Goal: Information Seeking & Learning: Learn about a topic

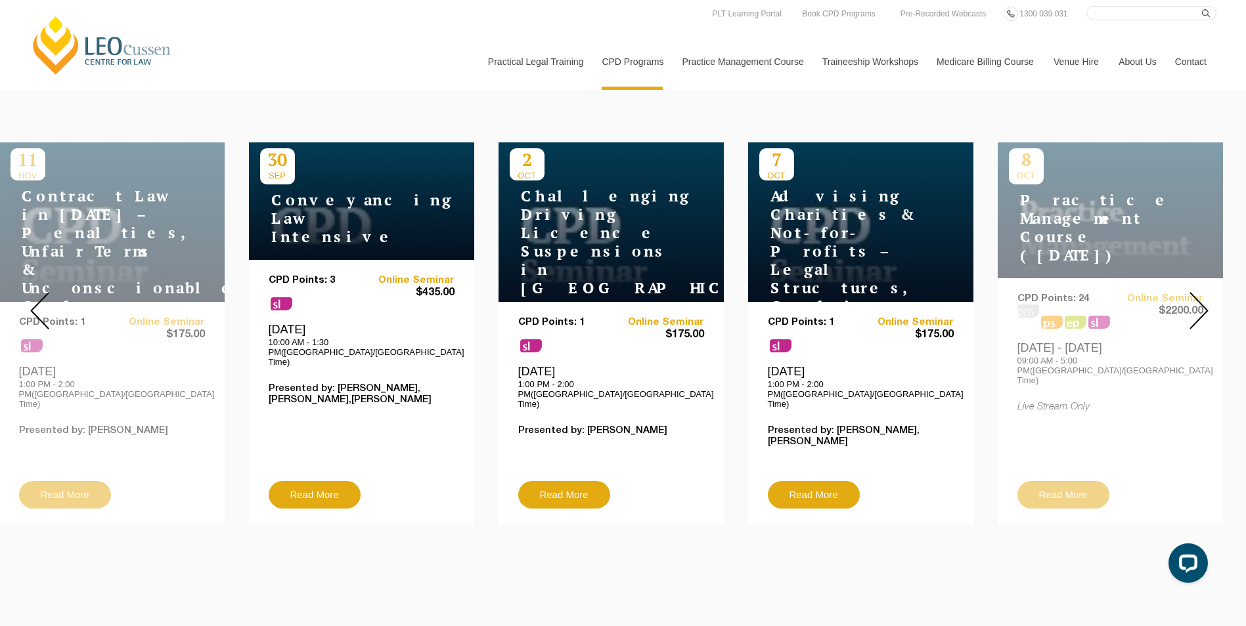
click at [1057, 301] on img at bounding box center [1198, 310] width 19 height 37
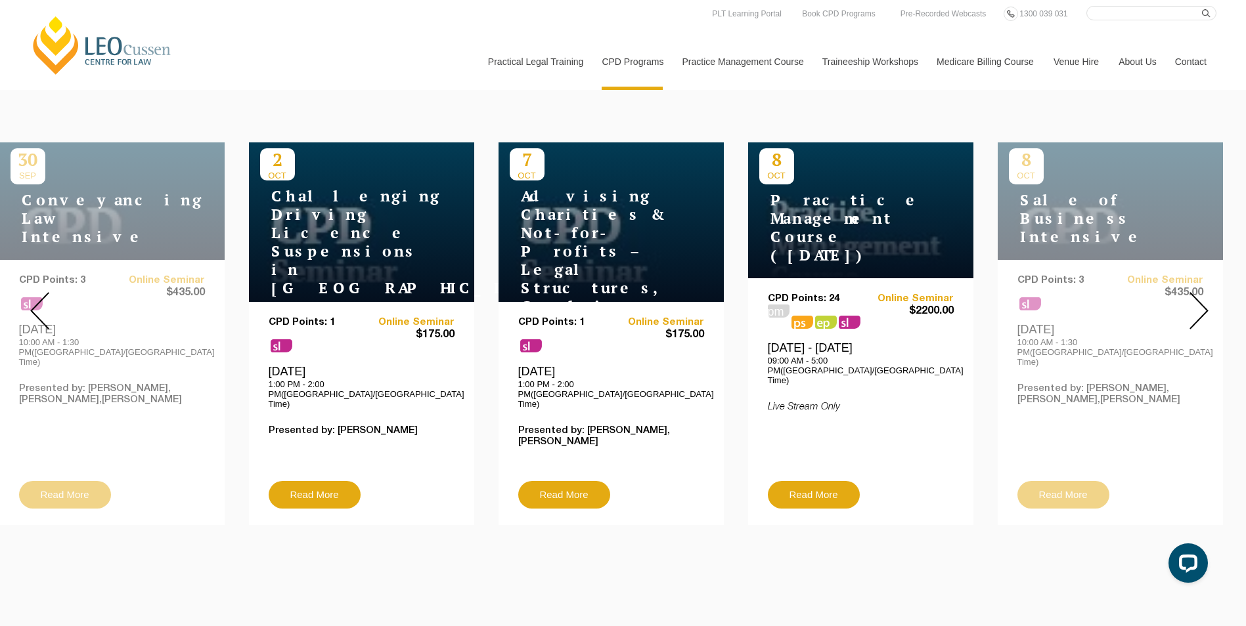
click at [1057, 298] on img at bounding box center [1198, 310] width 19 height 37
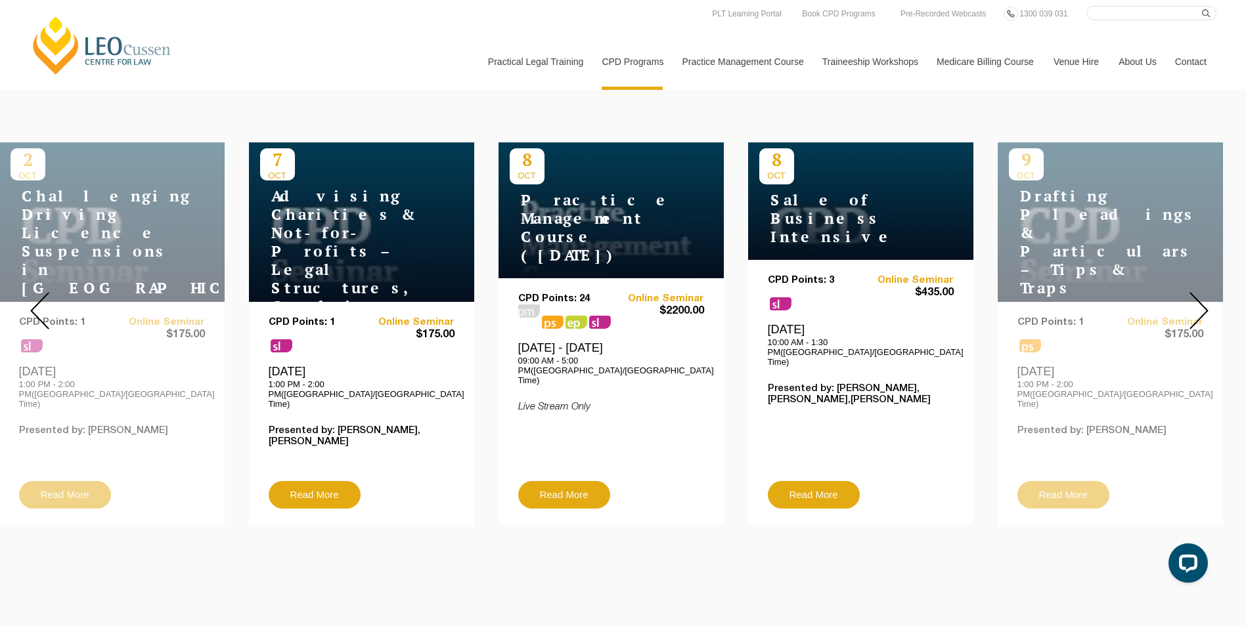
click at [1057, 298] on img at bounding box center [1198, 310] width 19 height 37
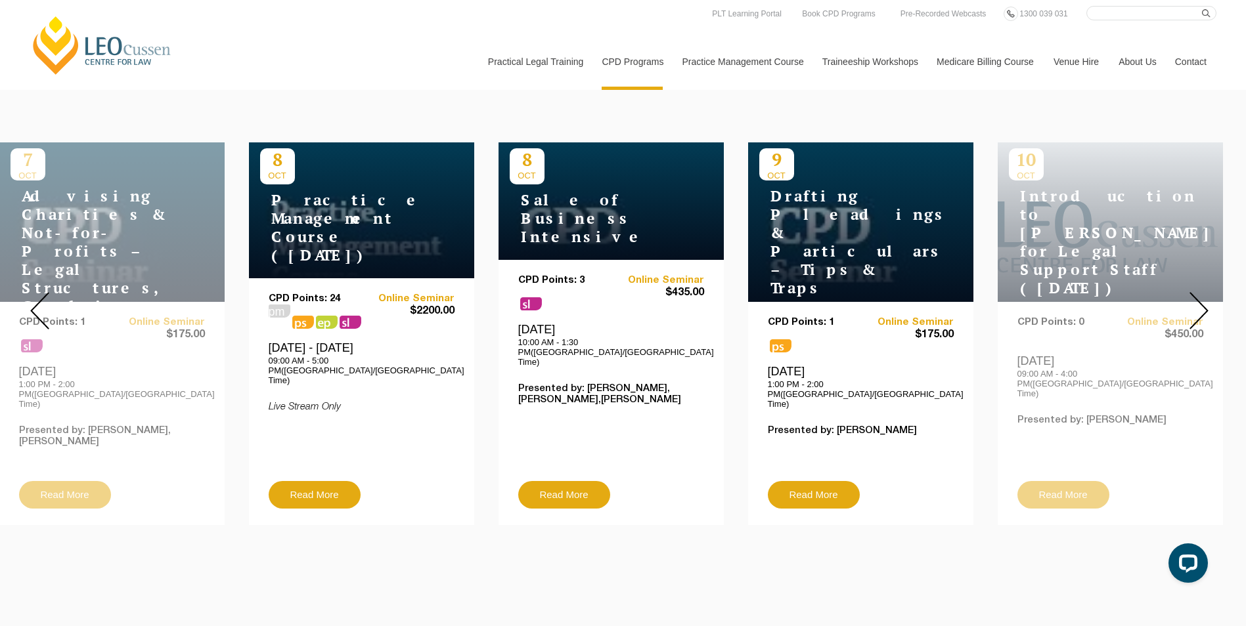
click at [1057, 298] on img at bounding box center [1198, 310] width 19 height 37
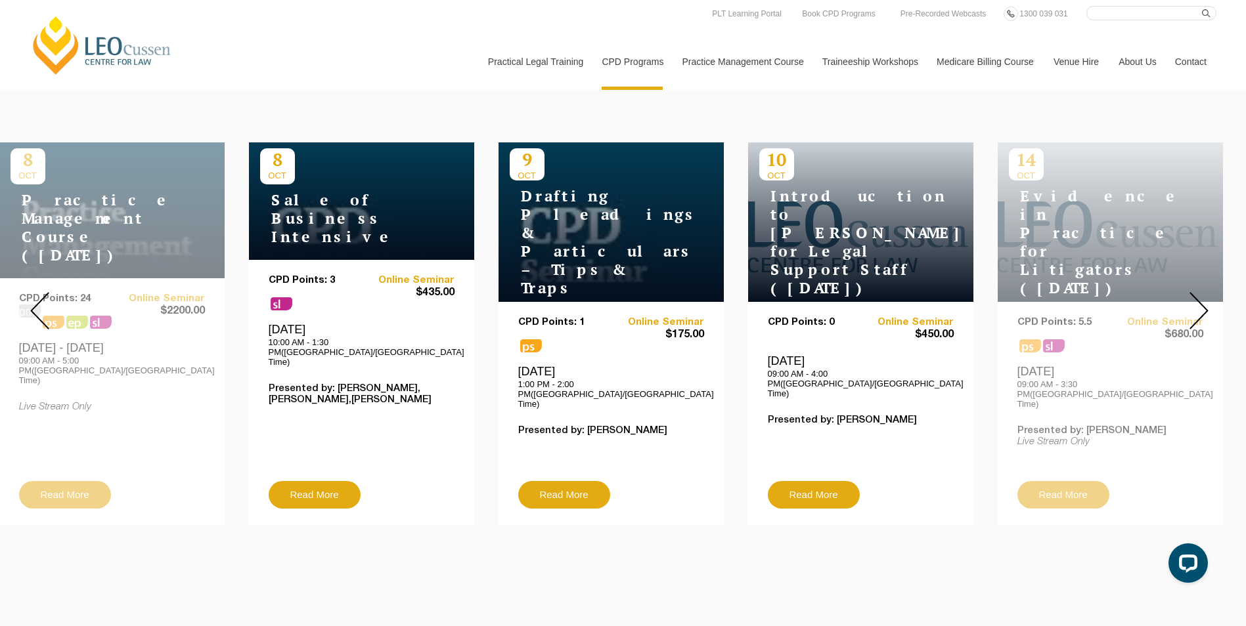
click at [1057, 298] on img at bounding box center [1198, 310] width 19 height 37
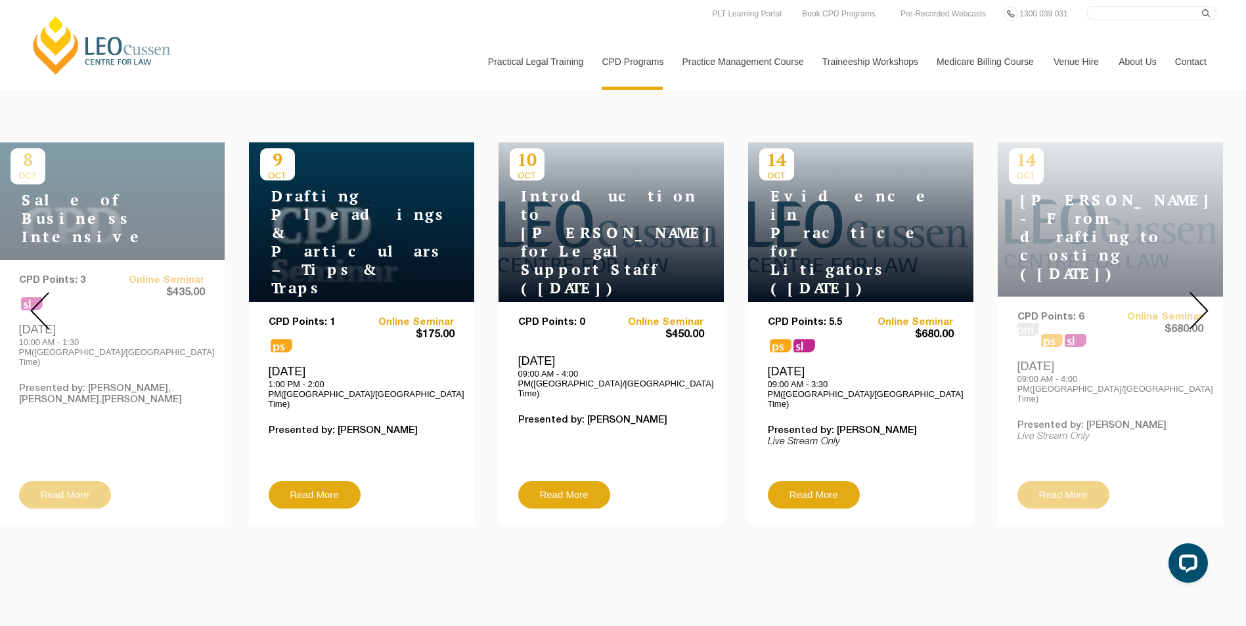
click at [1057, 298] on img at bounding box center [1198, 310] width 19 height 37
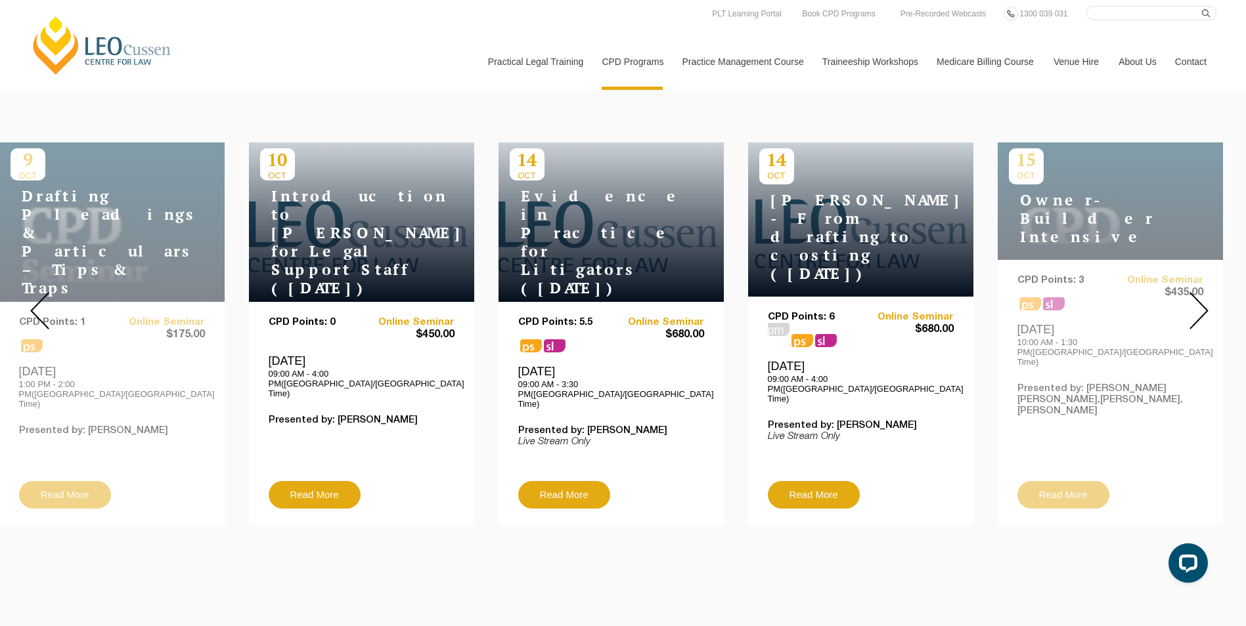
click at [1057, 298] on img at bounding box center [1198, 310] width 19 height 37
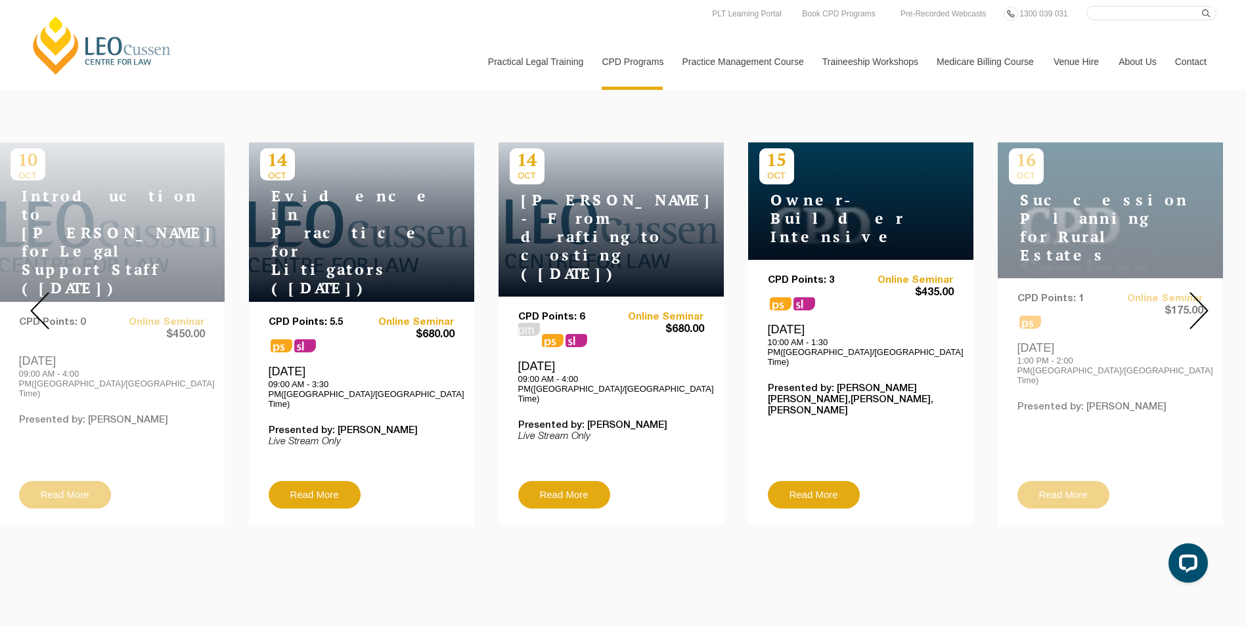
click at [1057, 298] on img at bounding box center [1198, 310] width 19 height 37
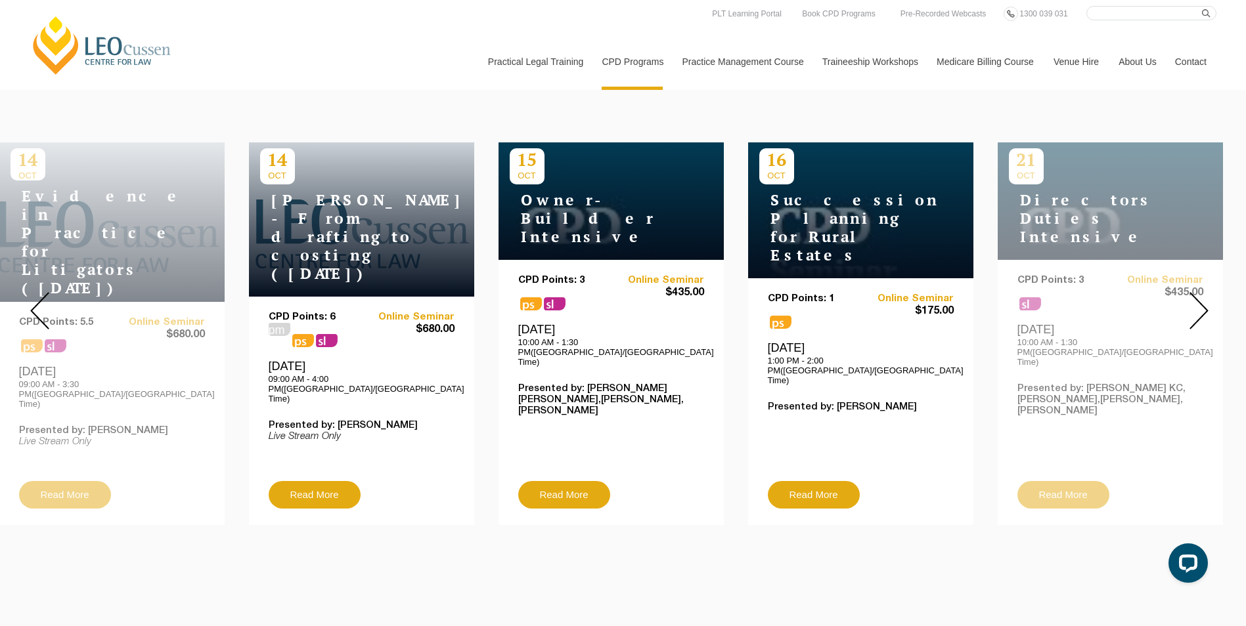
click at [48, 295] on img at bounding box center [39, 310] width 19 height 37
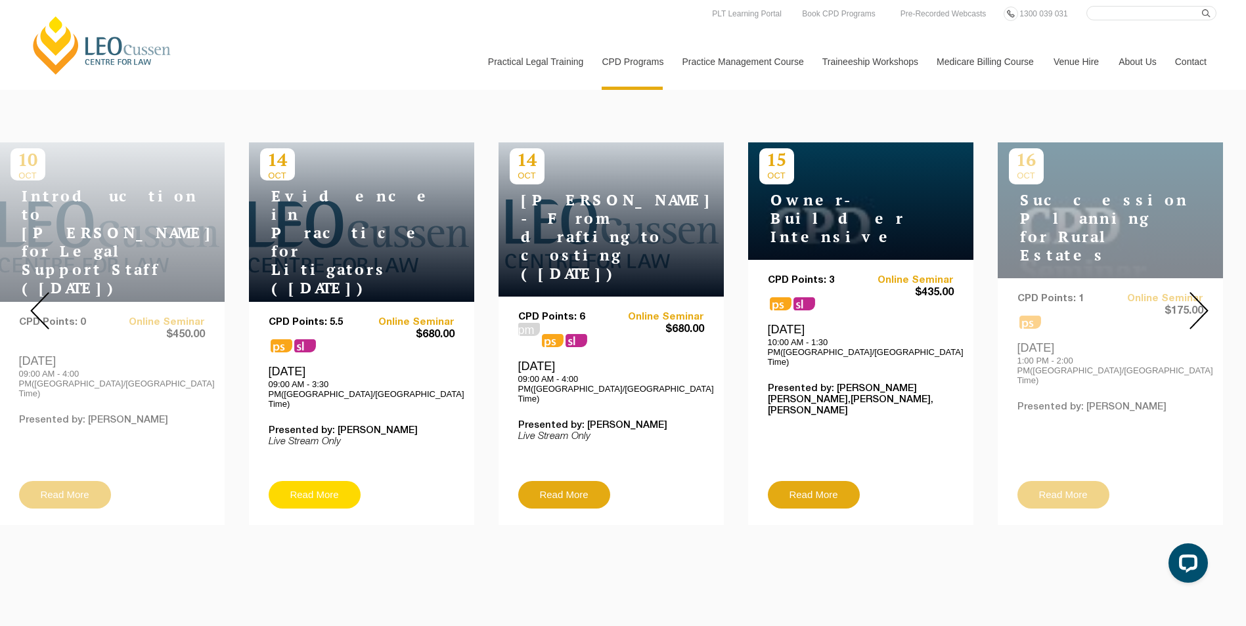
click at [311, 368] on link "Read More" at bounding box center [315, 495] width 92 height 28
click at [1057, 303] on img at bounding box center [1198, 310] width 19 height 37
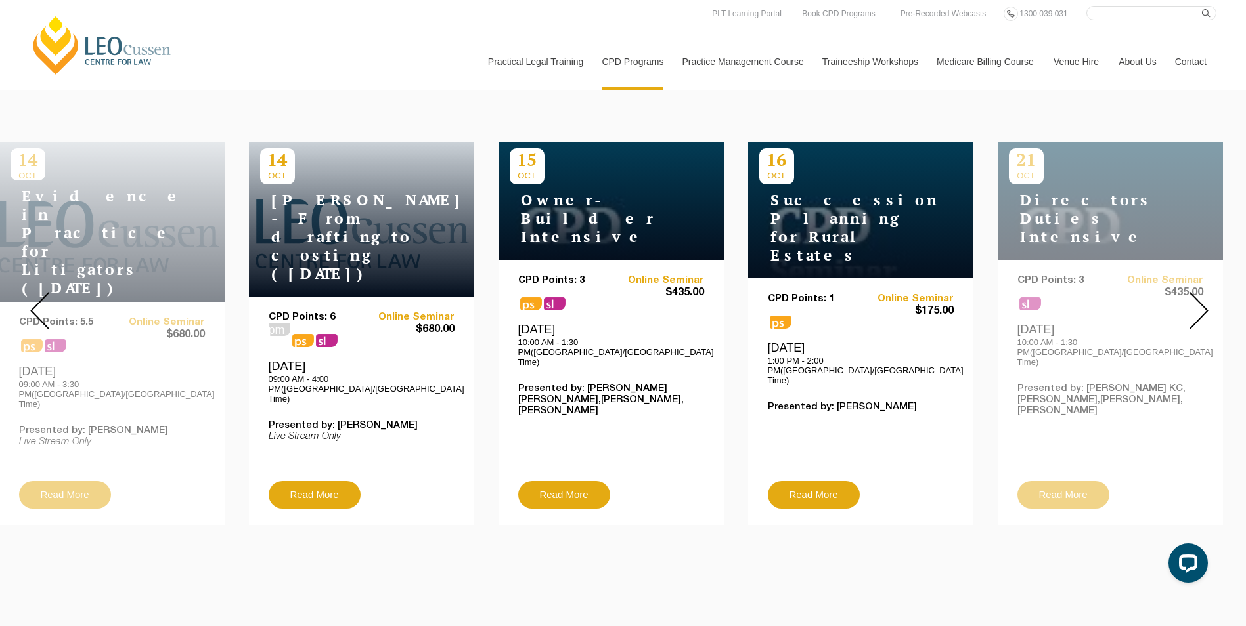
click at [1057, 303] on img at bounding box center [1198, 310] width 19 height 37
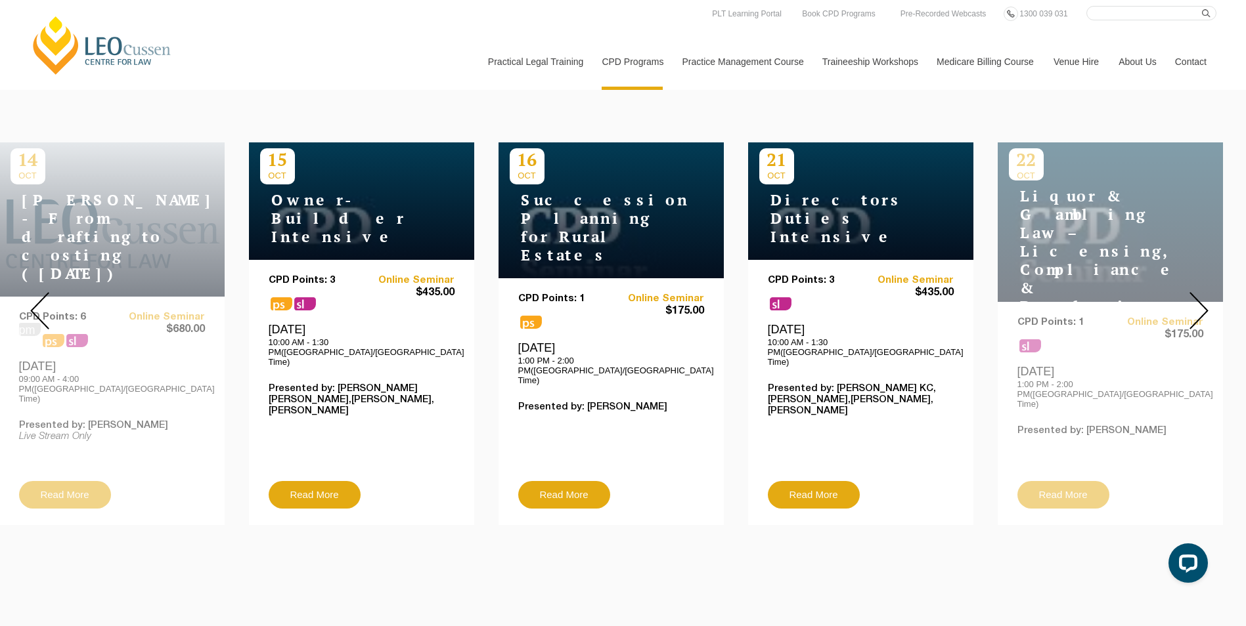
click at [1057, 303] on img at bounding box center [1198, 310] width 19 height 37
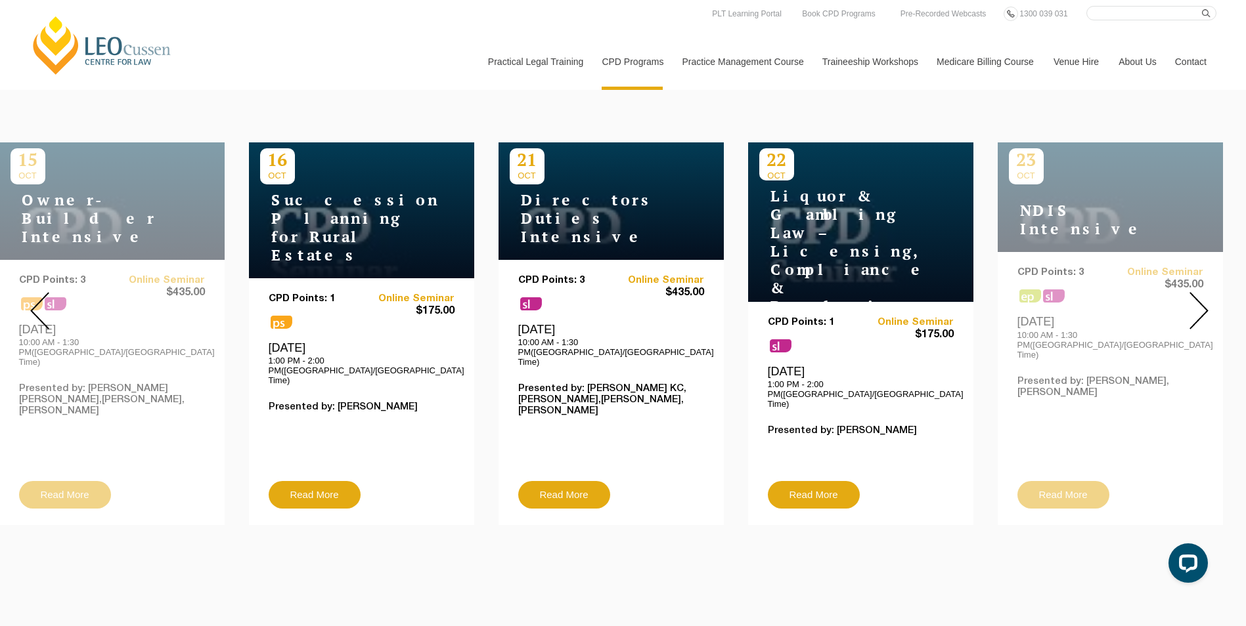
click at [1057, 303] on img at bounding box center [1198, 310] width 19 height 37
click at [1057, 302] on img at bounding box center [1198, 310] width 19 height 37
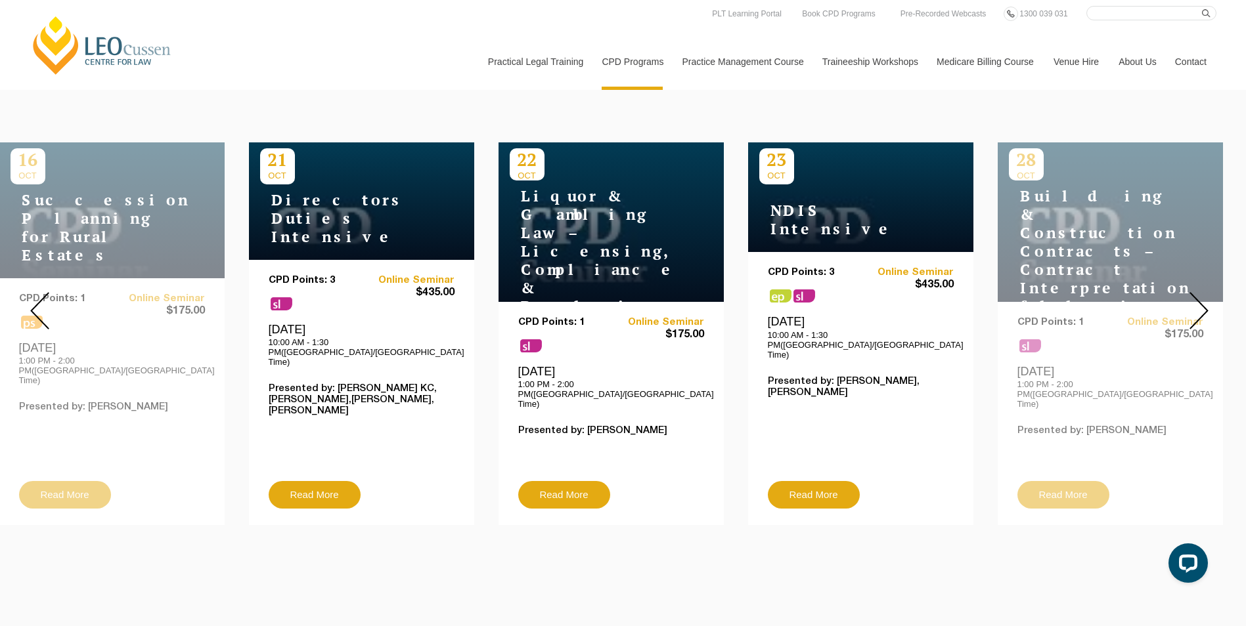
click at [1057, 302] on img at bounding box center [1198, 310] width 19 height 37
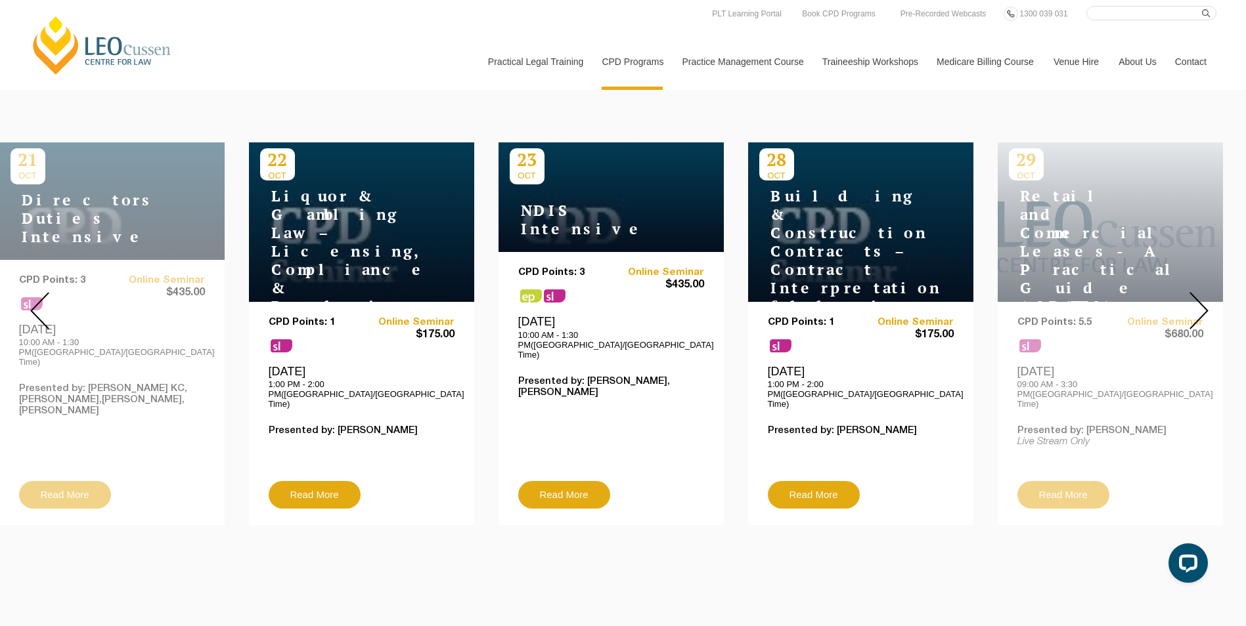
click at [1057, 302] on img at bounding box center [1198, 310] width 19 height 37
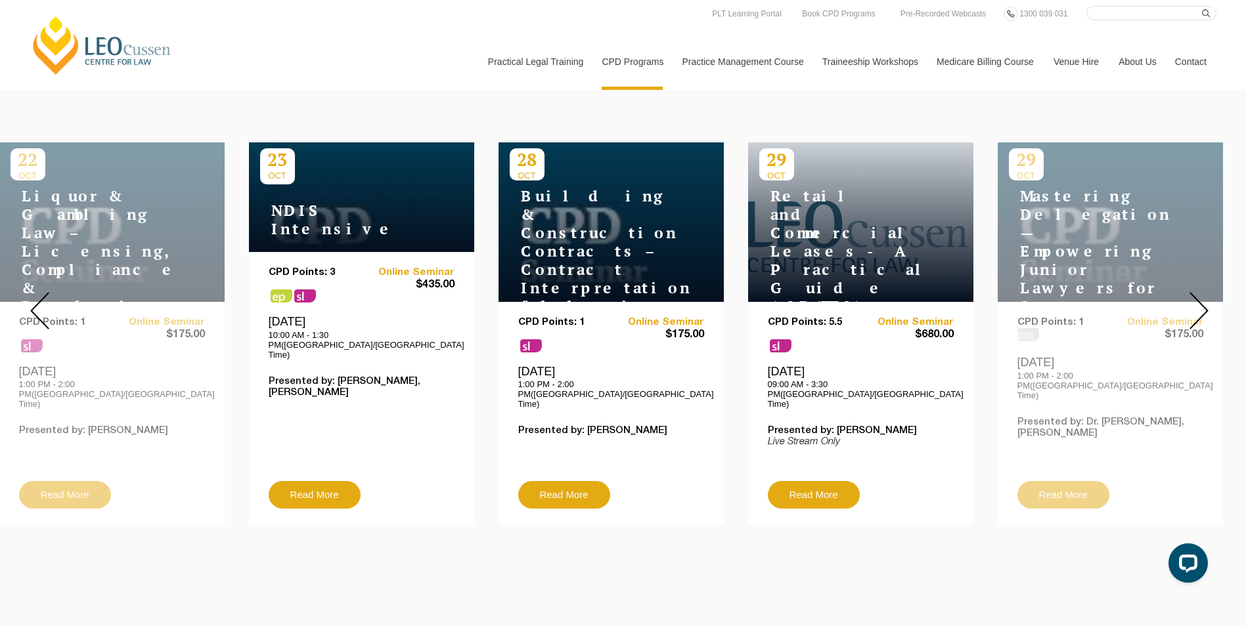
click at [1057, 302] on img at bounding box center [1198, 310] width 19 height 37
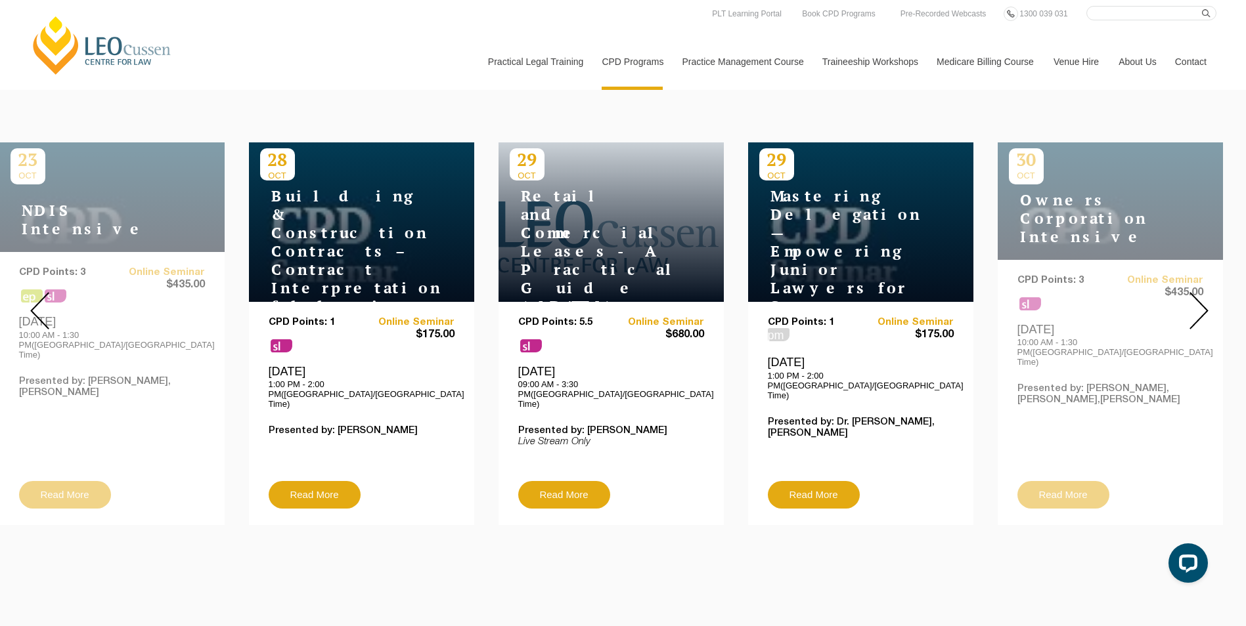
click at [1057, 302] on img at bounding box center [1198, 310] width 19 height 37
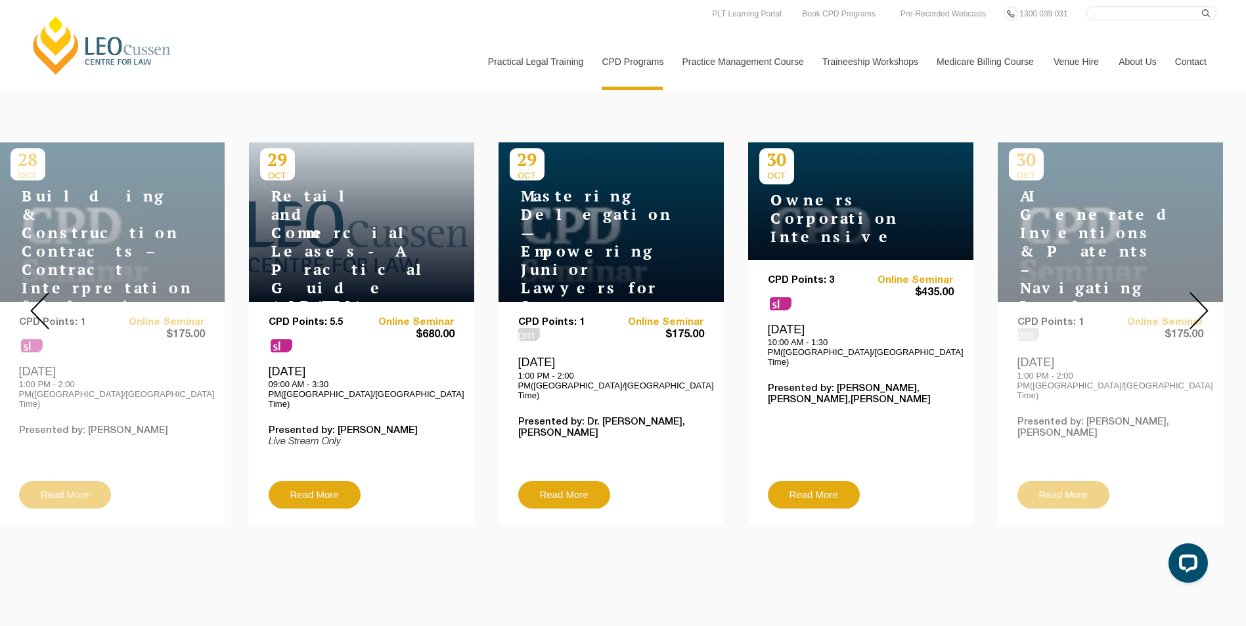
click at [1057, 302] on img at bounding box center [1198, 310] width 19 height 37
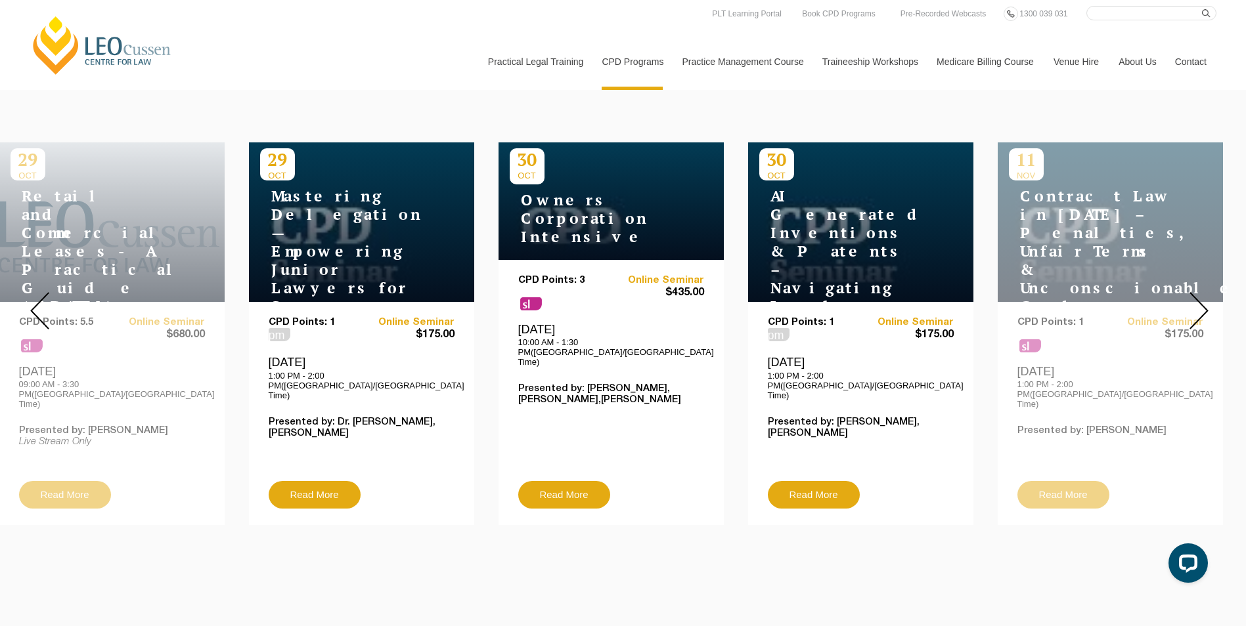
click at [1057, 302] on img at bounding box center [1198, 310] width 19 height 37
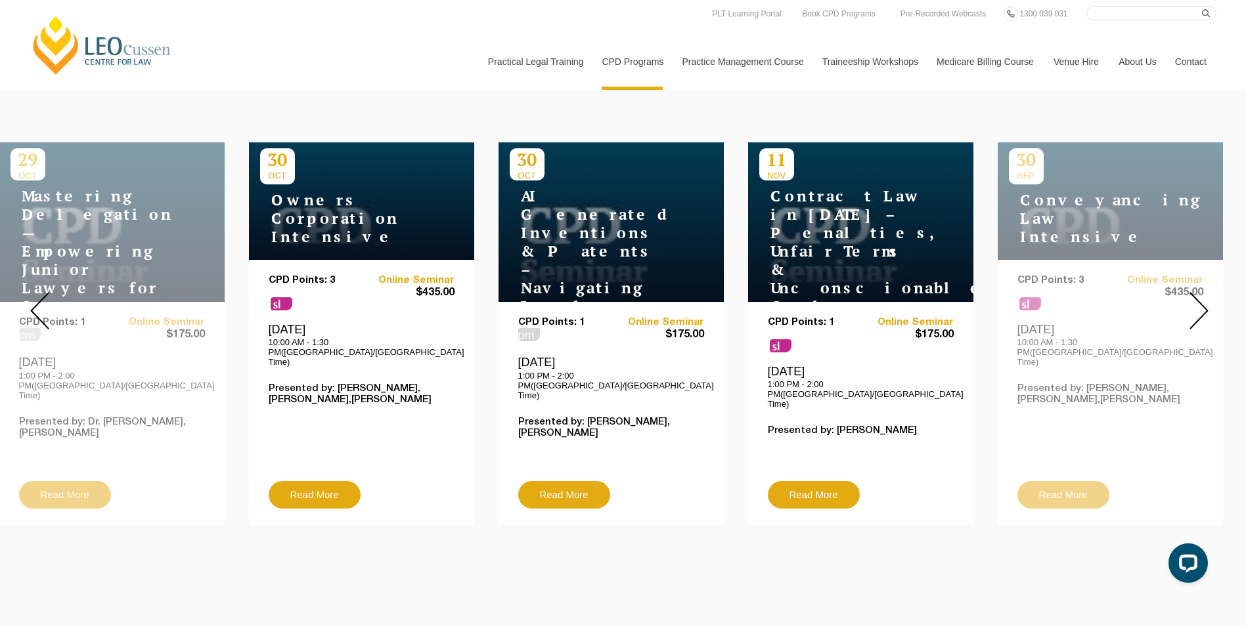
click at [1057, 302] on img at bounding box center [1198, 310] width 19 height 37
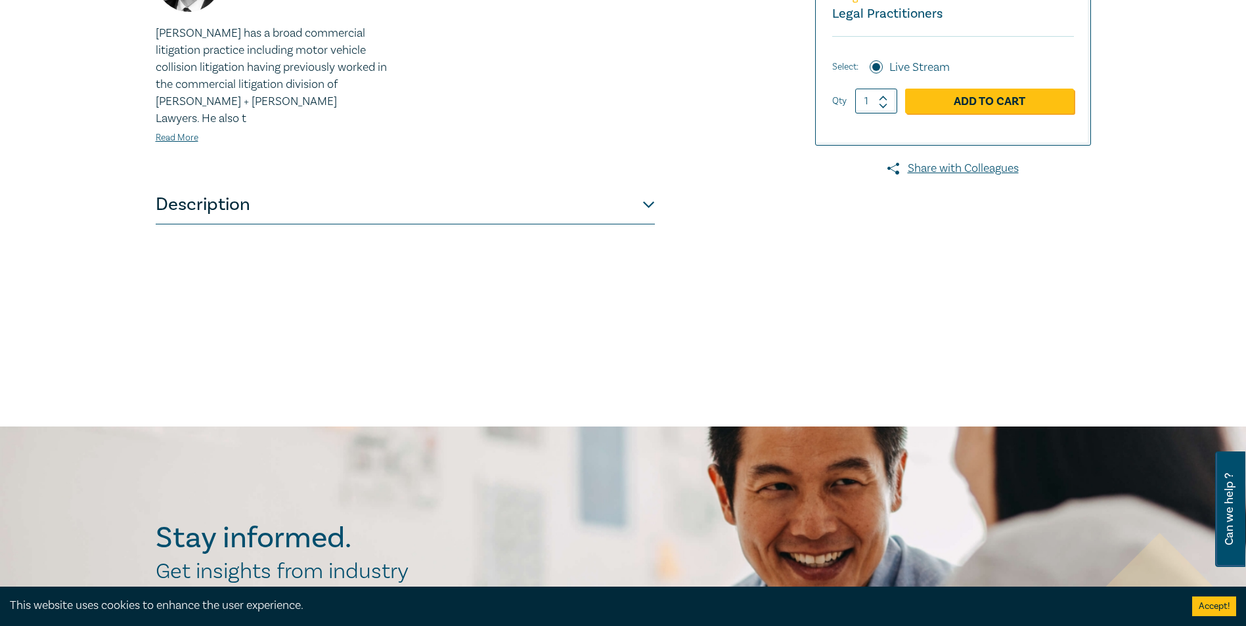
scroll to position [485, 0]
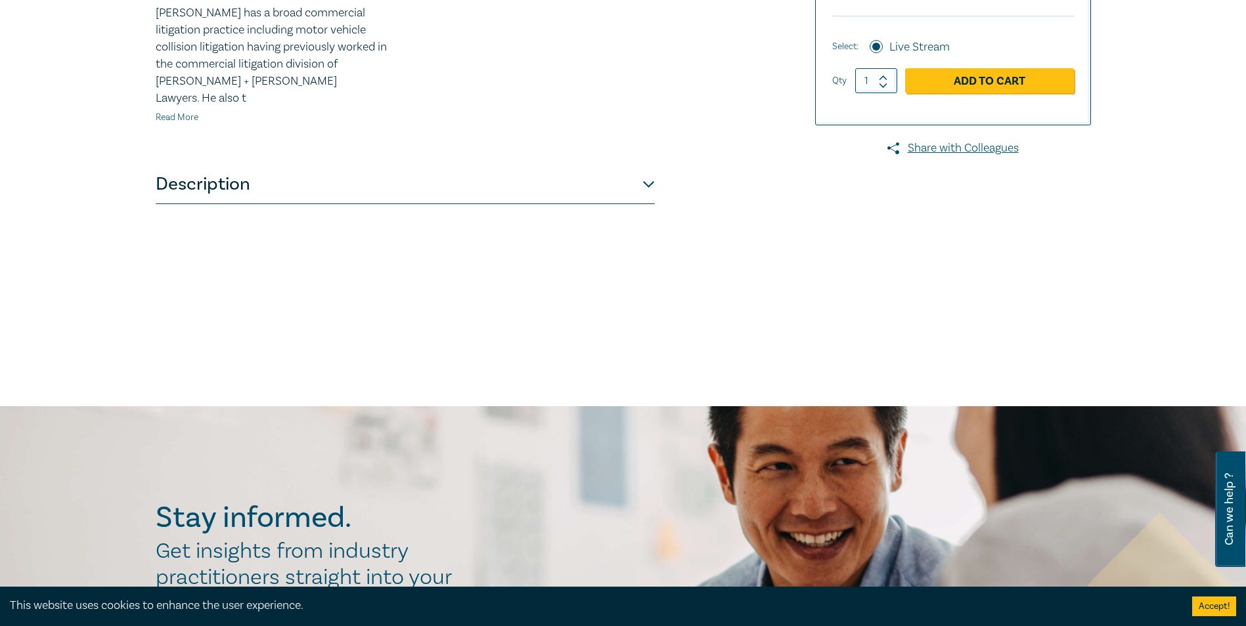
click at [183, 112] on link "Read More" at bounding box center [177, 118] width 43 height 12
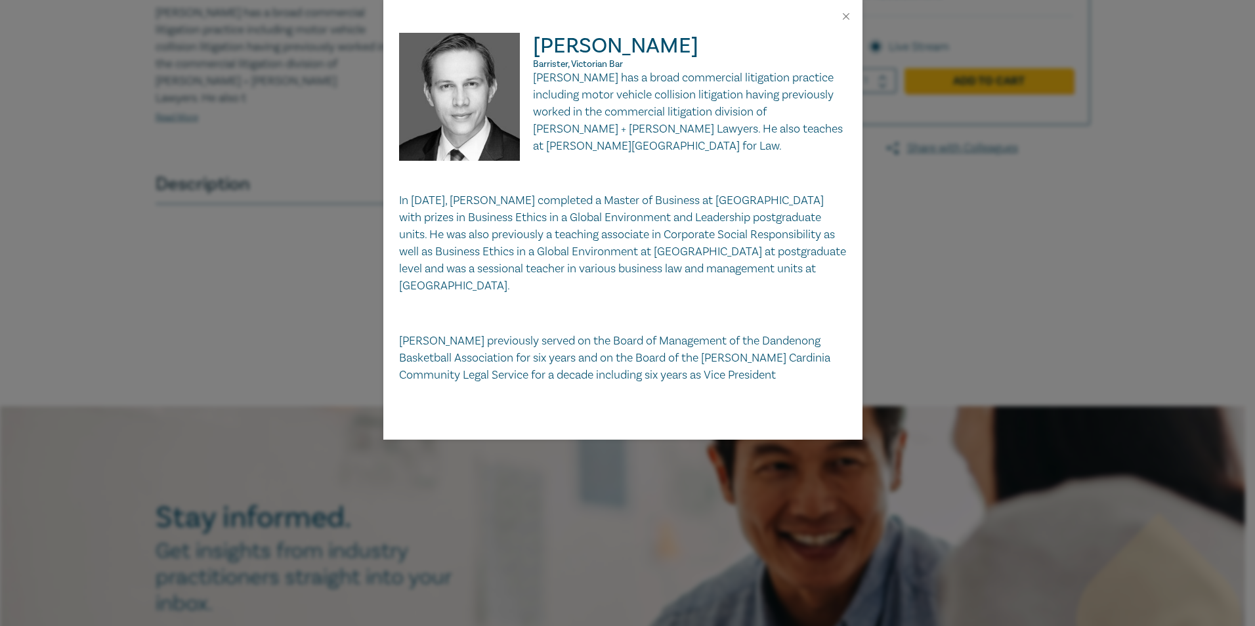
click at [785, 287] on div "Brad has a broad commercial litigation practice including motor vehicle collisi…" at bounding box center [623, 227] width 448 height 315
click at [849, 18] on button "Close" at bounding box center [846, 17] width 12 height 12
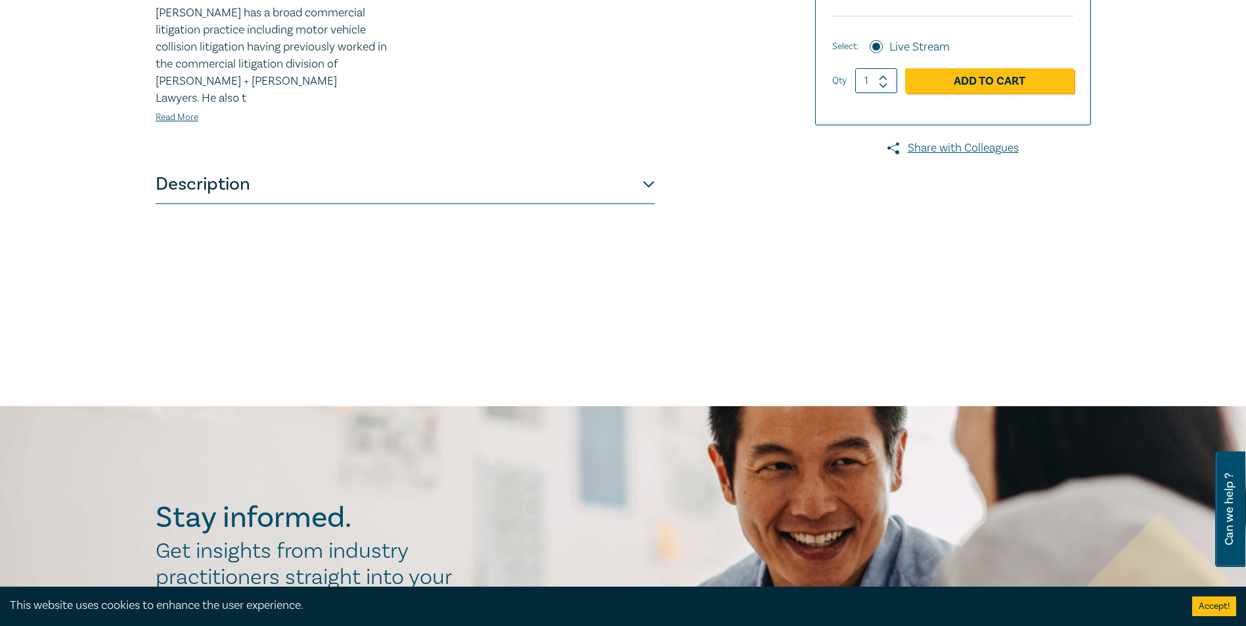
click at [408, 180] on button "Description" at bounding box center [405, 184] width 499 height 39
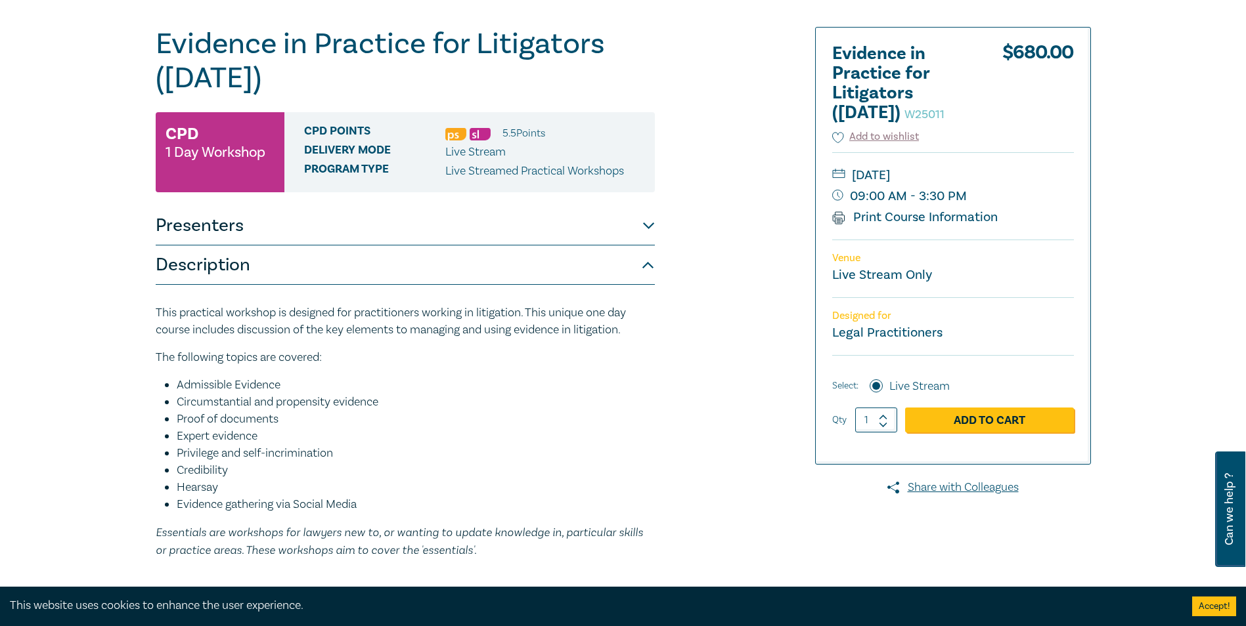
scroll to position [222, 0]
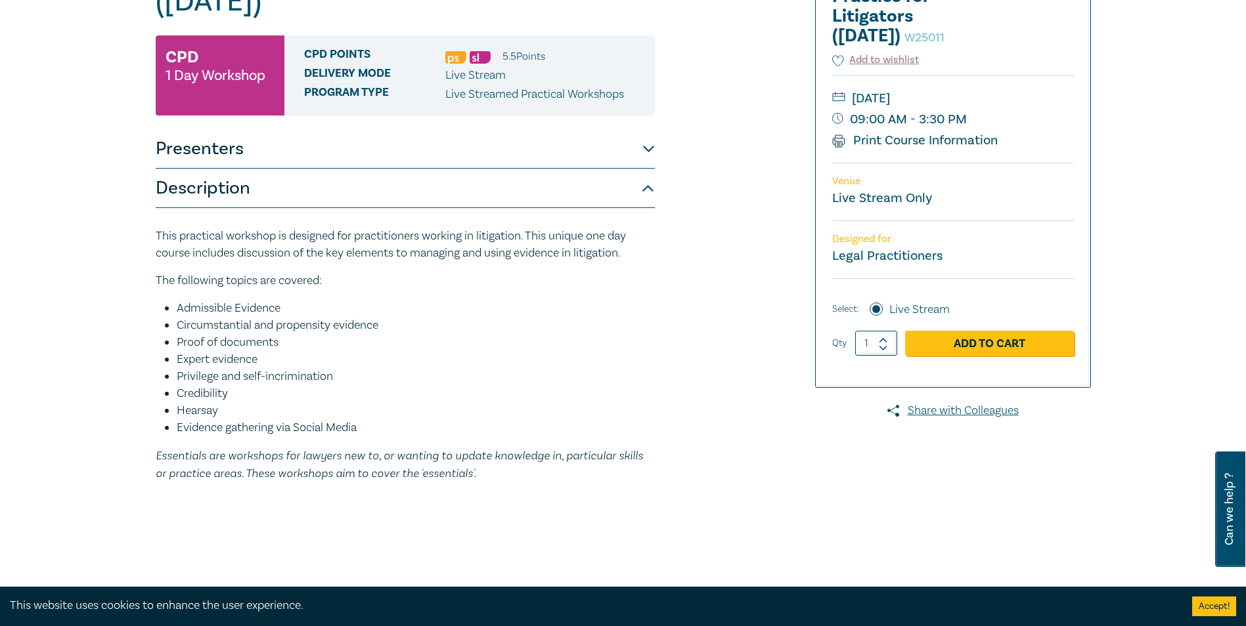
click at [334, 145] on button "Presenters" at bounding box center [405, 148] width 499 height 39
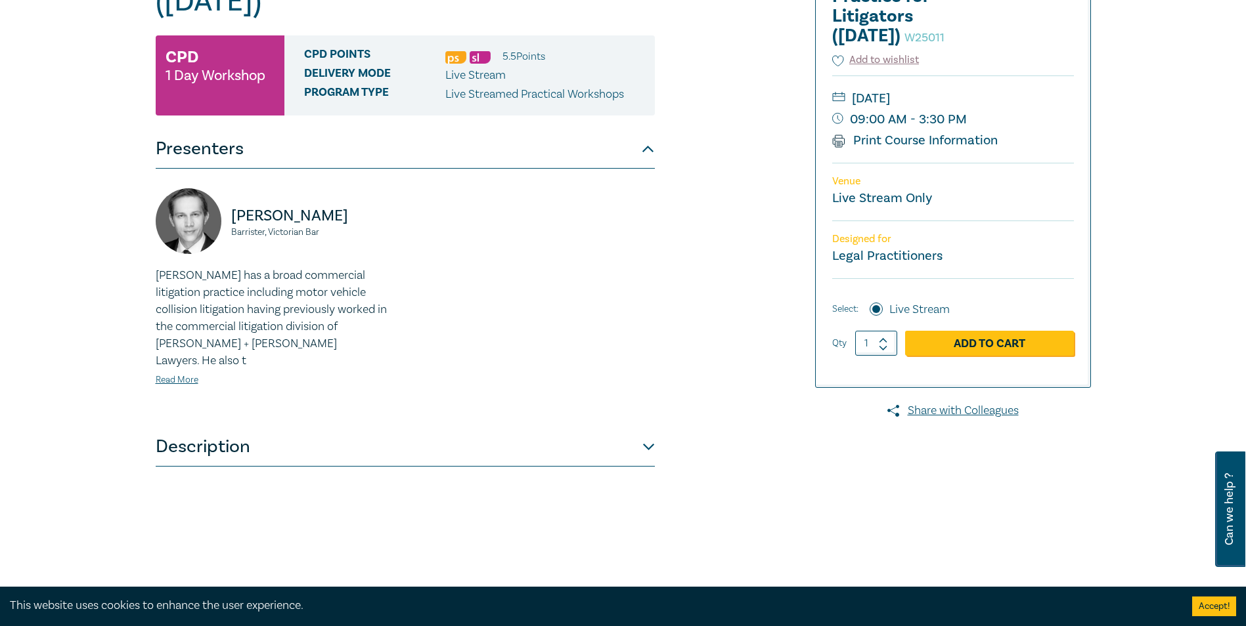
click at [228, 154] on button "Presenters" at bounding box center [405, 148] width 499 height 39
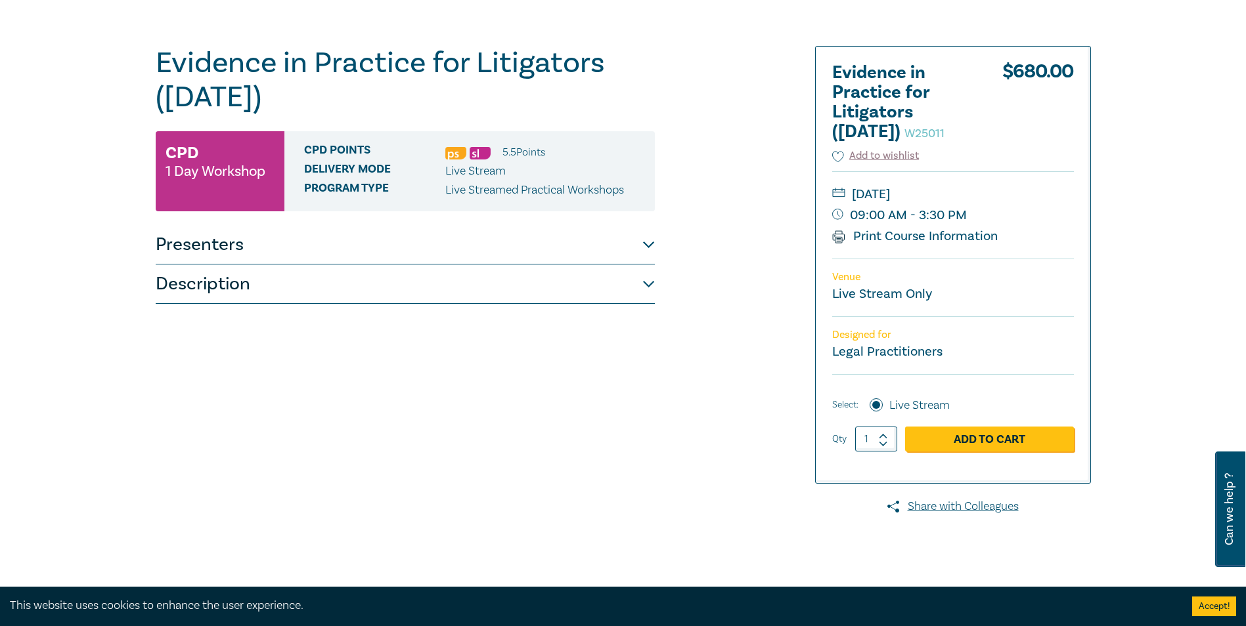
scroll to position [156, 0]
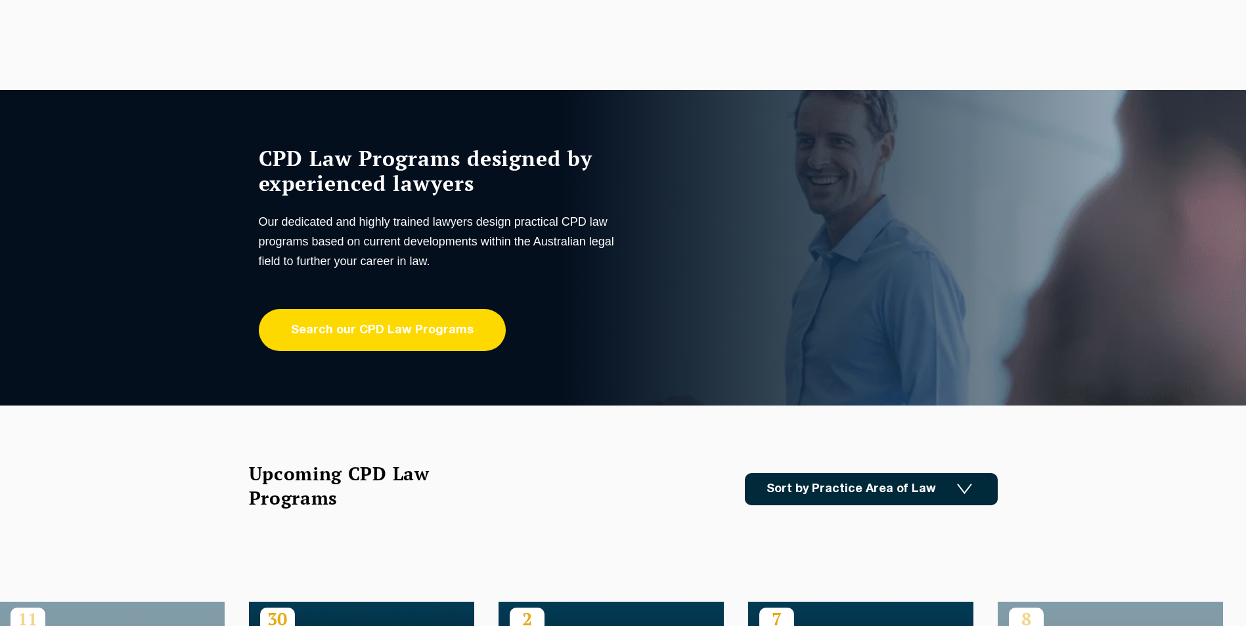
click at [347, 323] on link "Search our CPD Law Programs" at bounding box center [382, 330] width 247 height 42
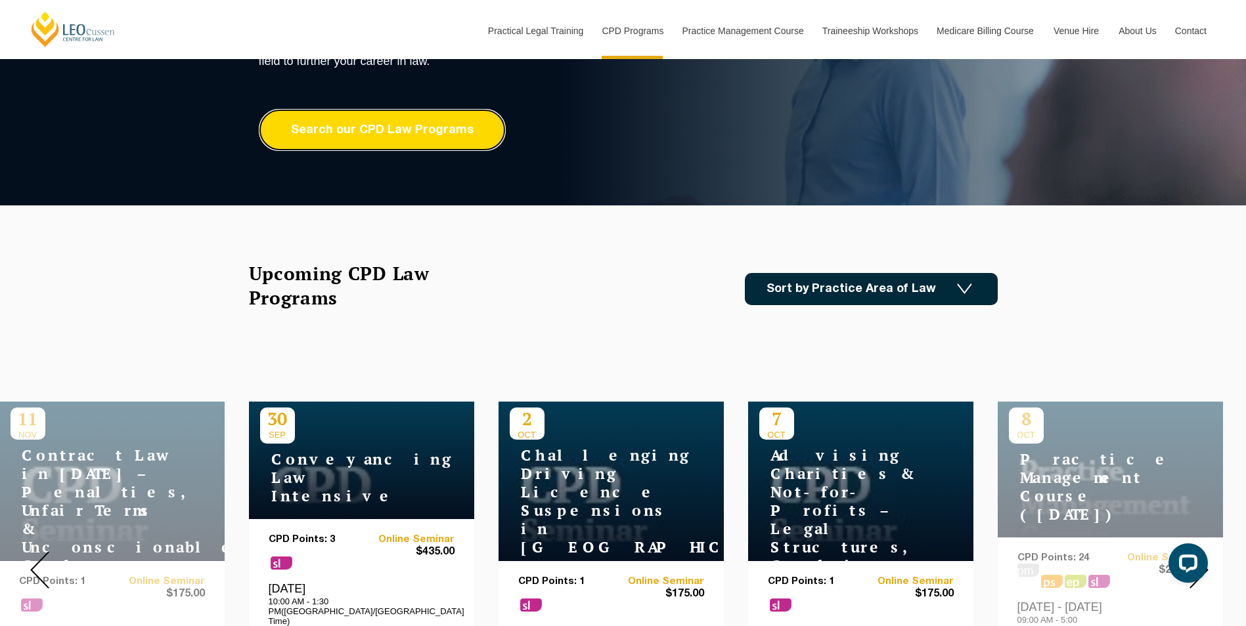
scroll to position [66, 0]
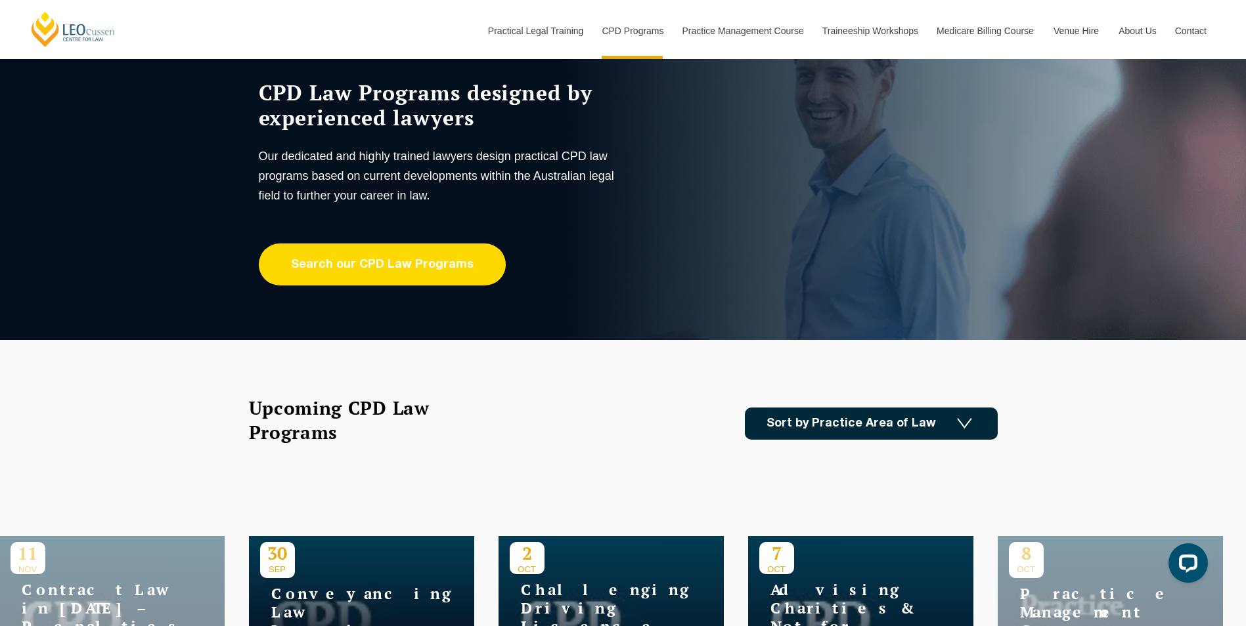
click at [431, 265] on link "Search our CPD Law Programs" at bounding box center [382, 265] width 247 height 42
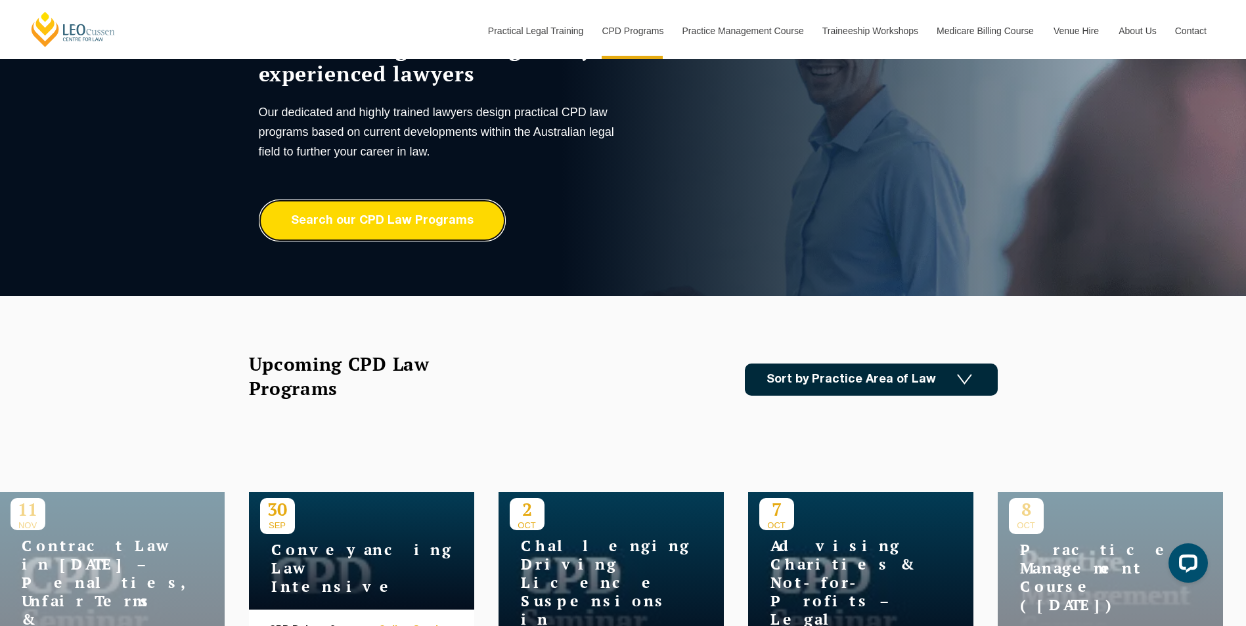
scroll to position [197, 0]
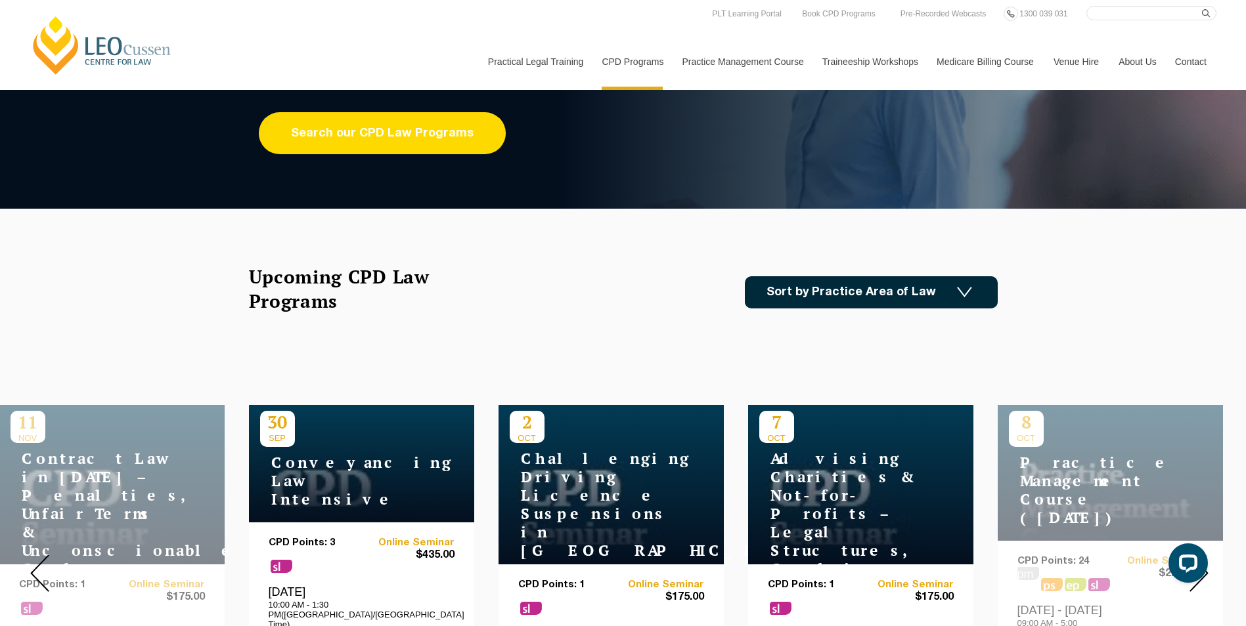
click at [454, 144] on link "Search our CPD Law Programs" at bounding box center [382, 133] width 247 height 42
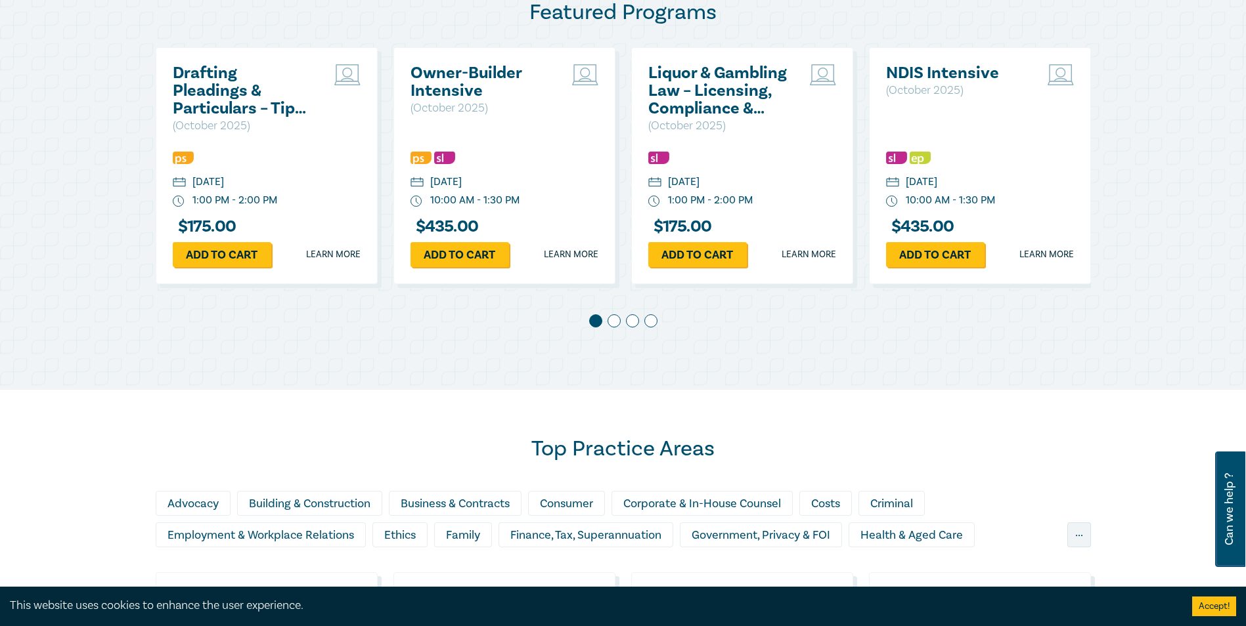
scroll to position [854, 0]
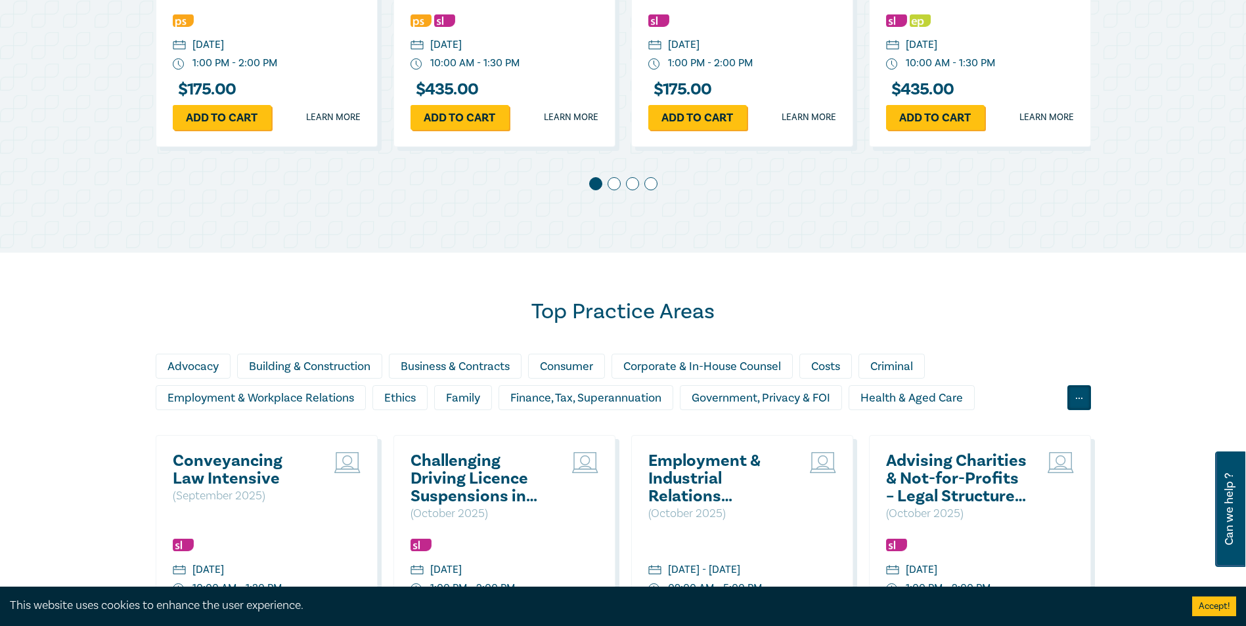
click at [1075, 398] on div "..." at bounding box center [1079, 397] width 24 height 25
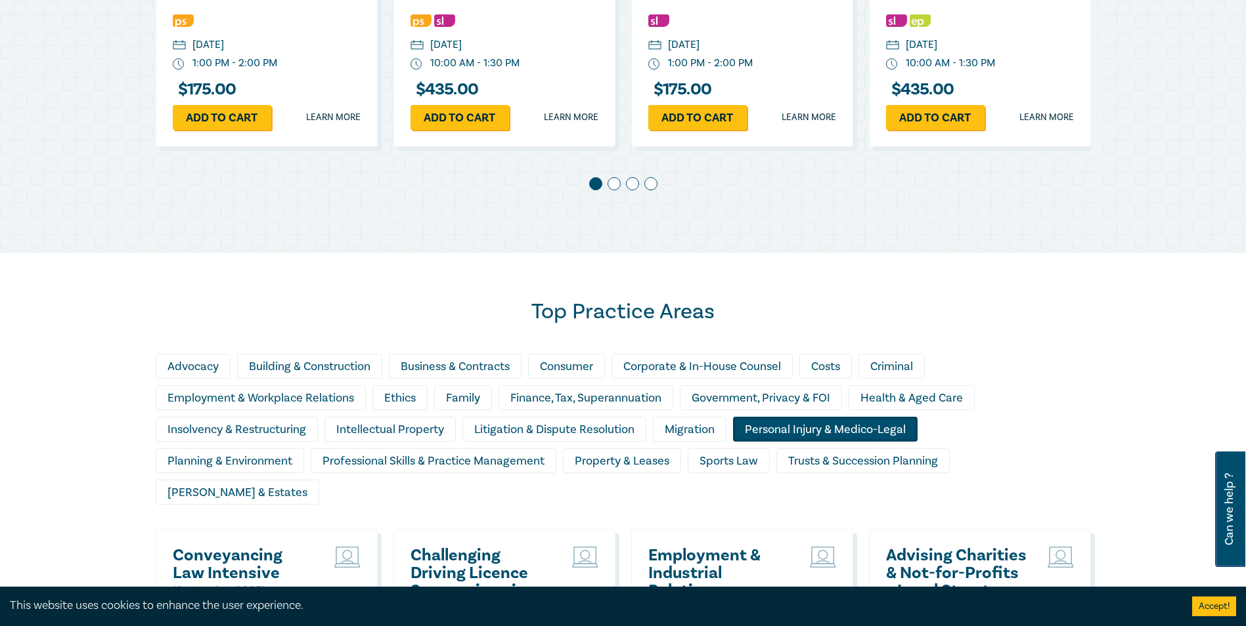
click at [767, 435] on div "Personal Injury & Medico-Legal" at bounding box center [825, 429] width 185 height 25
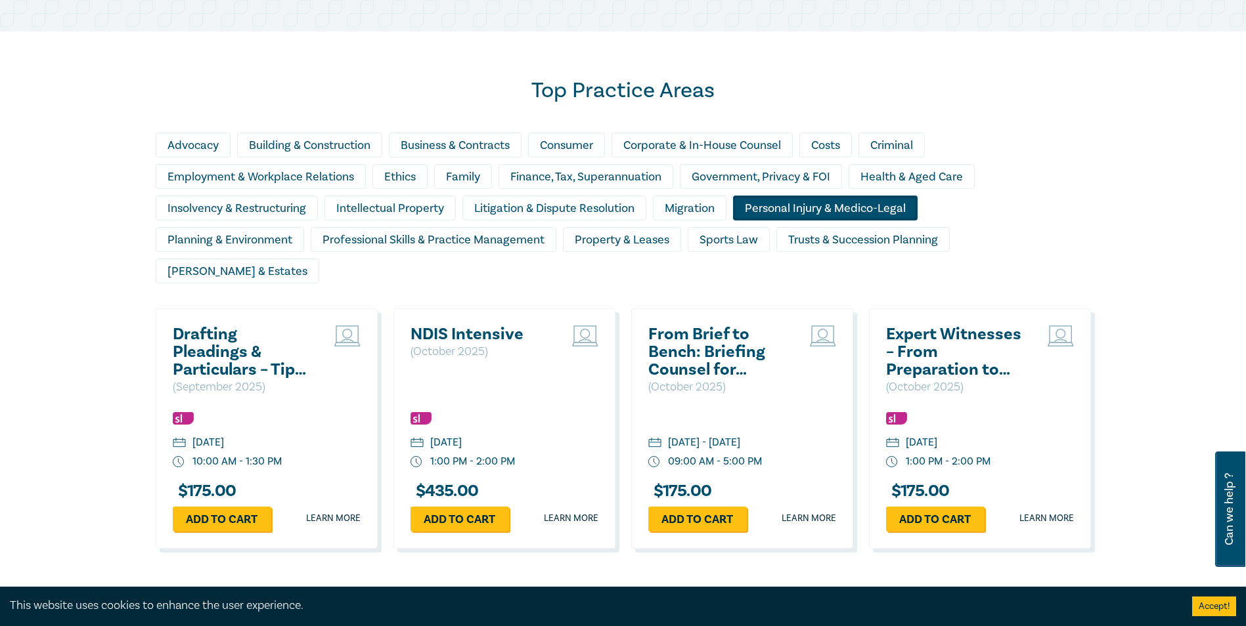
scroll to position [1182, 0]
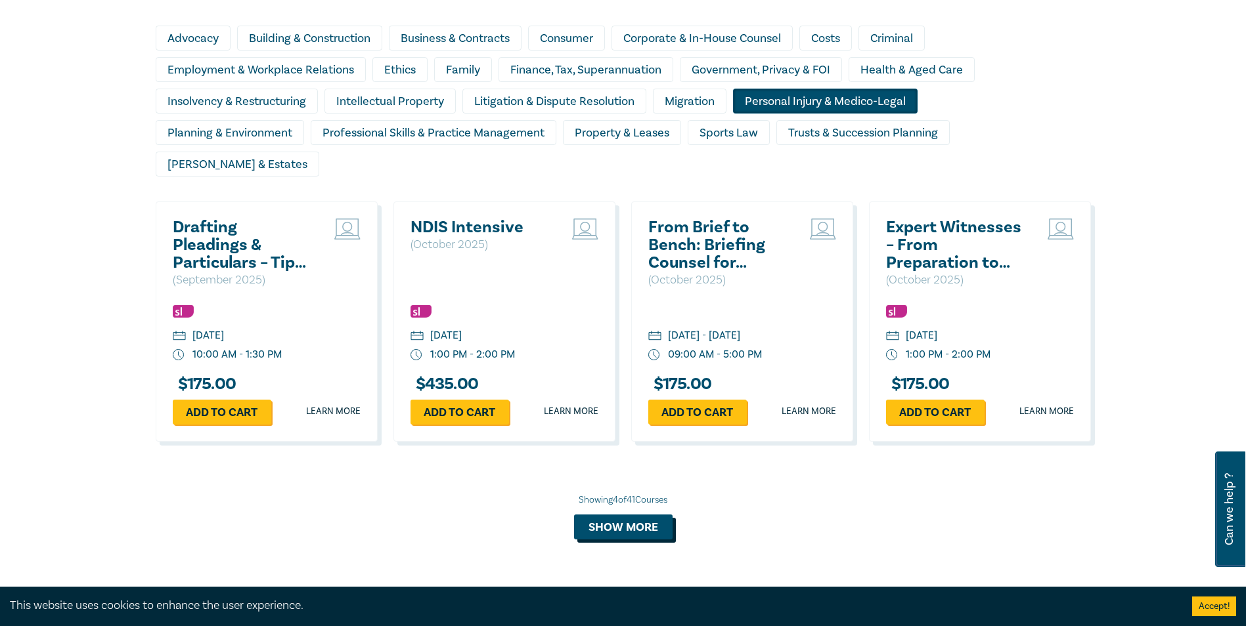
click at [608, 515] on button "Show more" at bounding box center [623, 527] width 98 height 25
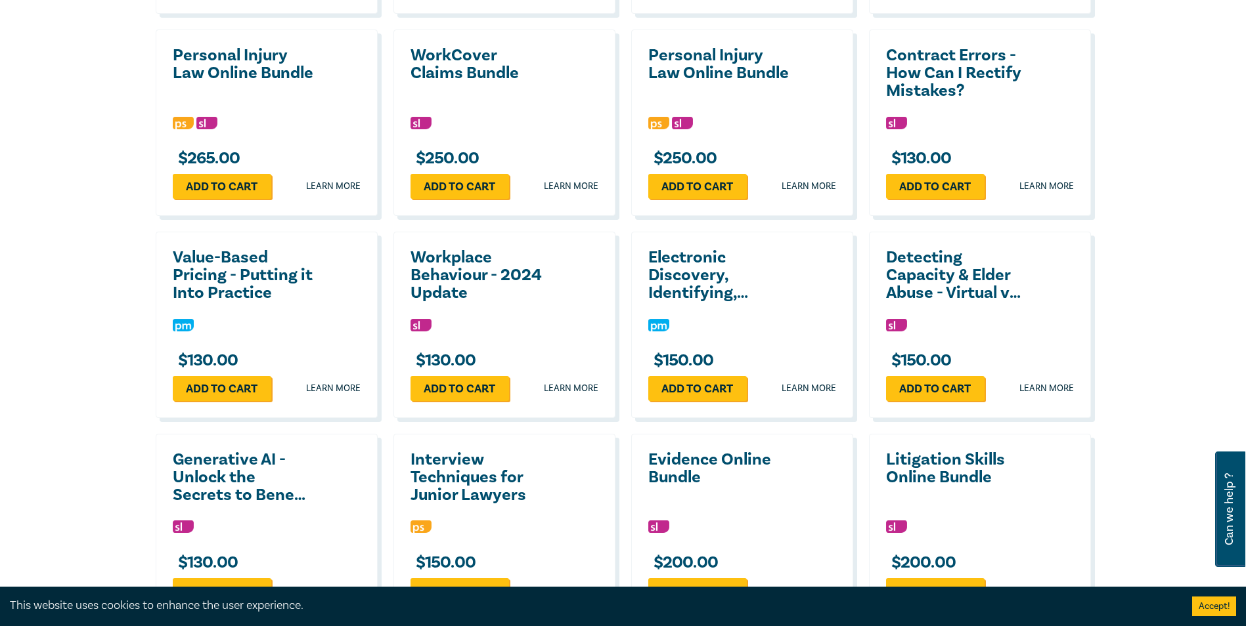
scroll to position [1839, 0]
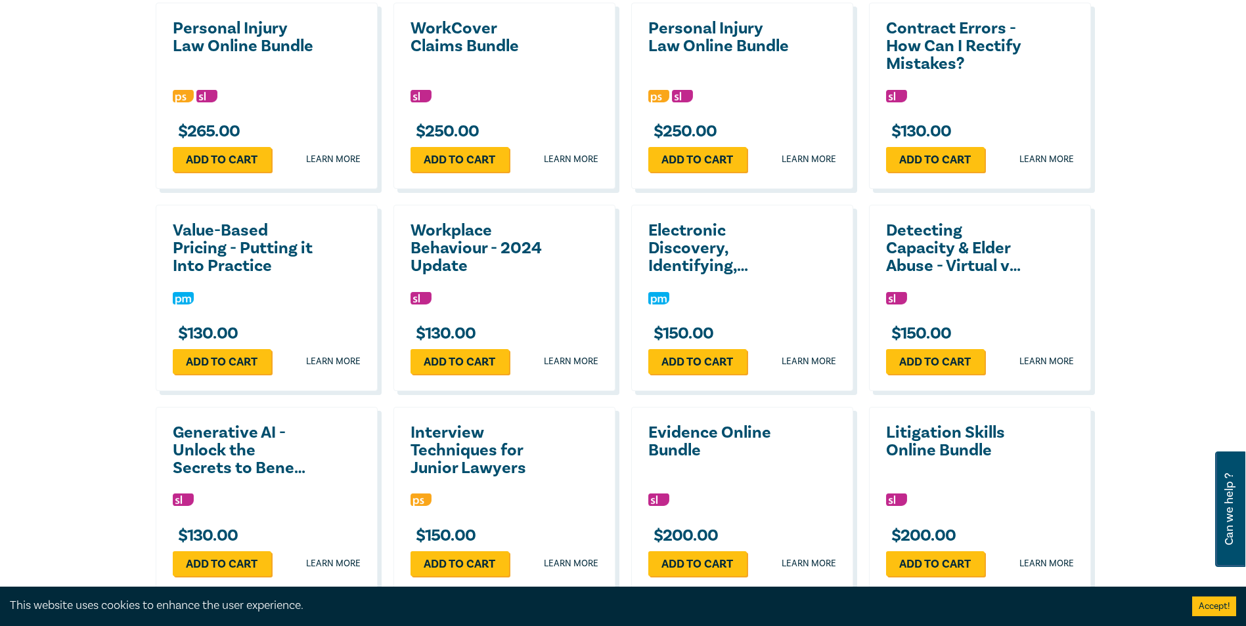
click at [701, 222] on h2 "Electronic Discovery, Identifying, Managing, and Safeguarding" at bounding box center [718, 248] width 141 height 53
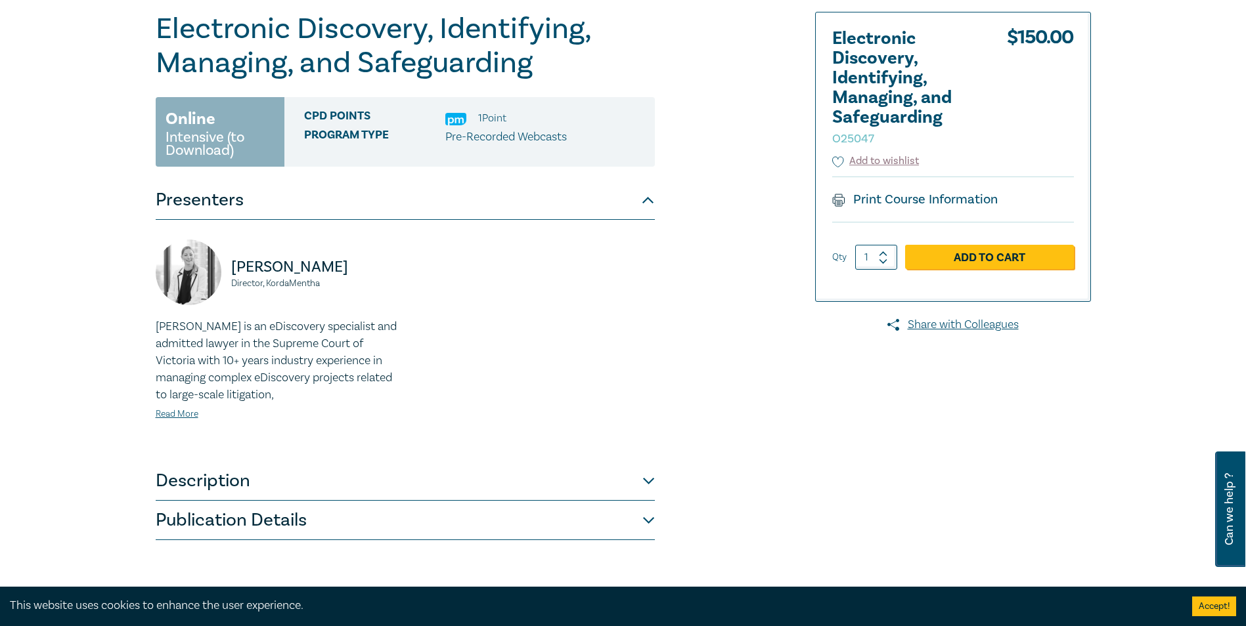
scroll to position [197, 0]
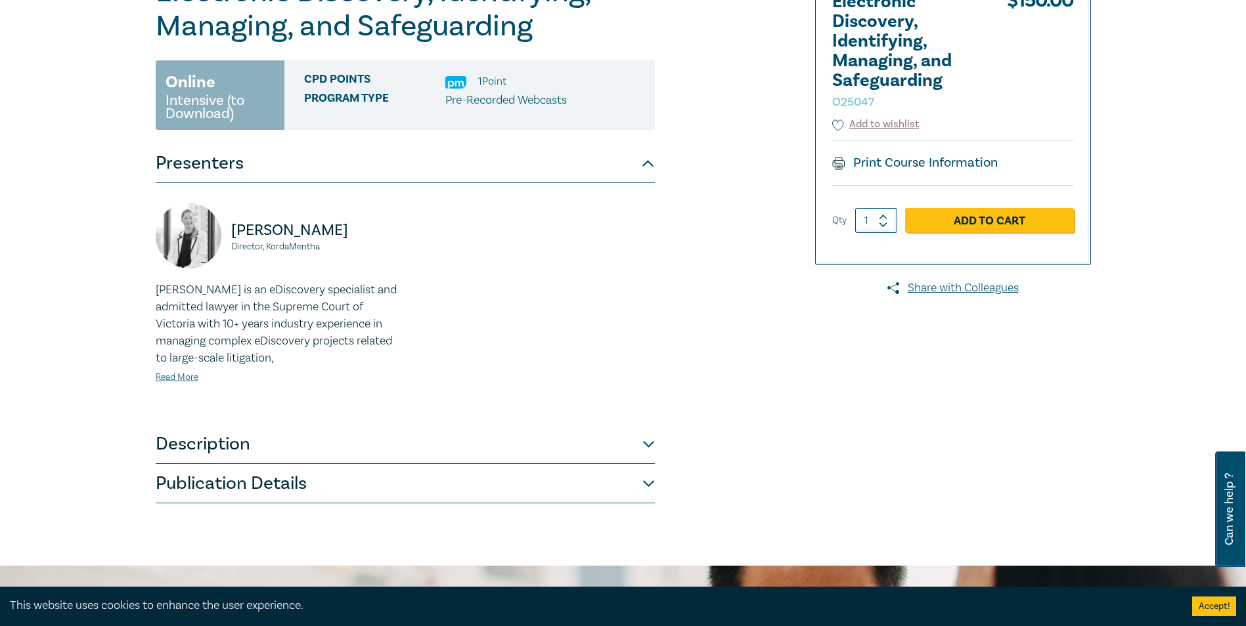
click at [269, 447] on button "Description" at bounding box center [405, 444] width 499 height 39
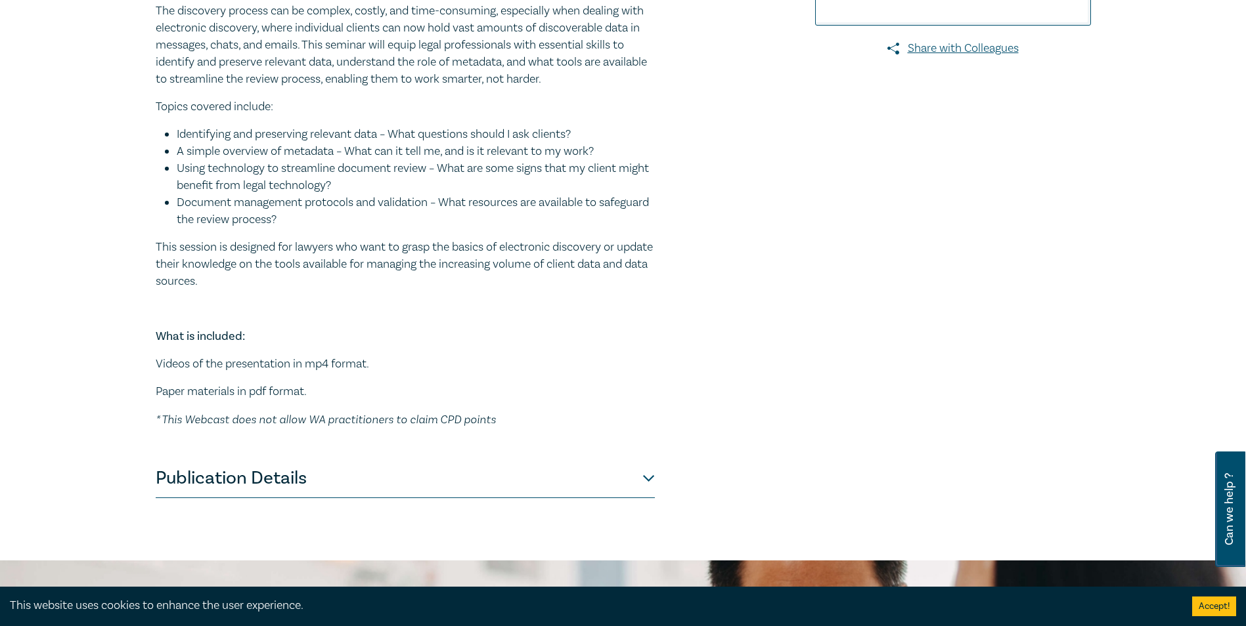
scroll to position [460, 0]
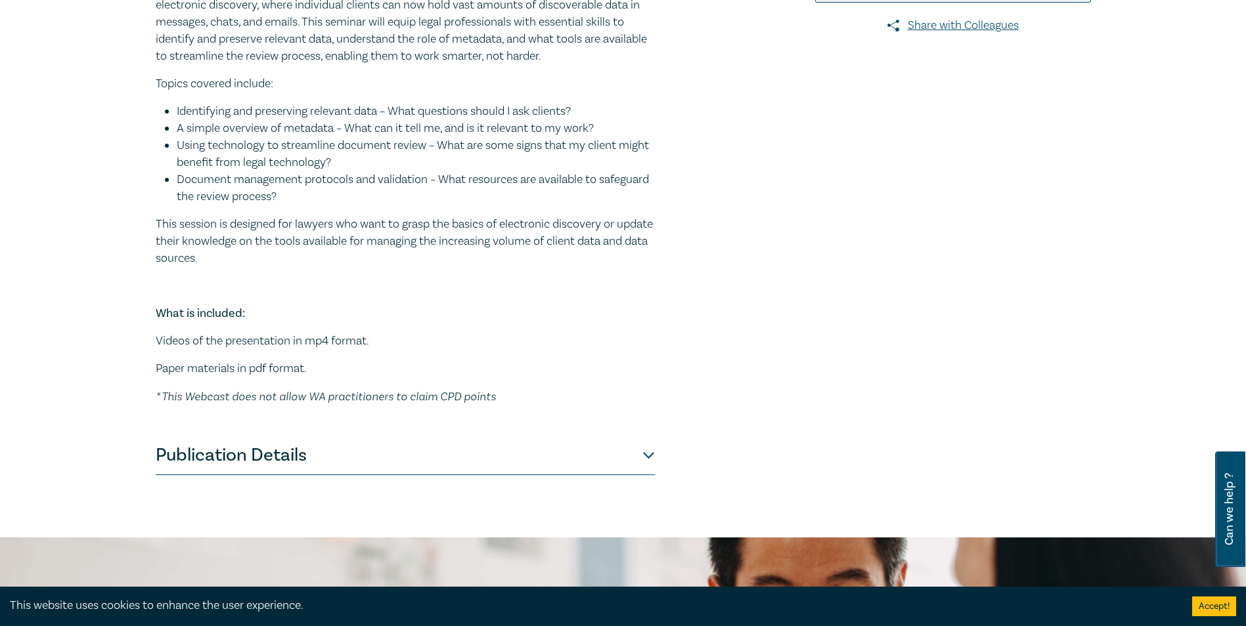
click at [464, 458] on button "Publication Details" at bounding box center [405, 455] width 499 height 39
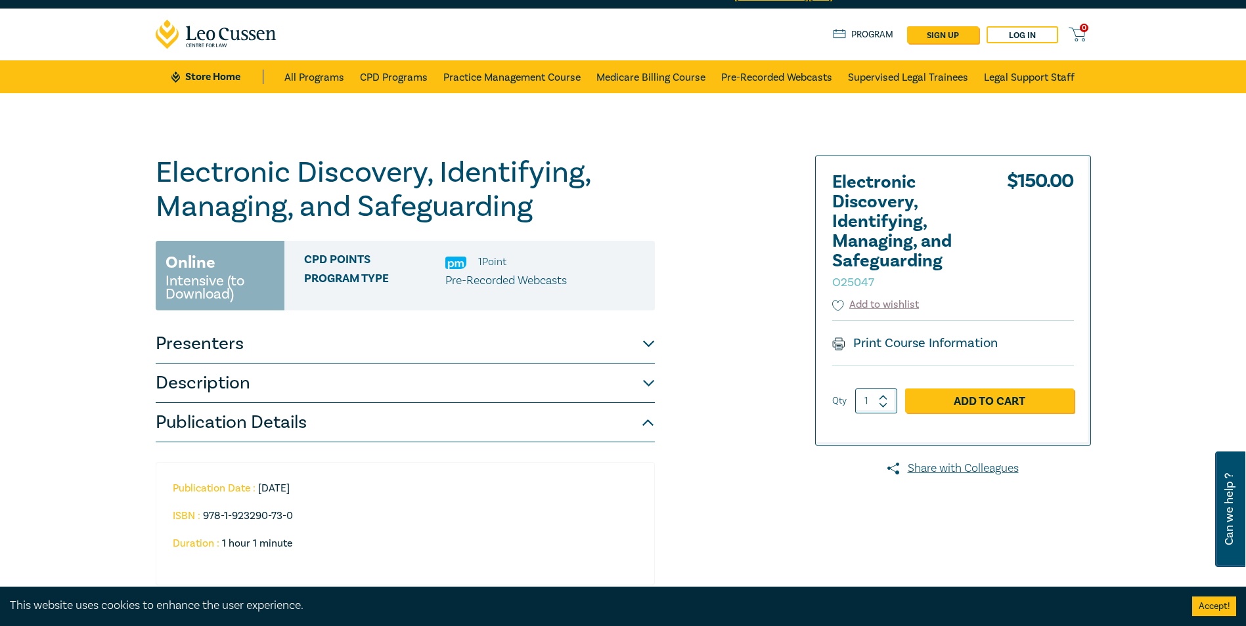
scroll to position [0, 0]
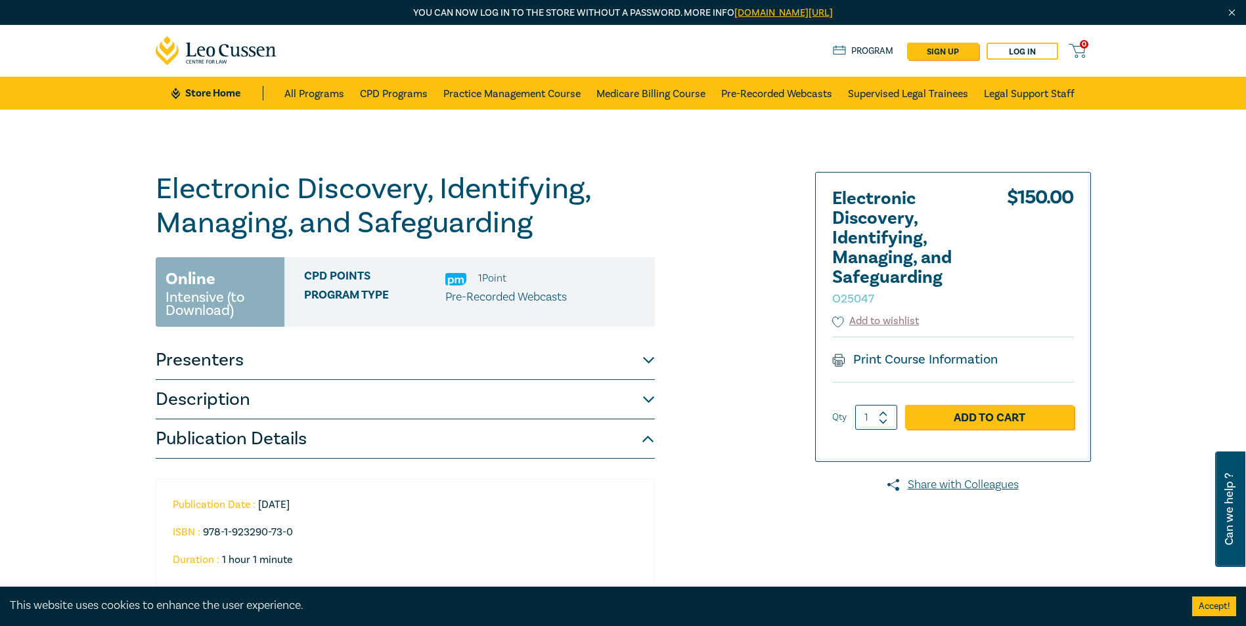
click at [634, 433] on button "Publication Details" at bounding box center [405, 439] width 499 height 39
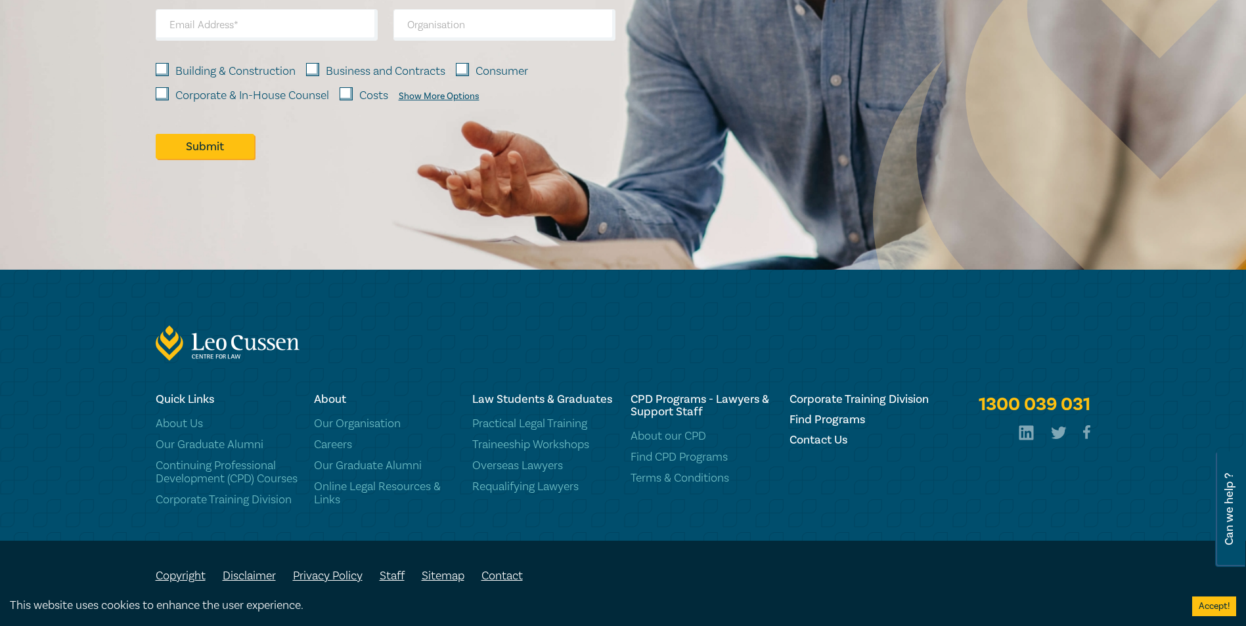
scroll to position [1966, 0]
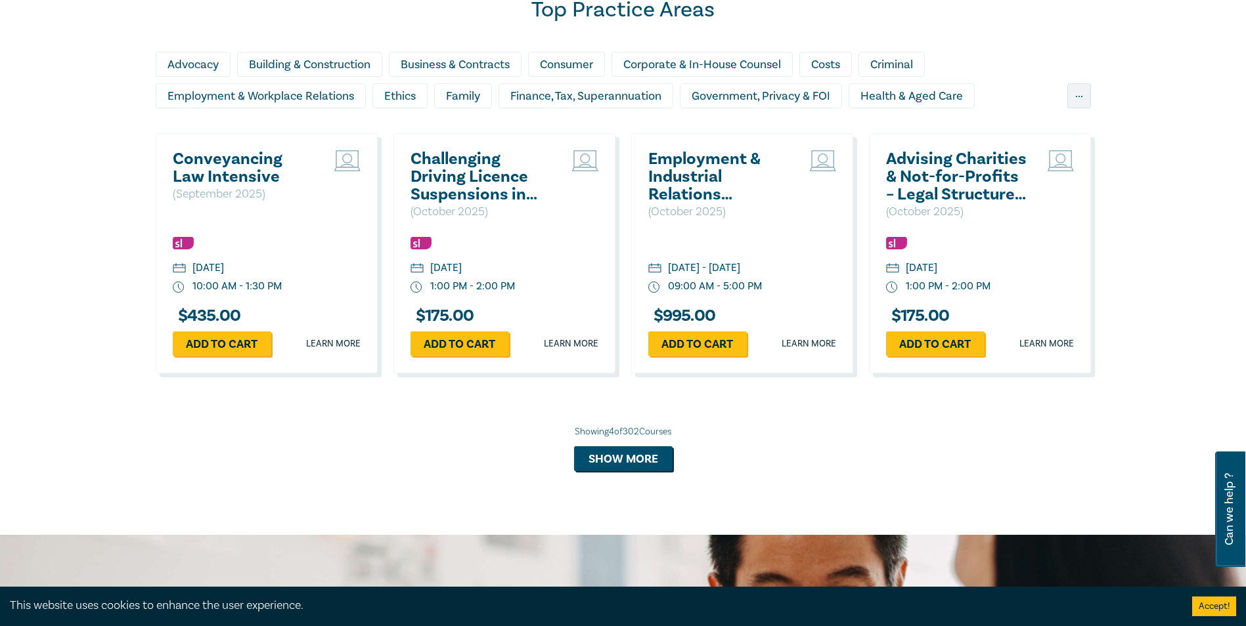
scroll to position [1182, 0]
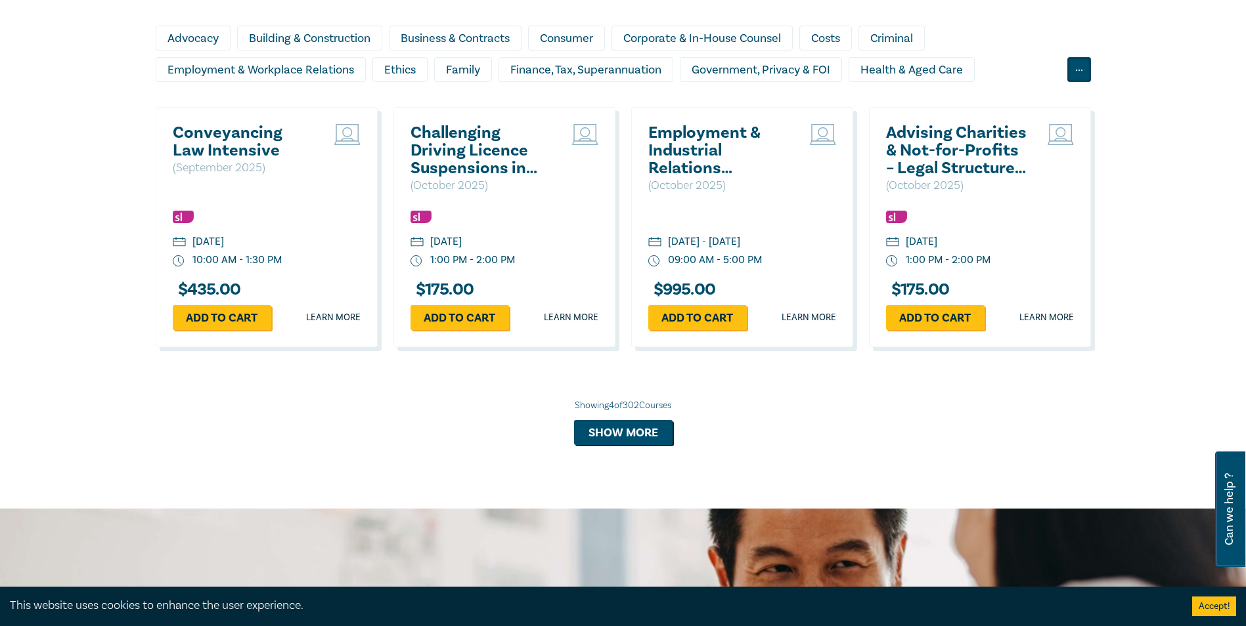
click at [1067, 60] on div "..." at bounding box center [1079, 69] width 24 height 25
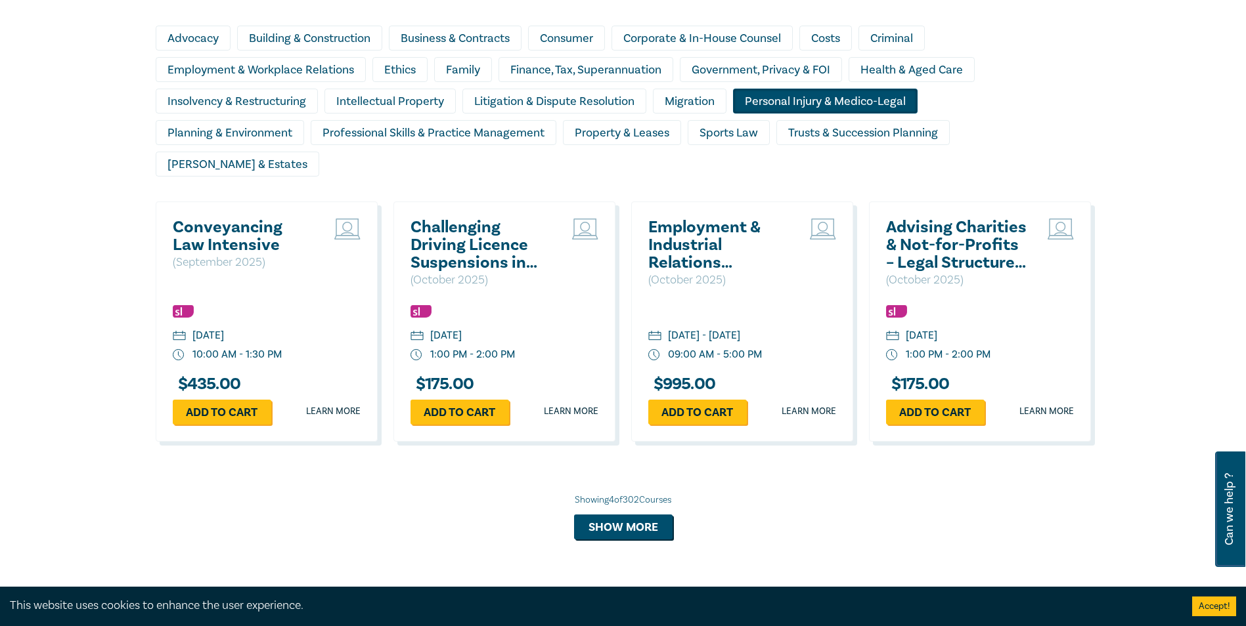
click at [763, 100] on div "Personal Injury & Medico-Legal" at bounding box center [825, 101] width 185 height 25
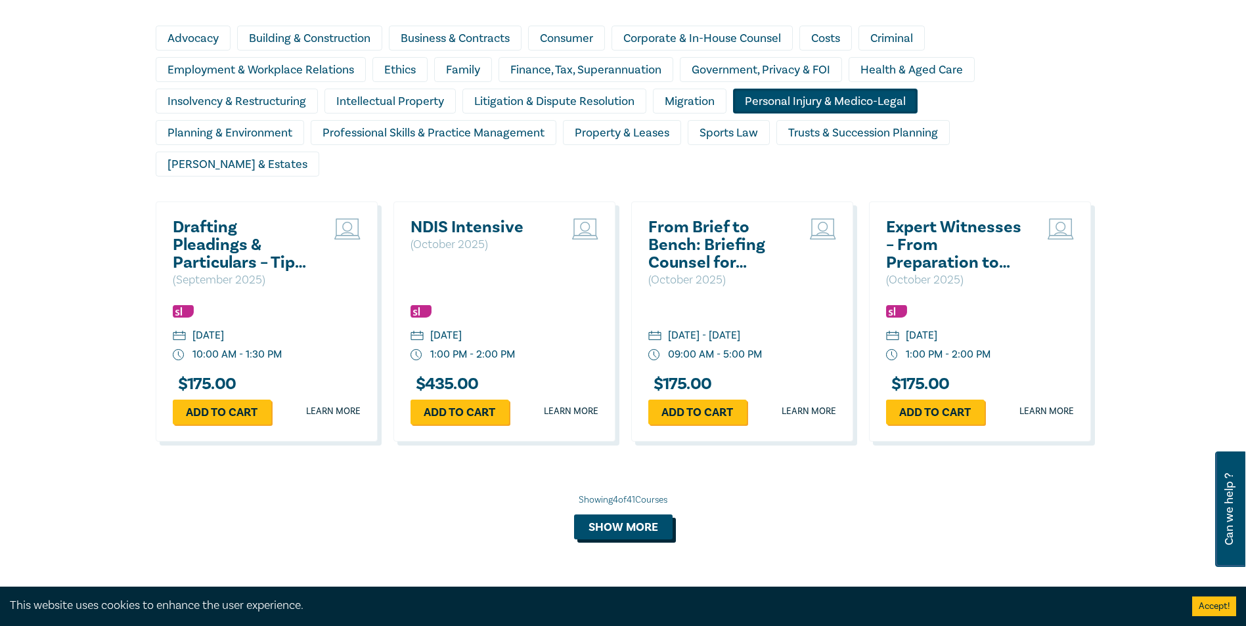
click at [632, 515] on button "Show more" at bounding box center [623, 527] width 98 height 25
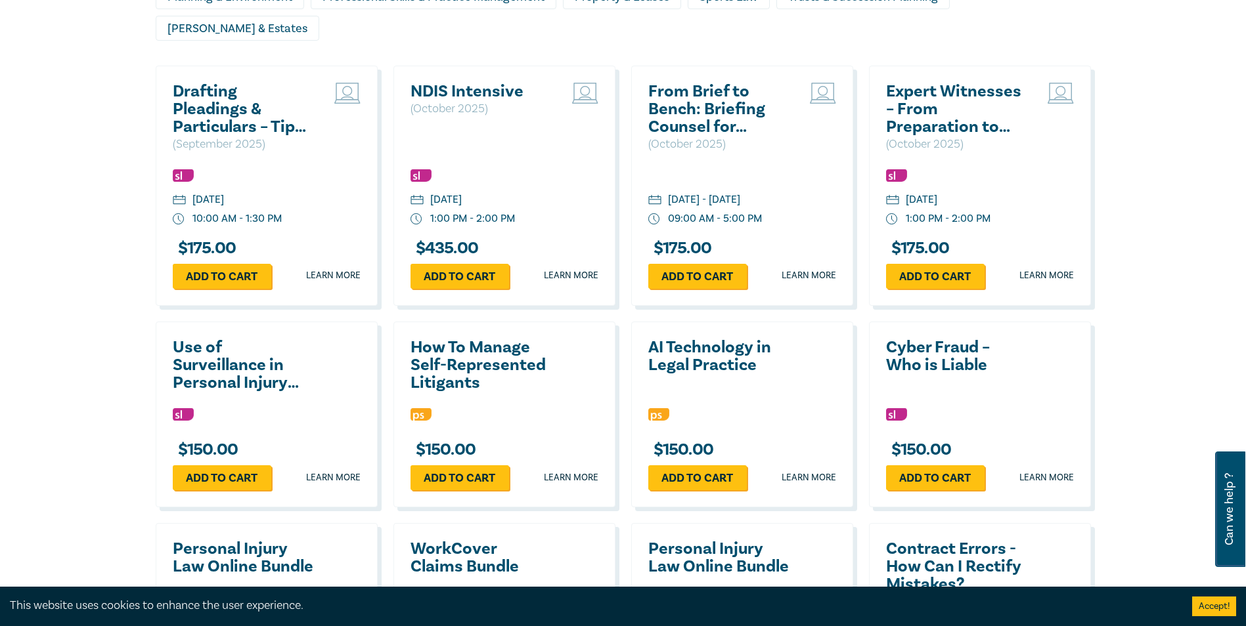
scroll to position [1445, 0]
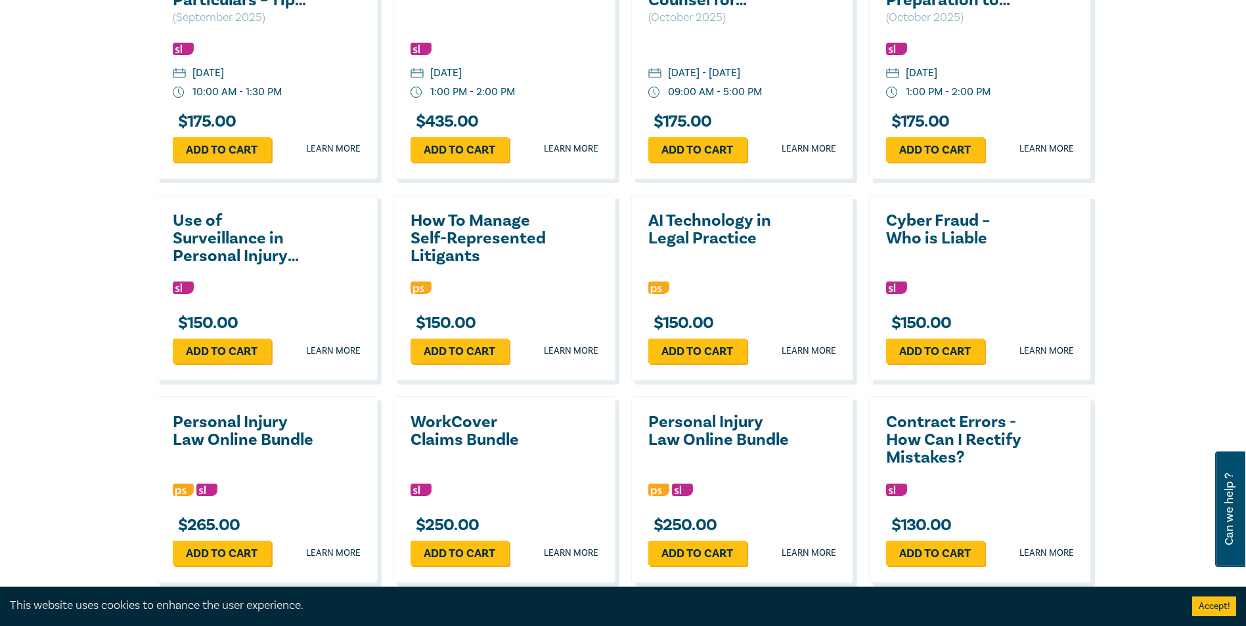
click at [708, 212] on h2 "AI Technology in Legal Practice" at bounding box center [718, 229] width 141 height 35
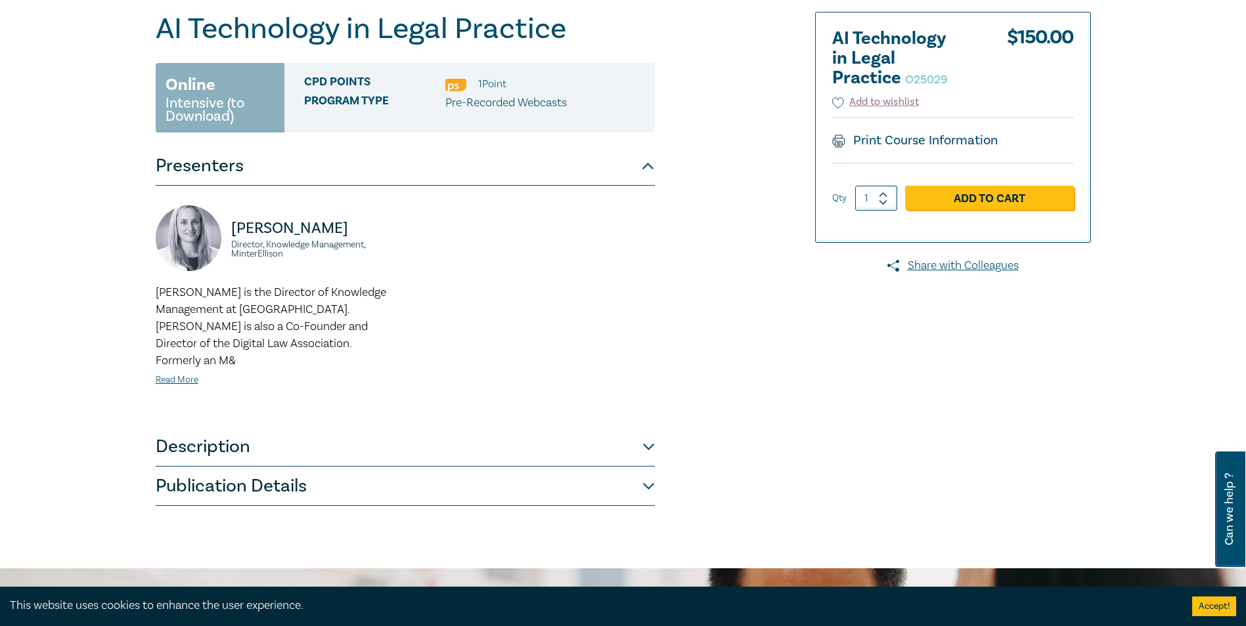
scroll to position [197, 0]
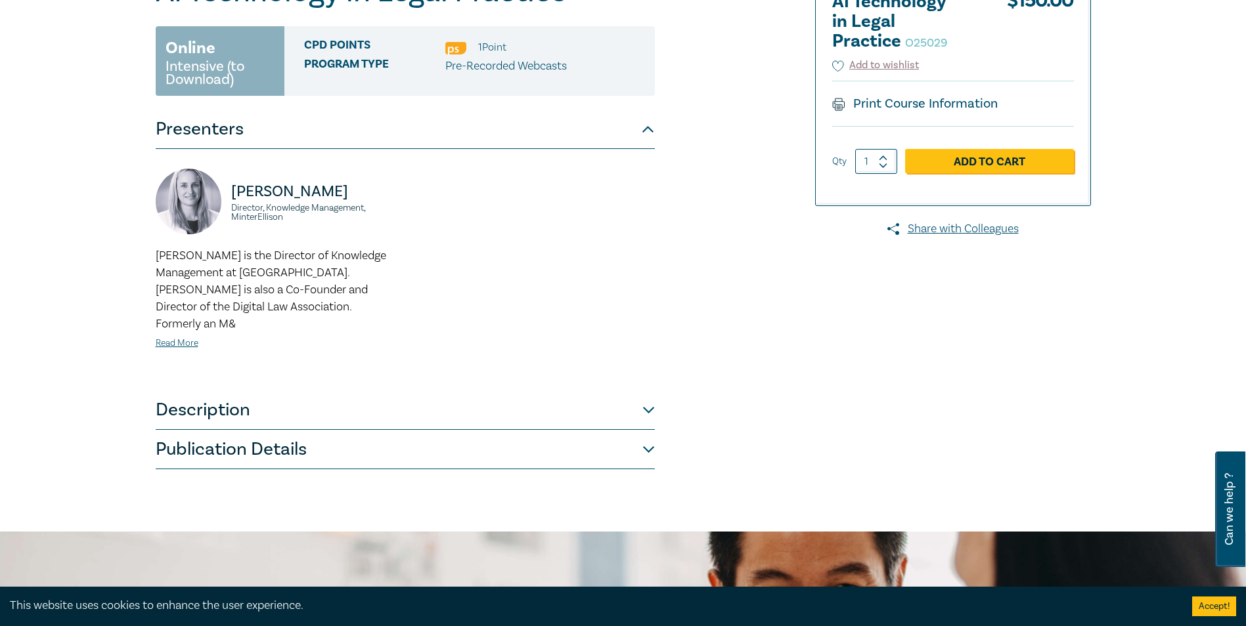
click at [231, 391] on button "Description" at bounding box center [405, 410] width 499 height 39
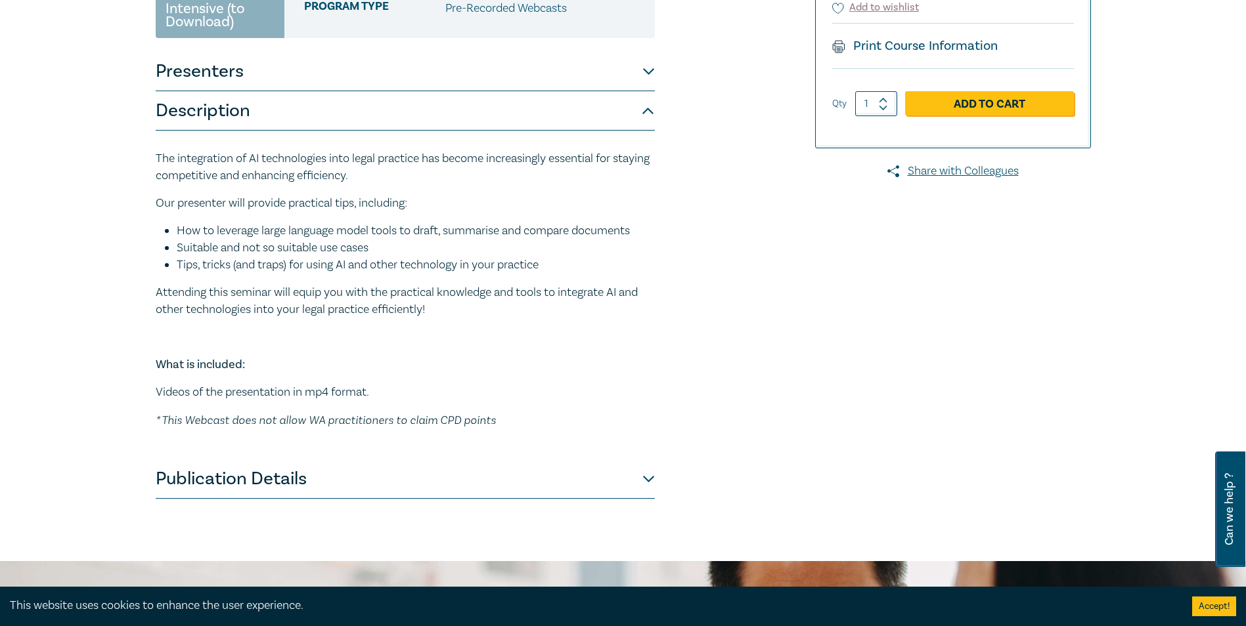
scroll to position [131, 0]
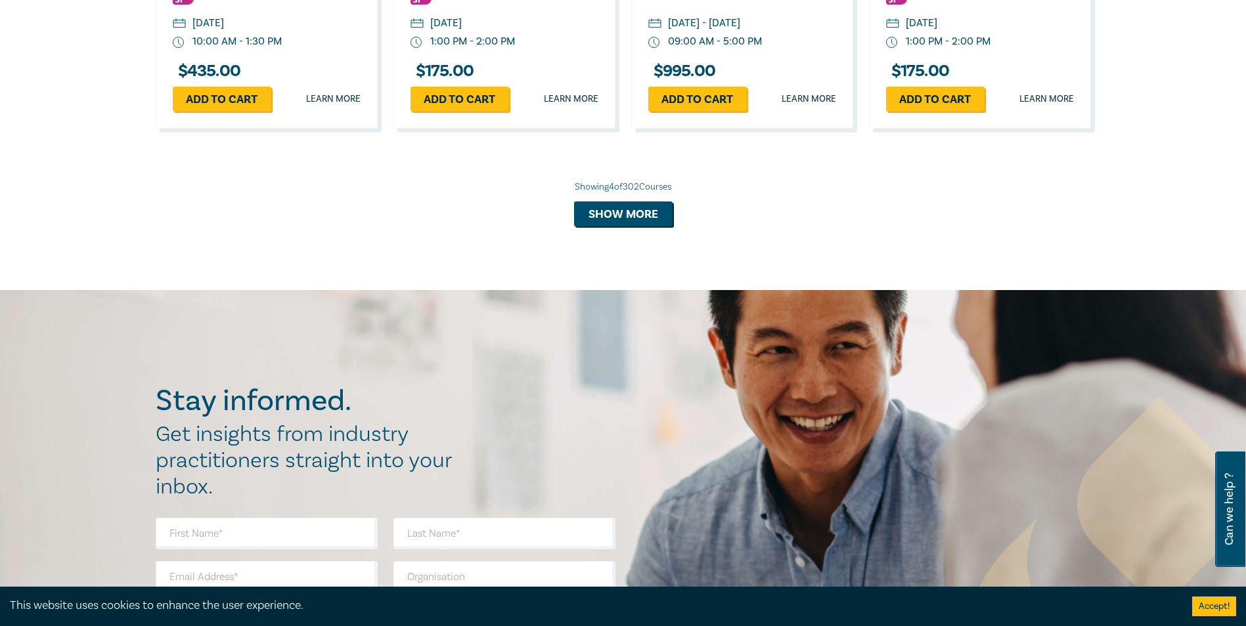
scroll to position [1404, 0]
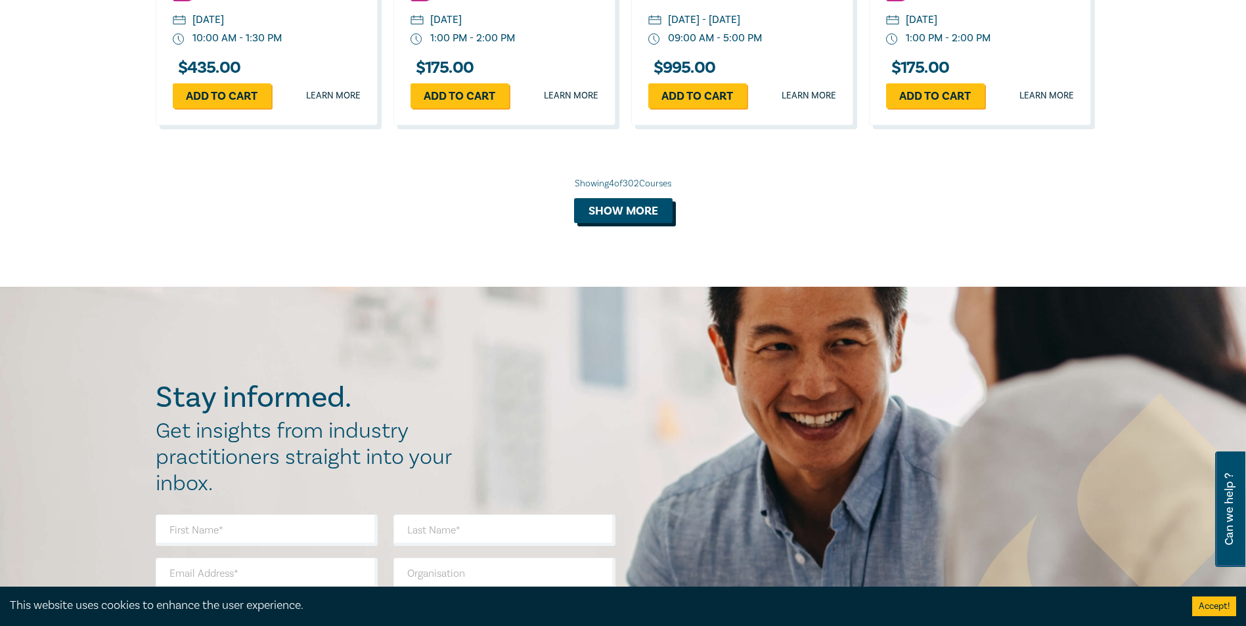
drag, startPoint x: 626, startPoint y: 217, endPoint x: 630, endPoint y: 209, distance: 8.2
click at [628, 213] on button "Show more" at bounding box center [623, 210] width 98 height 25
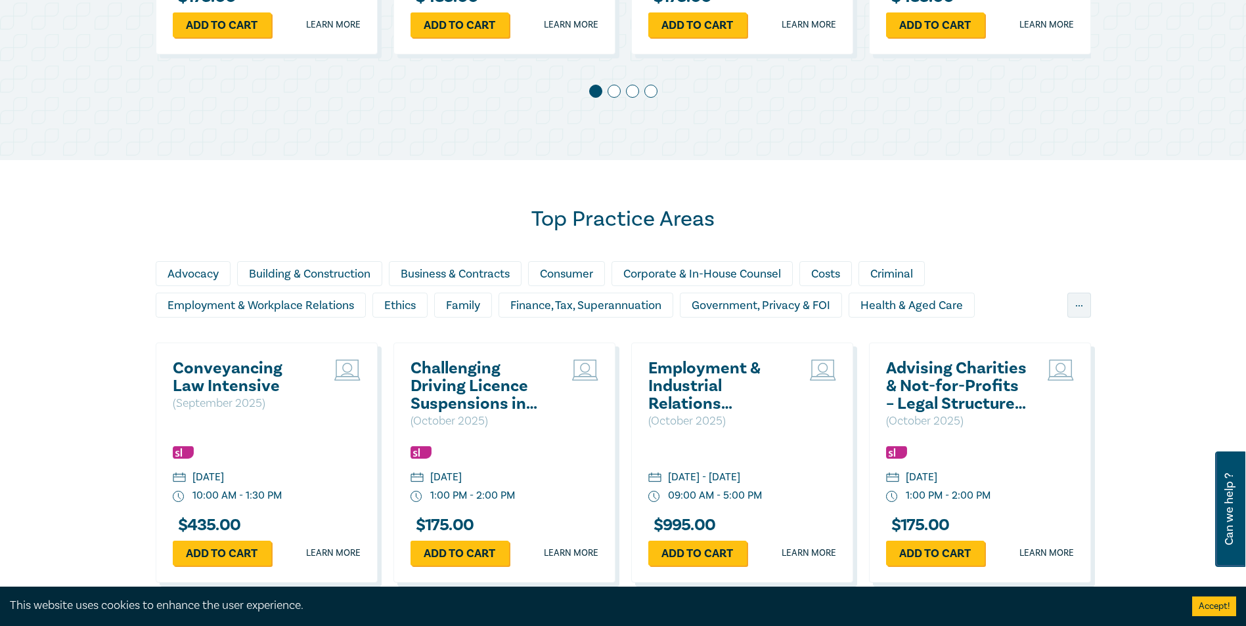
scroll to position [944, 0]
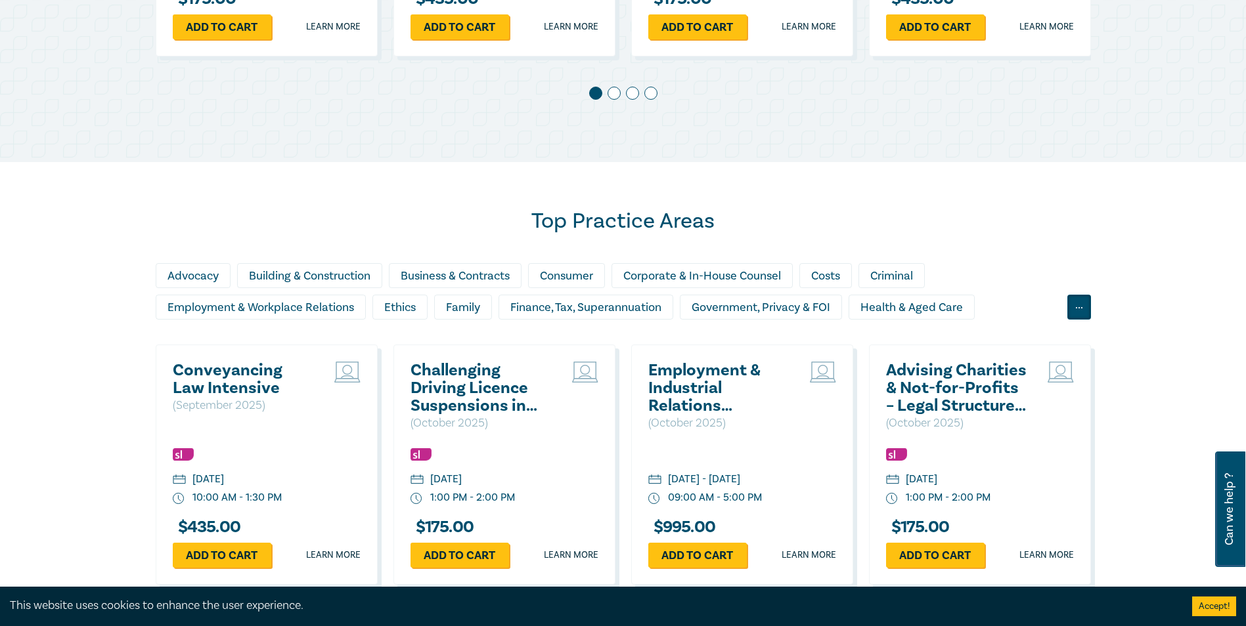
click at [1075, 306] on div "..." at bounding box center [1079, 307] width 24 height 25
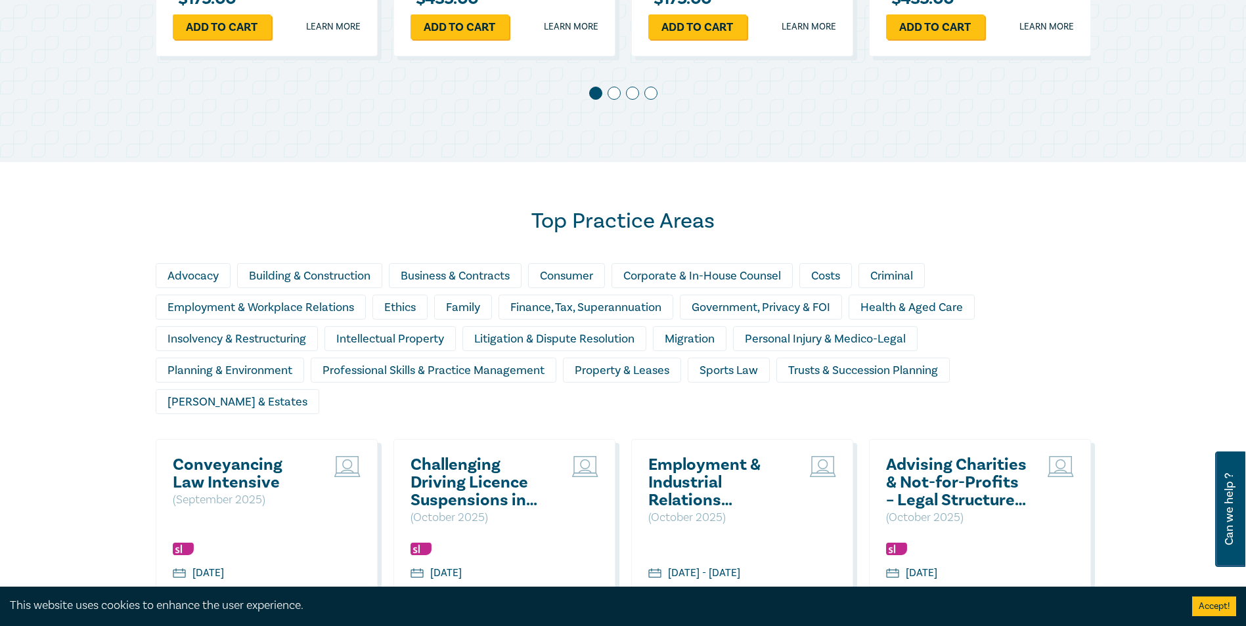
drag, startPoint x: 836, startPoint y: 336, endPoint x: 850, endPoint y: 357, distance: 25.1
click at [835, 336] on div "Personal Injury & Medico-Legal" at bounding box center [825, 338] width 185 height 25
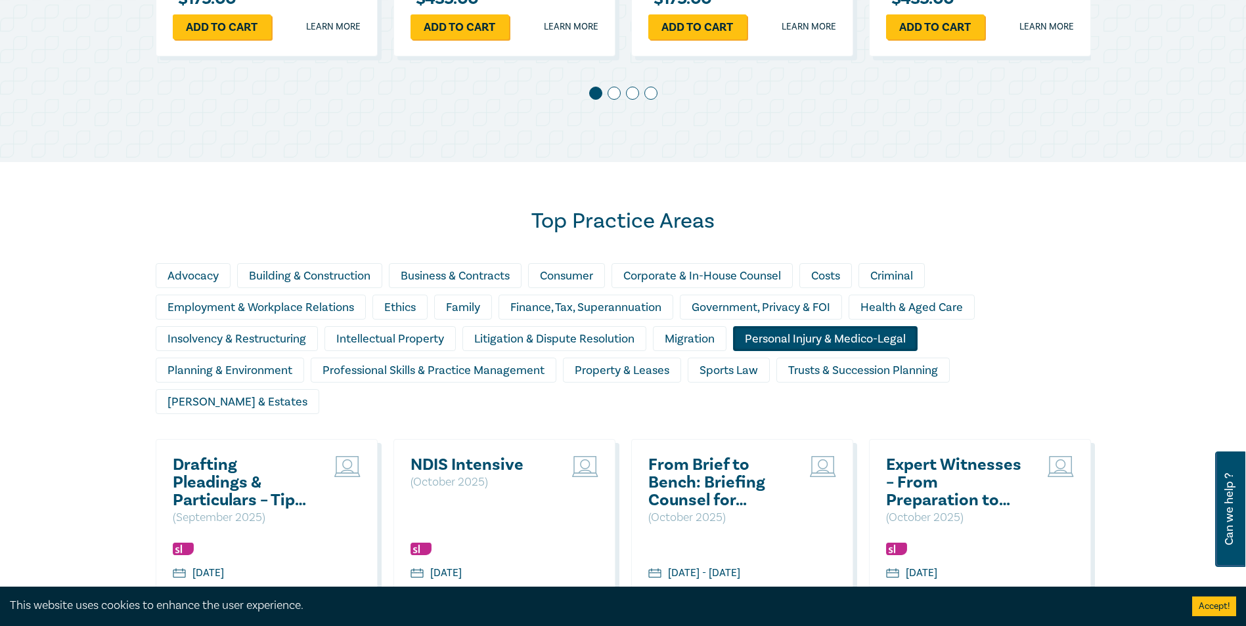
click at [814, 332] on div "Personal Injury & Medico-Legal" at bounding box center [825, 338] width 185 height 25
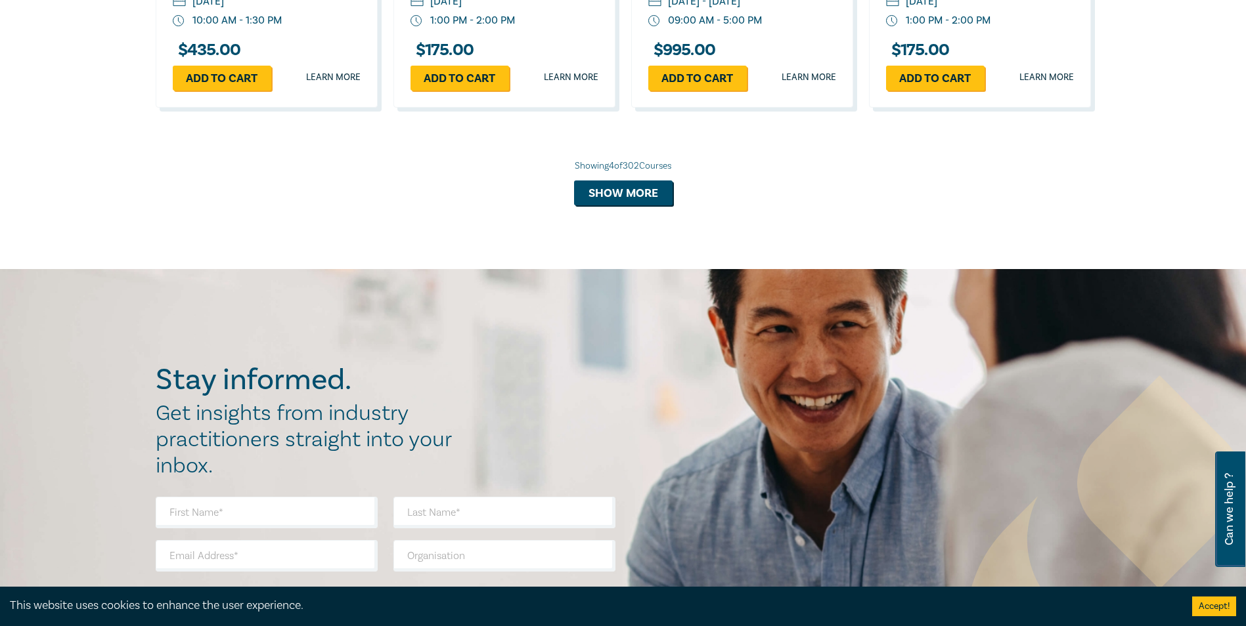
scroll to position [1535, 0]
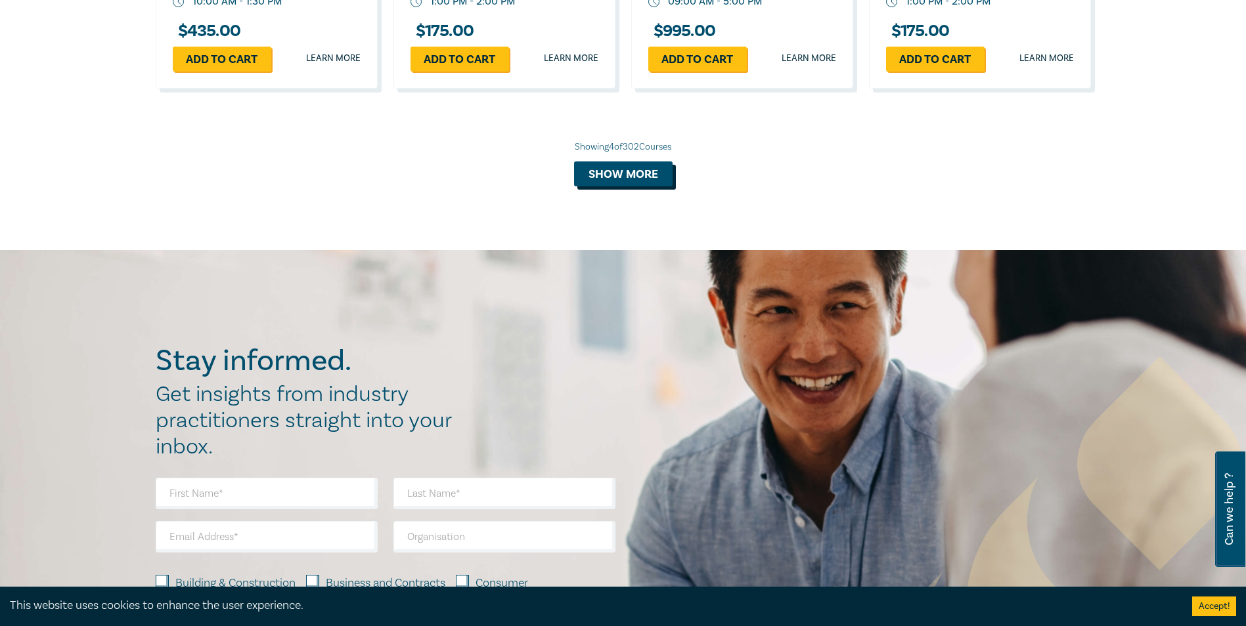
drag, startPoint x: 599, startPoint y: 121, endPoint x: 615, endPoint y: 146, distance: 30.4
click at [601, 141] on div "Showing 4 of 302 Courses Show more" at bounding box center [623, 164] width 935 height 46
click at [615, 162] on button "Show more" at bounding box center [623, 174] width 98 height 25
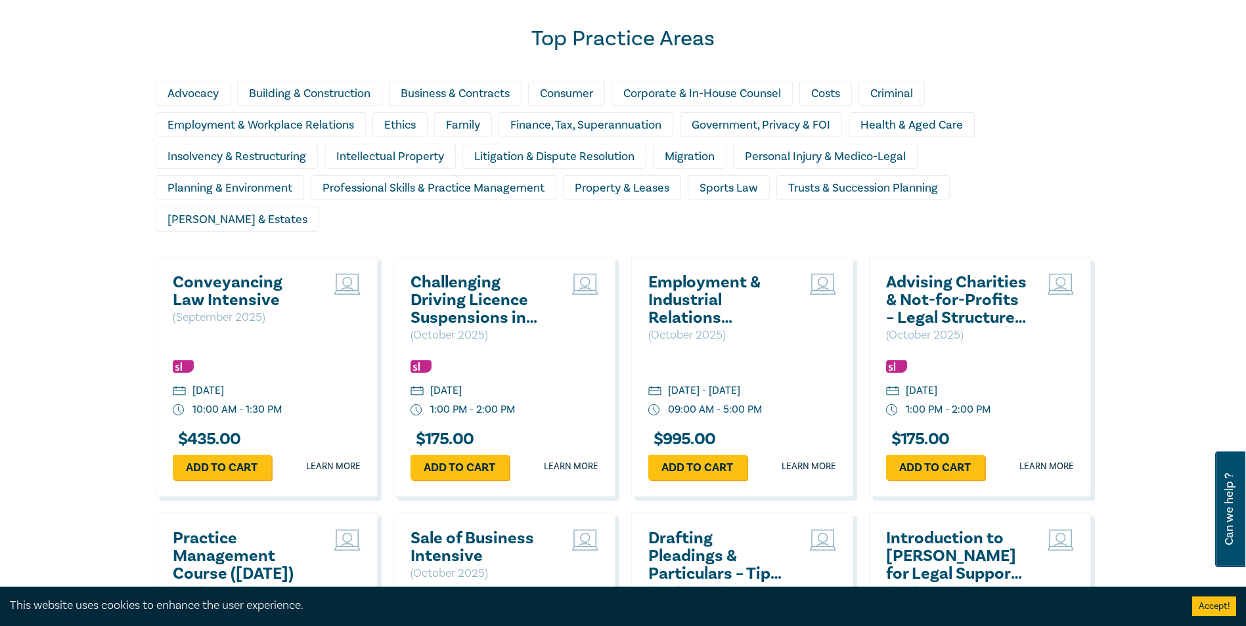
scroll to position [1010, 0]
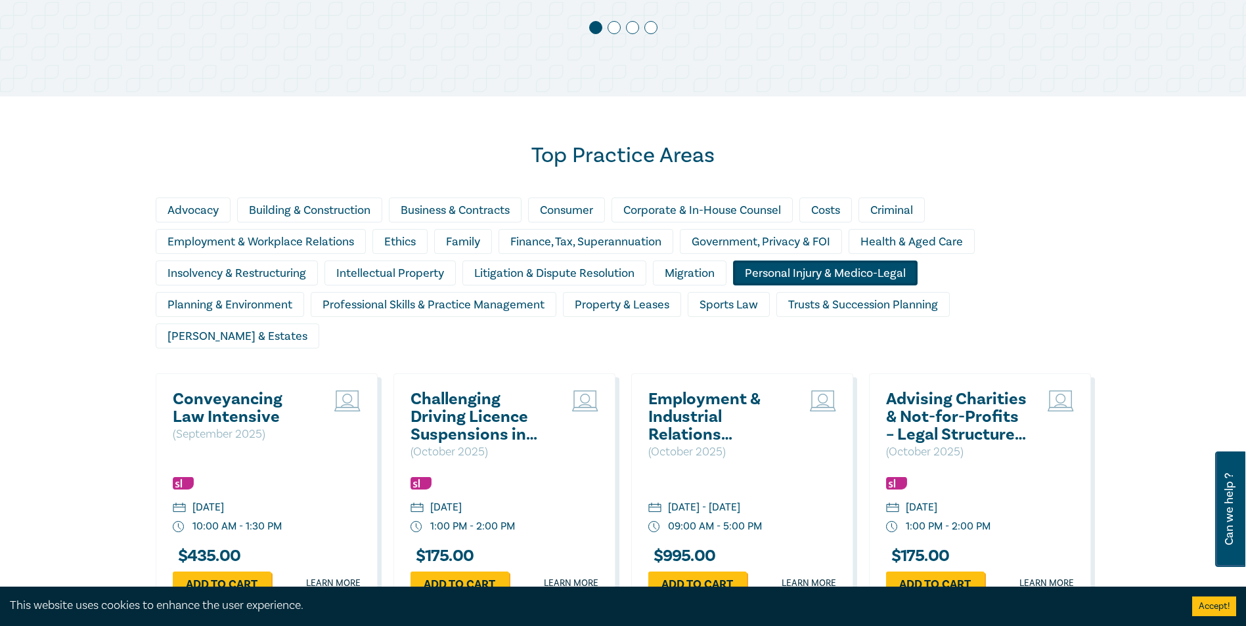
click at [824, 269] on div "Personal Injury & Medico-Legal" at bounding box center [825, 273] width 185 height 25
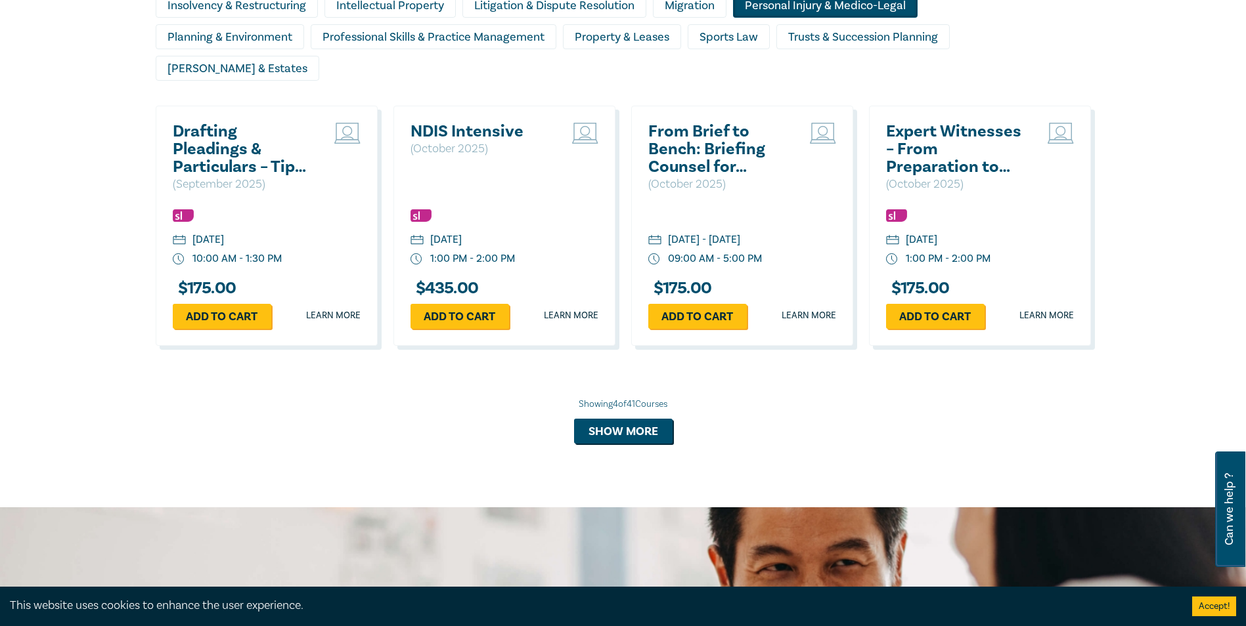
scroll to position [1470, 0]
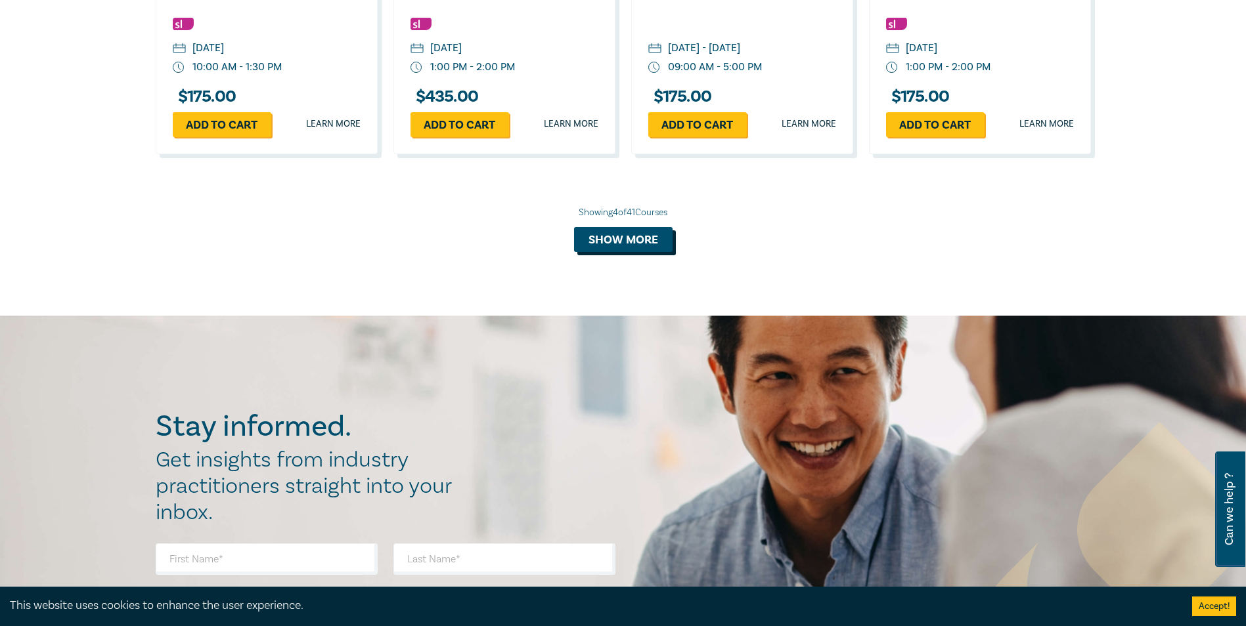
click at [624, 227] on button "Show more" at bounding box center [623, 239] width 98 height 25
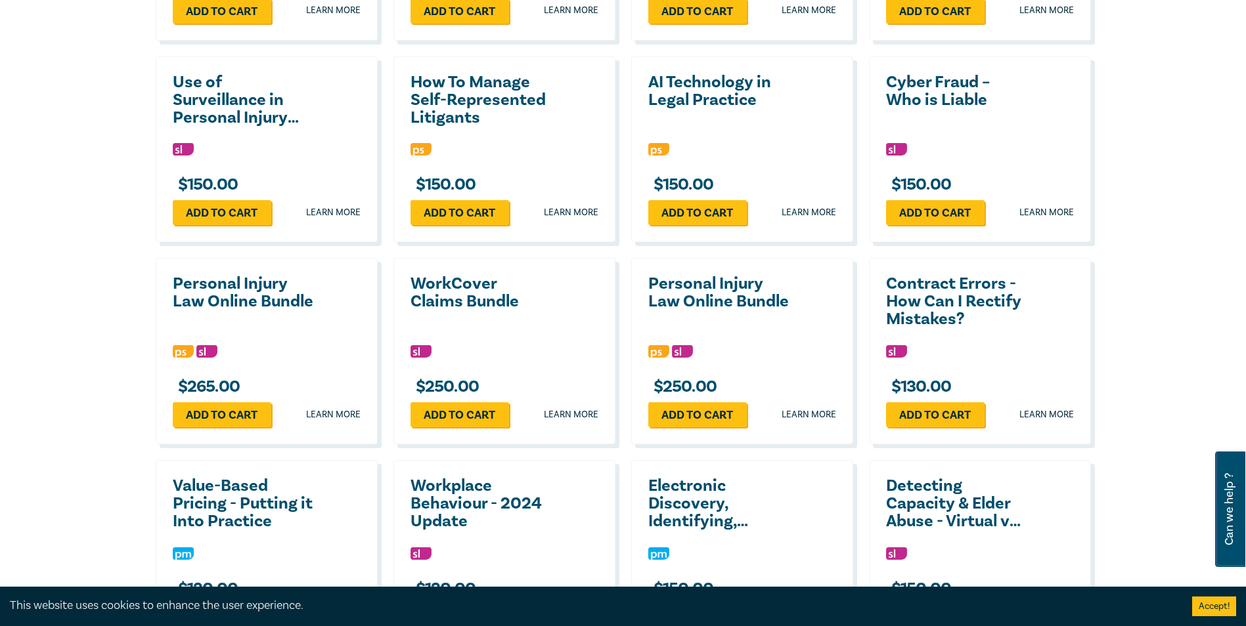
scroll to position [1601, 0]
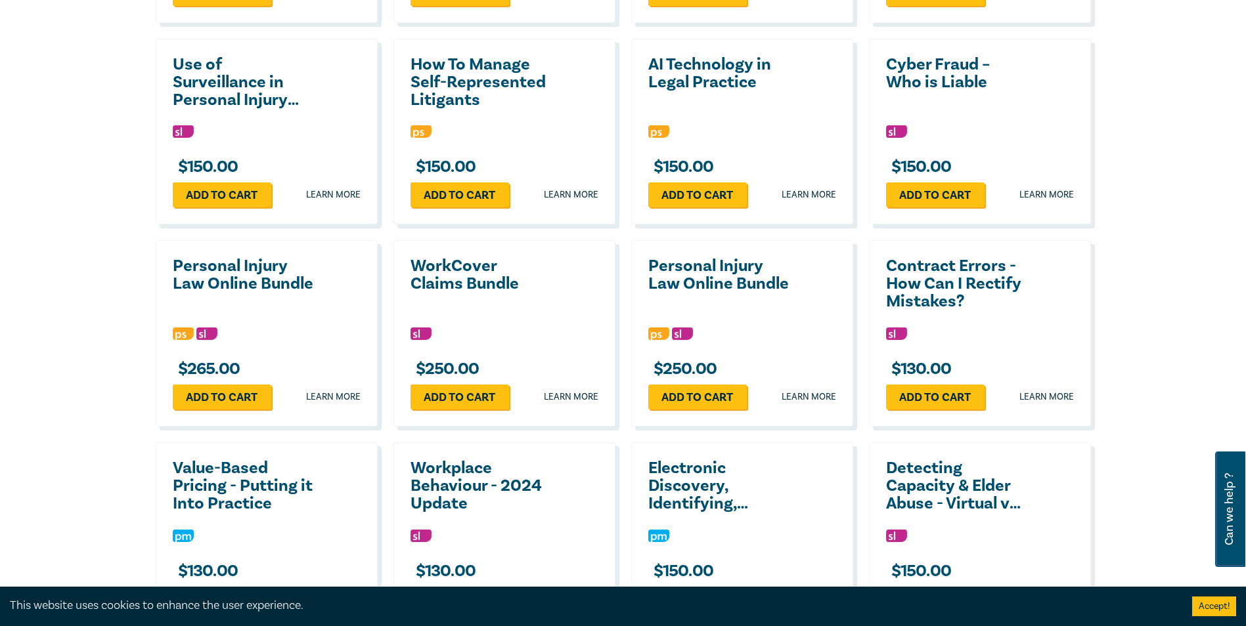
click at [706, 257] on h2 "Personal Injury Law Online Bundle" at bounding box center [718, 274] width 141 height 35
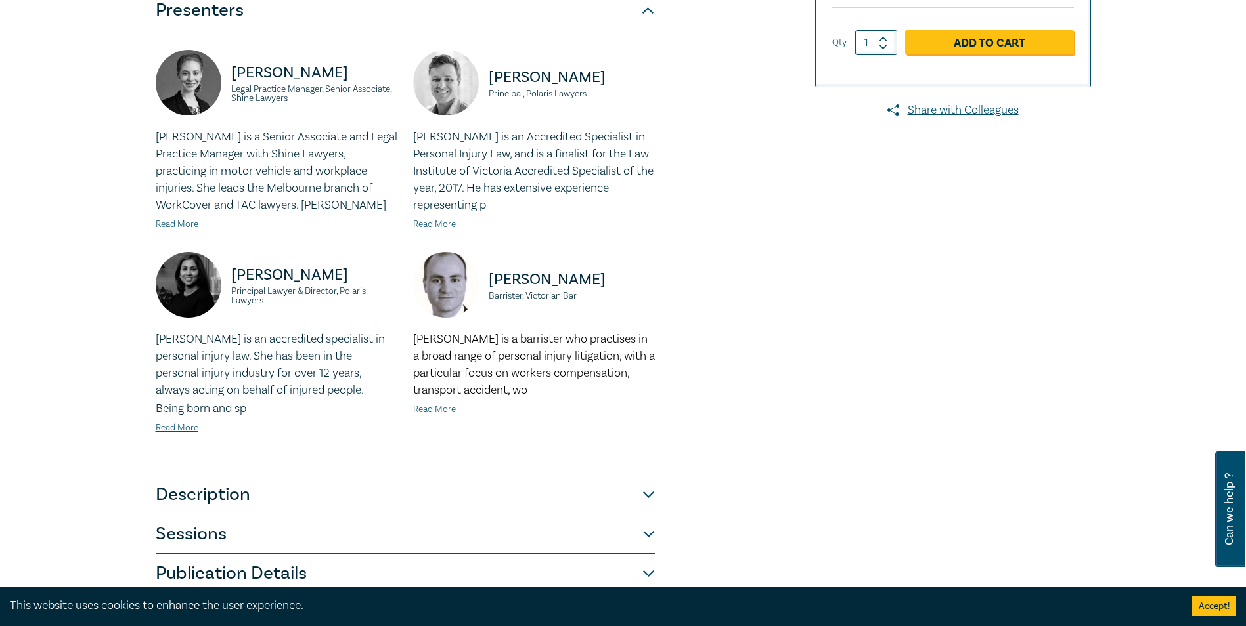
scroll to position [328, 0]
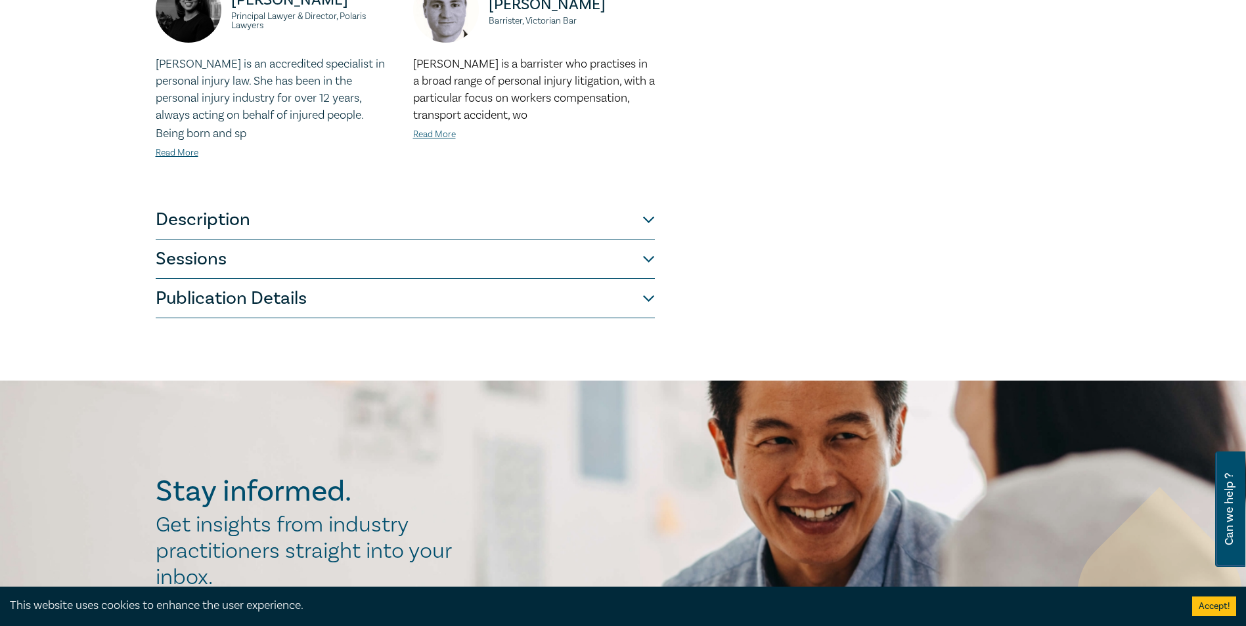
click at [374, 210] on button "Description" at bounding box center [405, 219] width 499 height 39
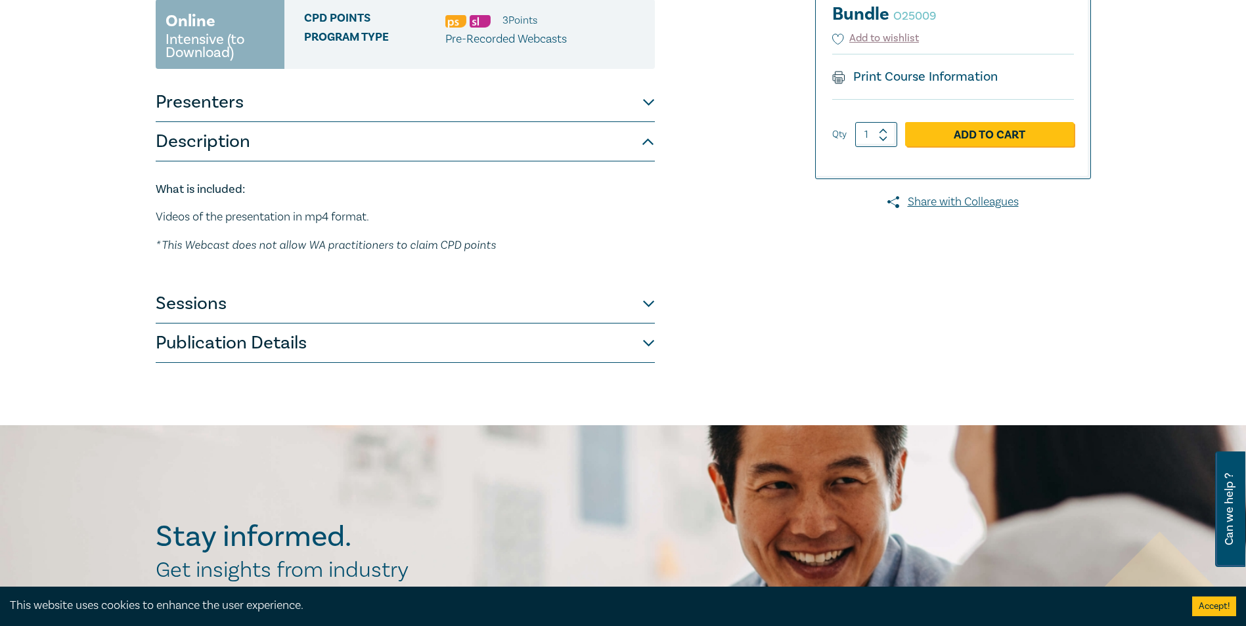
scroll to position [190, 0]
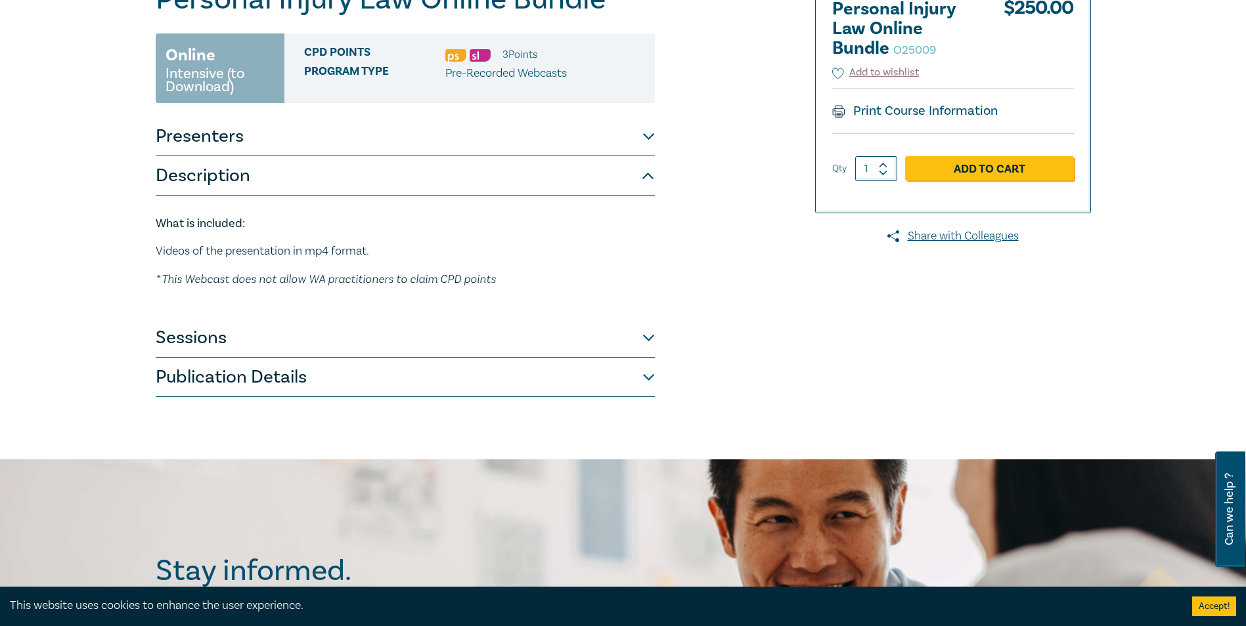
click at [248, 167] on button "Description" at bounding box center [405, 175] width 499 height 39
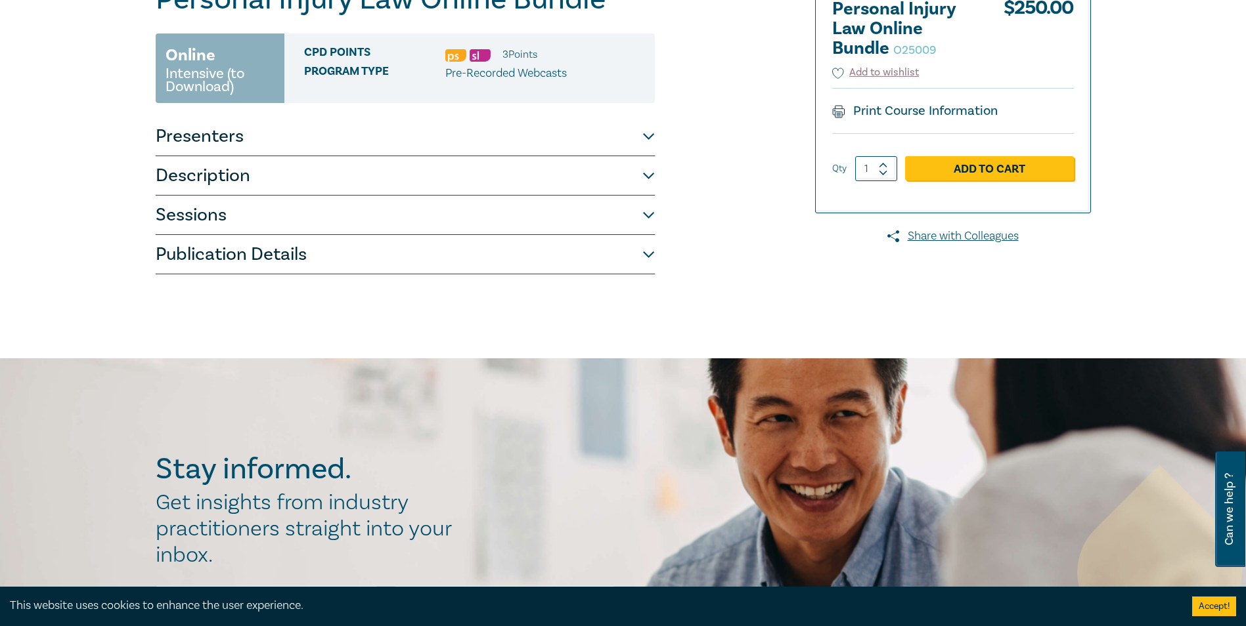
click at [230, 139] on button "Presenters" at bounding box center [405, 136] width 499 height 39
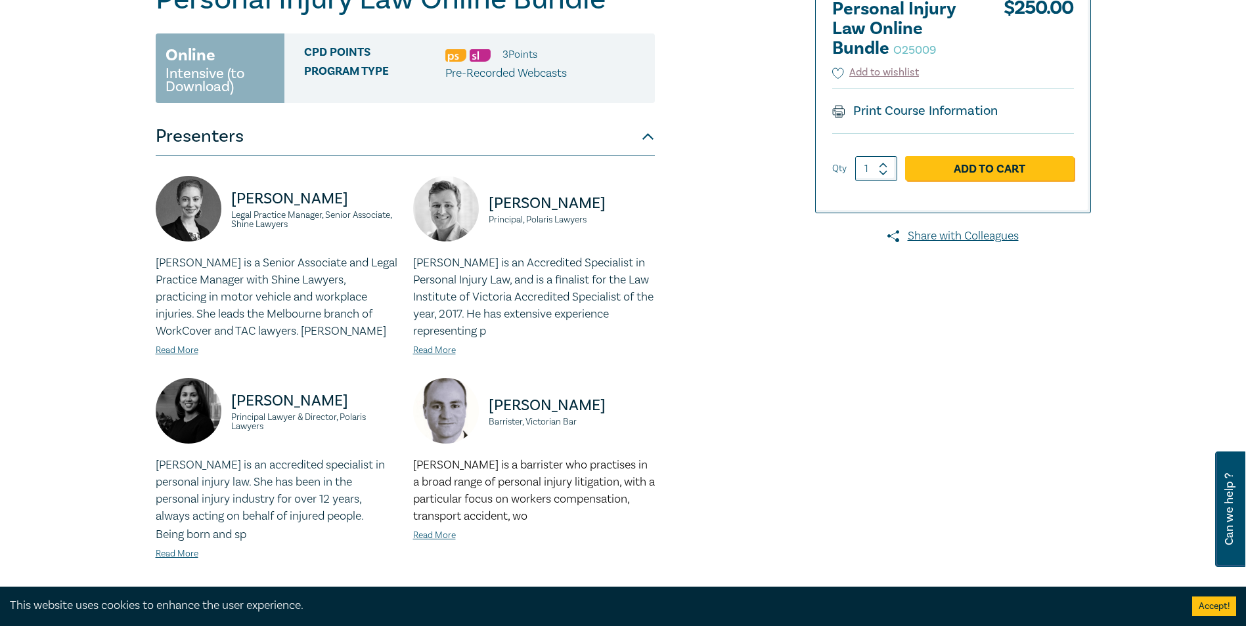
click at [239, 133] on button "Presenters" at bounding box center [405, 136] width 499 height 39
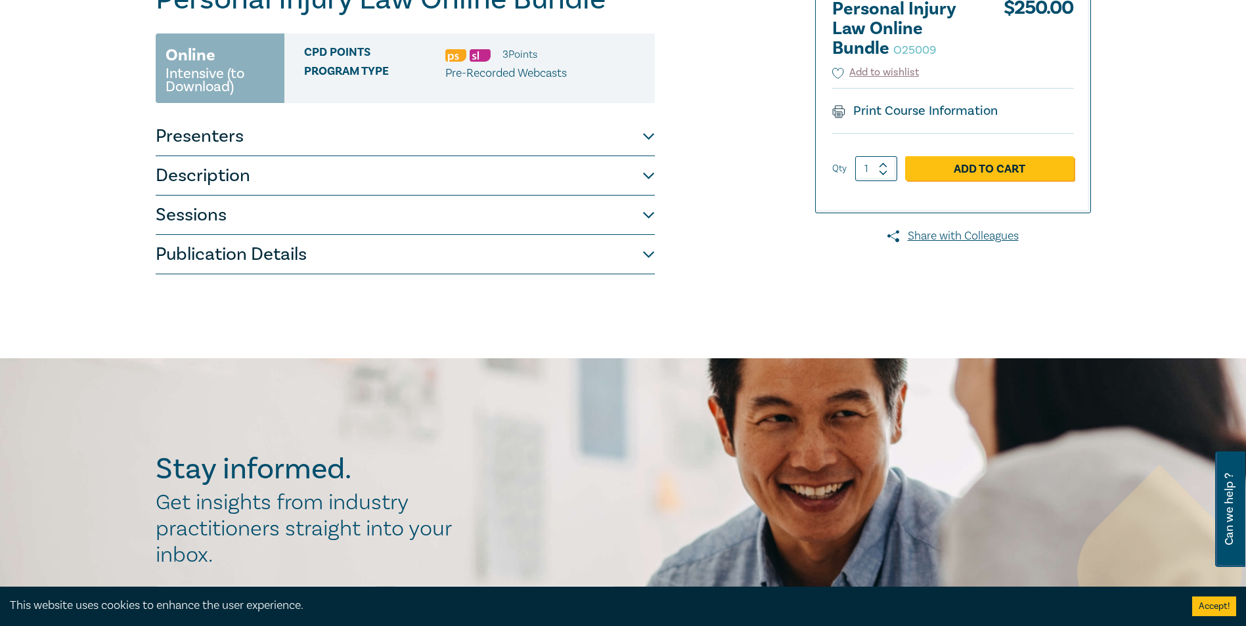
click at [261, 215] on button "Sessions" at bounding box center [405, 215] width 499 height 39
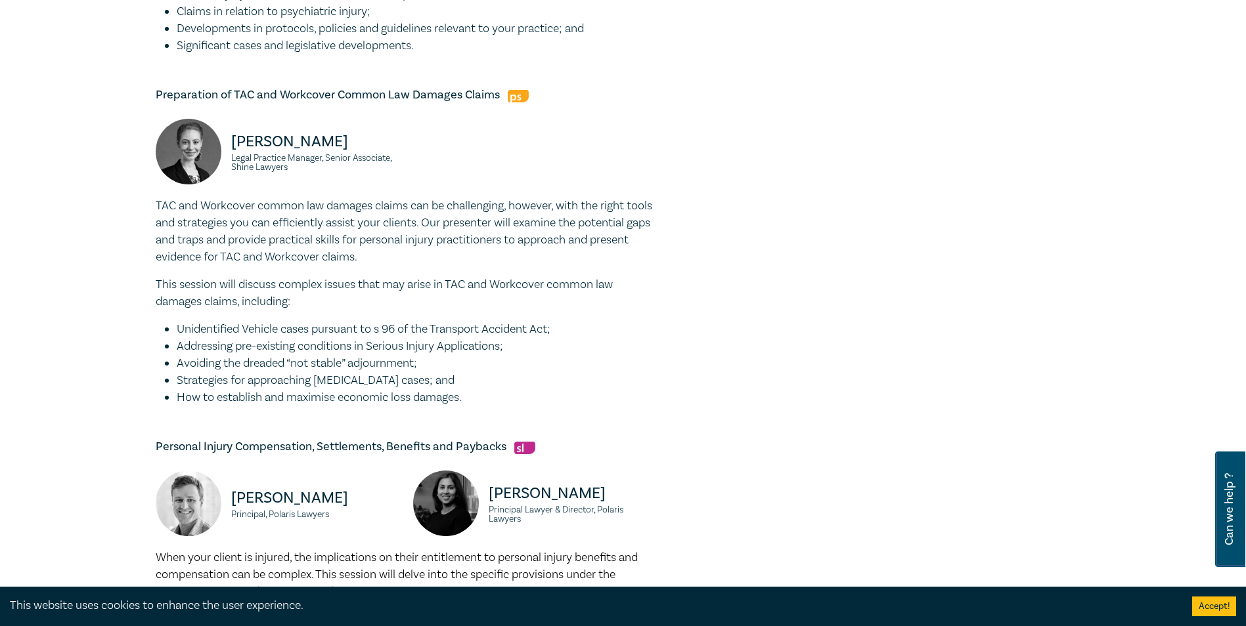
scroll to position [649, 0]
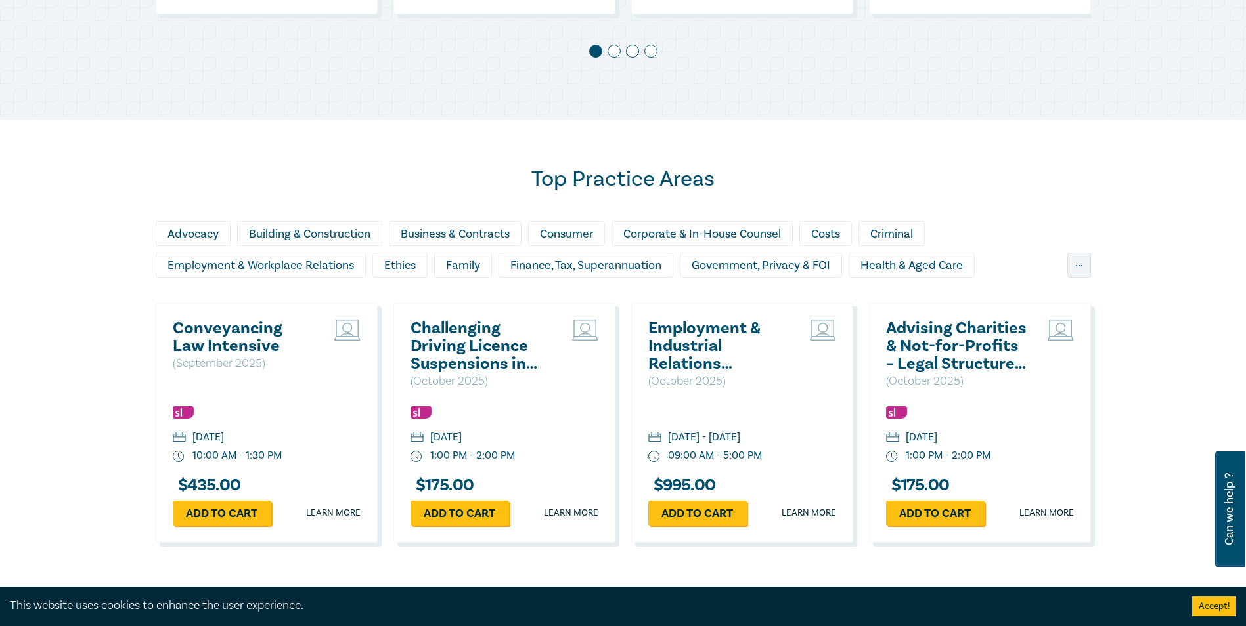
scroll to position [981, 0]
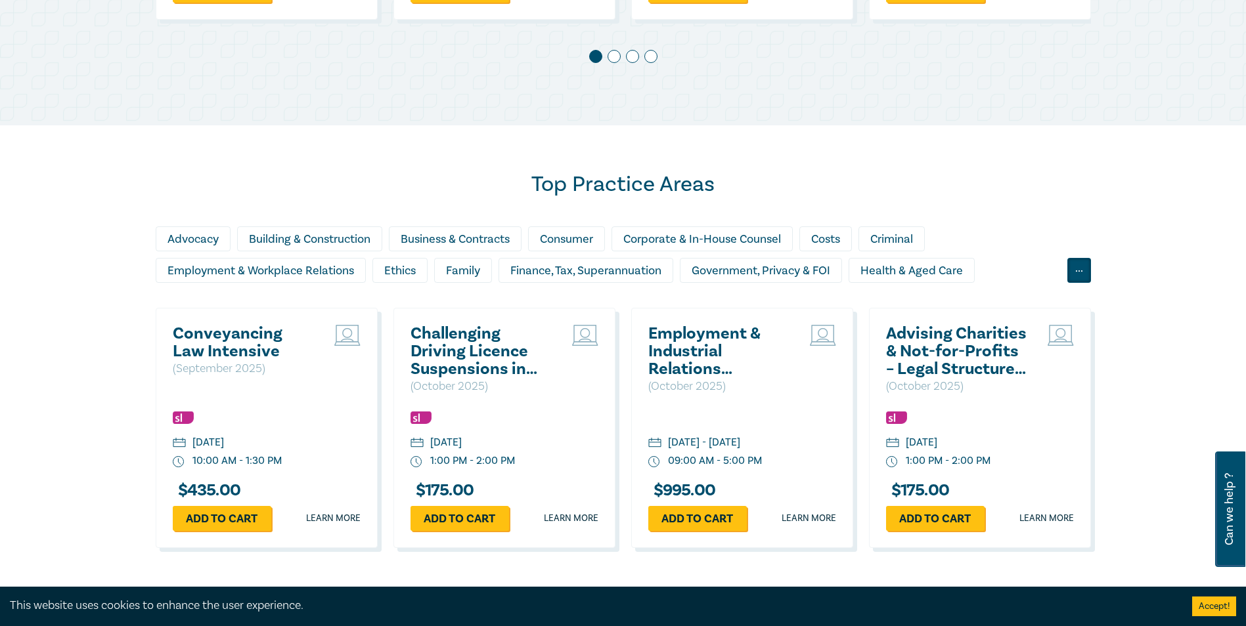
click at [1087, 277] on div "..." at bounding box center [1079, 270] width 24 height 25
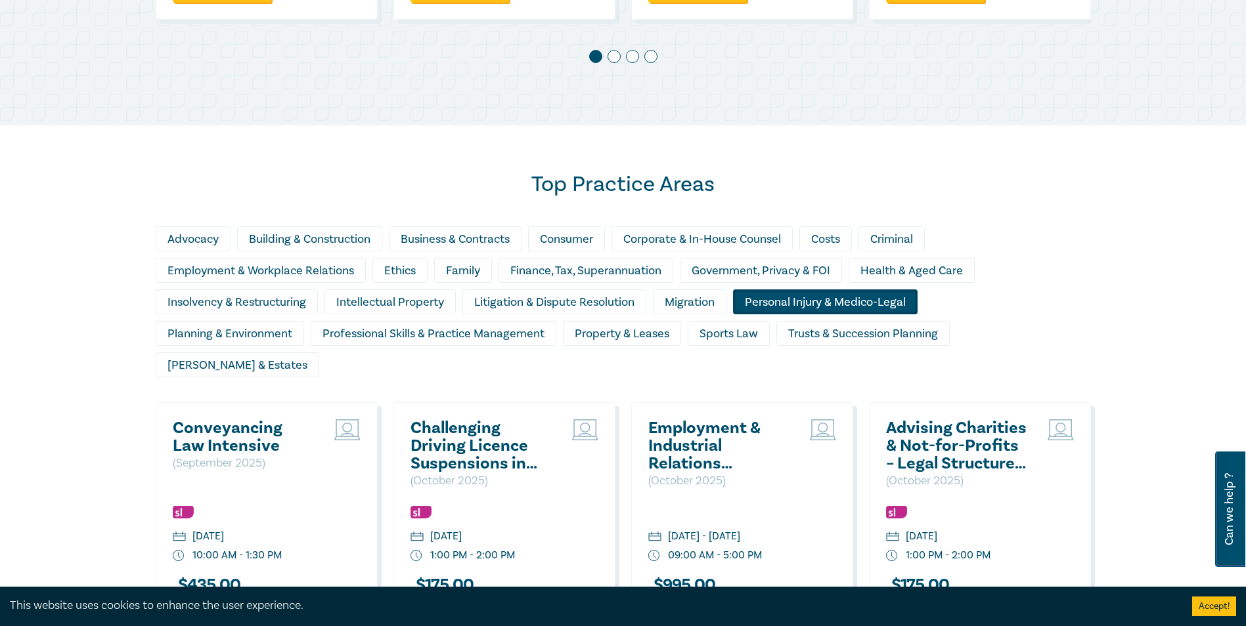
click at [840, 300] on div "Personal Injury & Medico-Legal" at bounding box center [825, 302] width 185 height 25
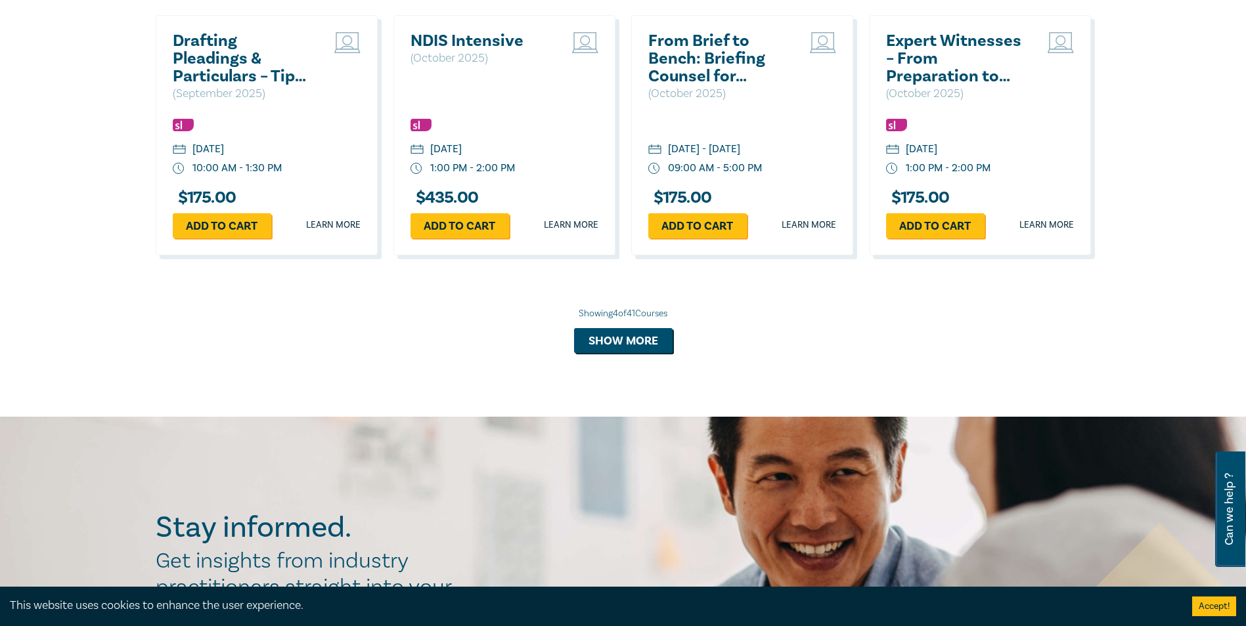
scroll to position [1375, 0]
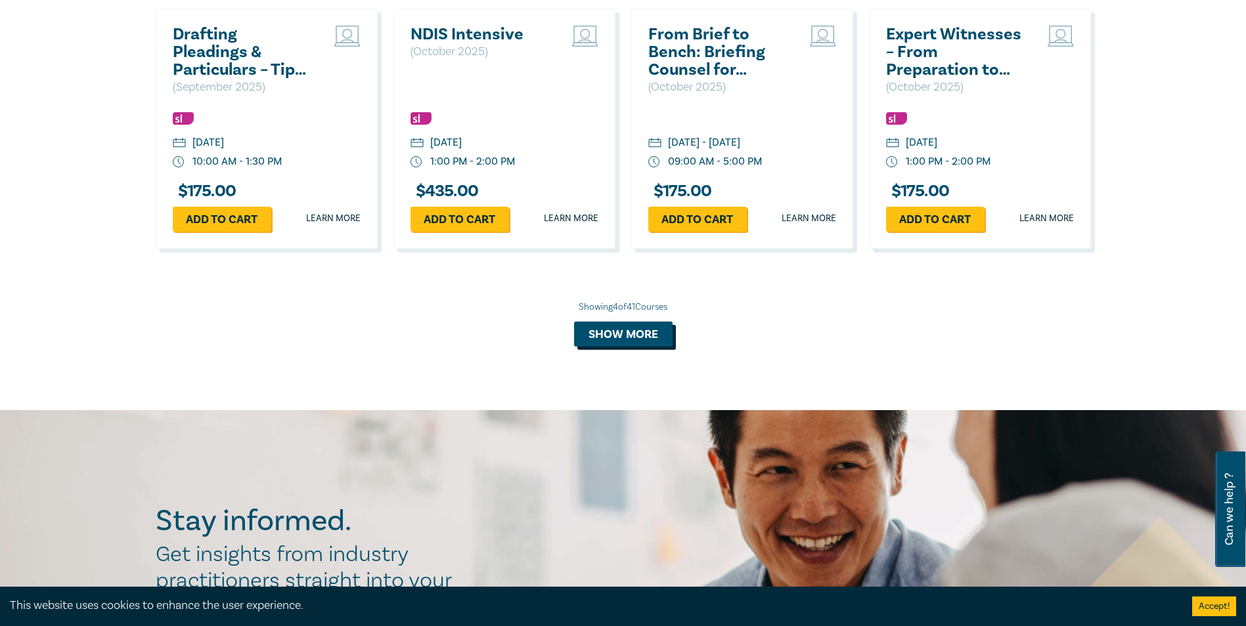
click at [615, 322] on button "Show more" at bounding box center [623, 334] width 98 height 25
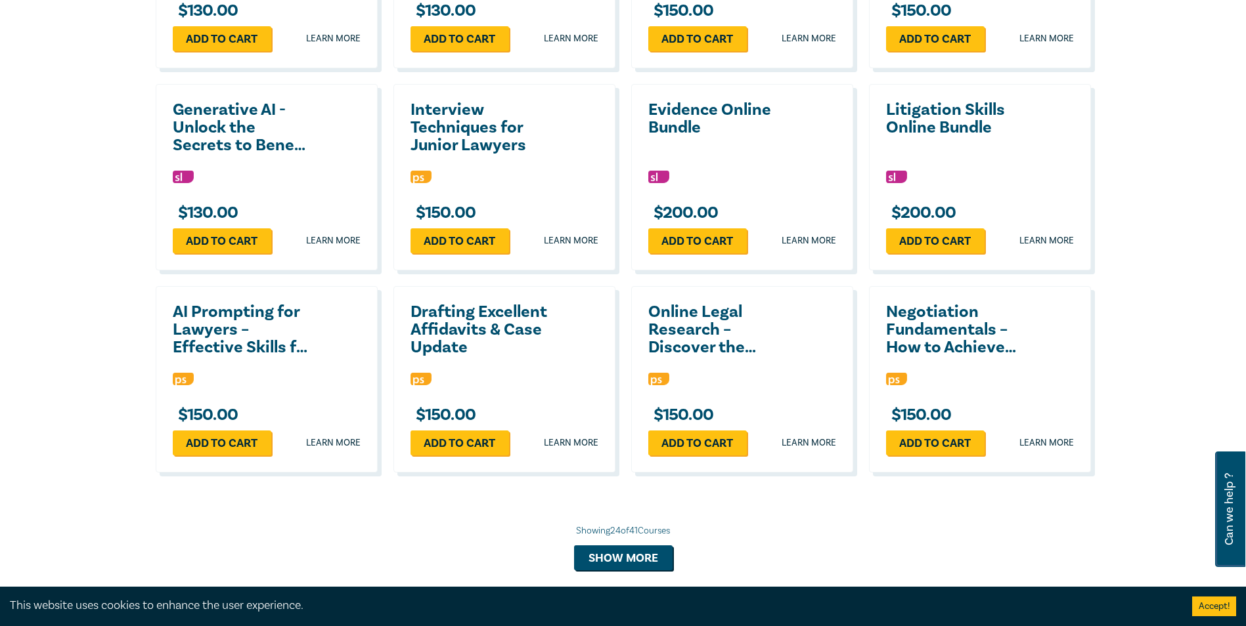
scroll to position [2163, 0]
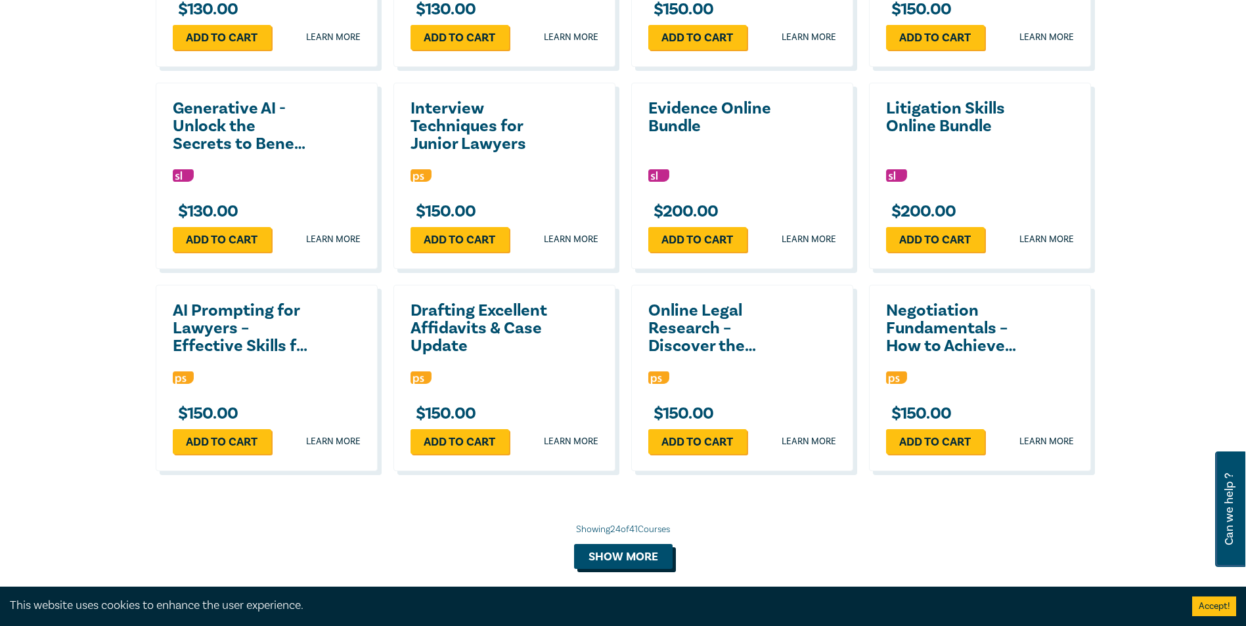
click at [669, 544] on button "Show more" at bounding box center [623, 556] width 98 height 25
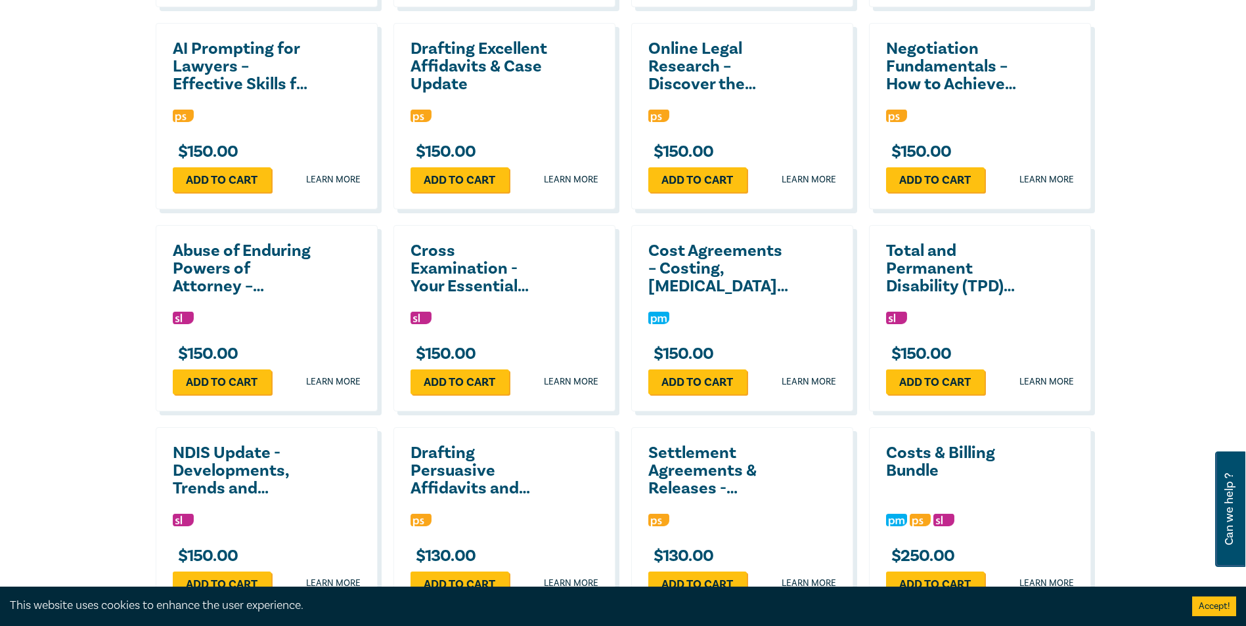
scroll to position [2426, 0]
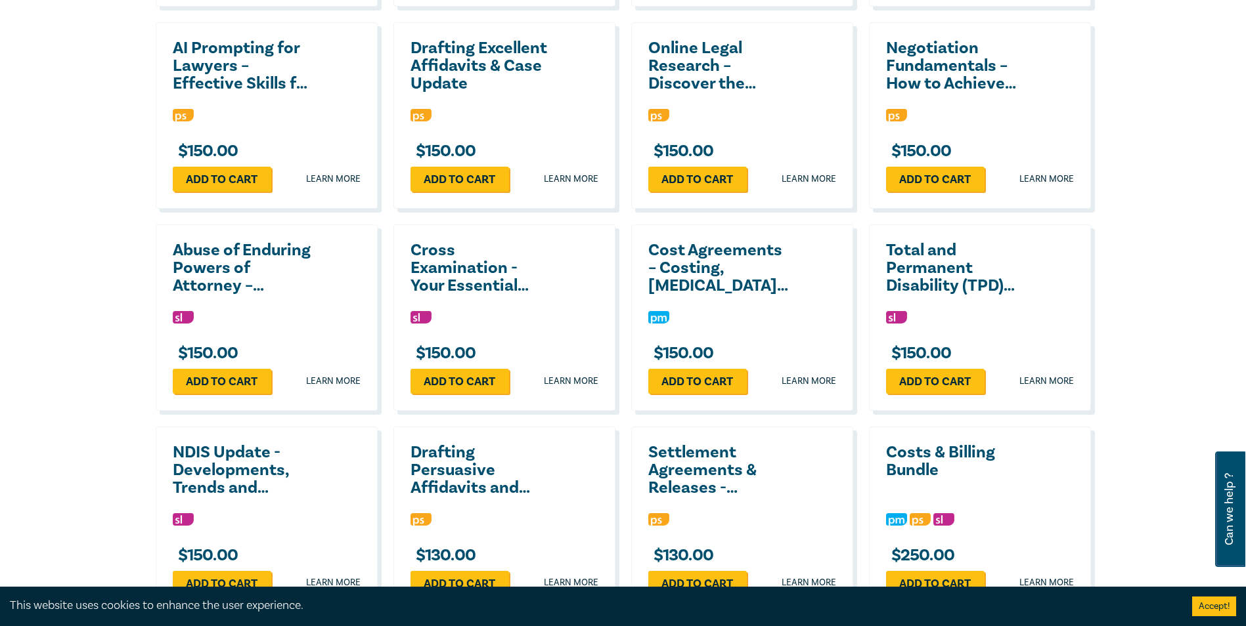
click at [939, 242] on h2 "Total and Permanent Disability (TPD) Claims – Tips & Traps" at bounding box center [956, 268] width 141 height 53
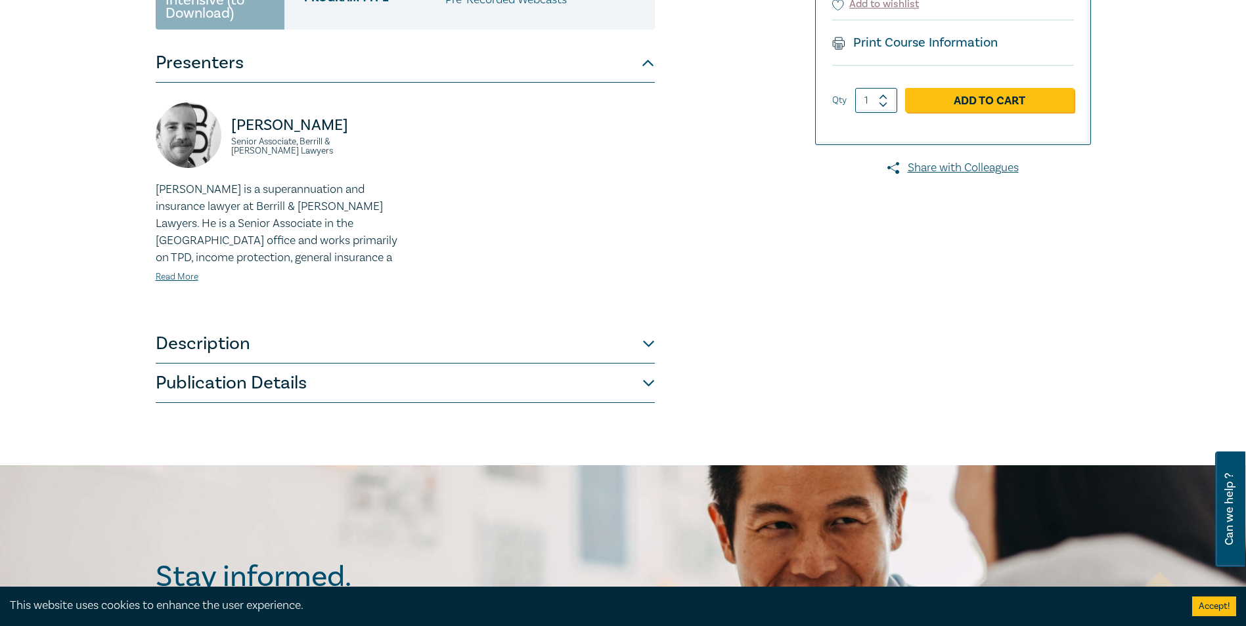
scroll to position [328, 0]
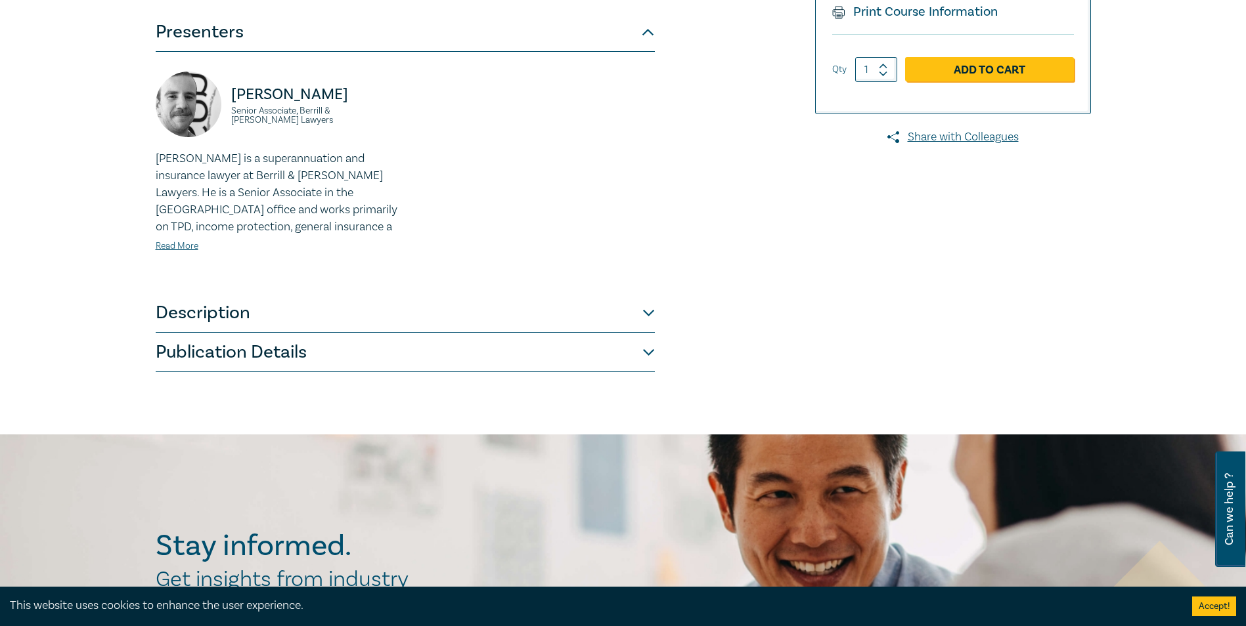
click at [362, 318] on button "Description" at bounding box center [405, 313] width 499 height 39
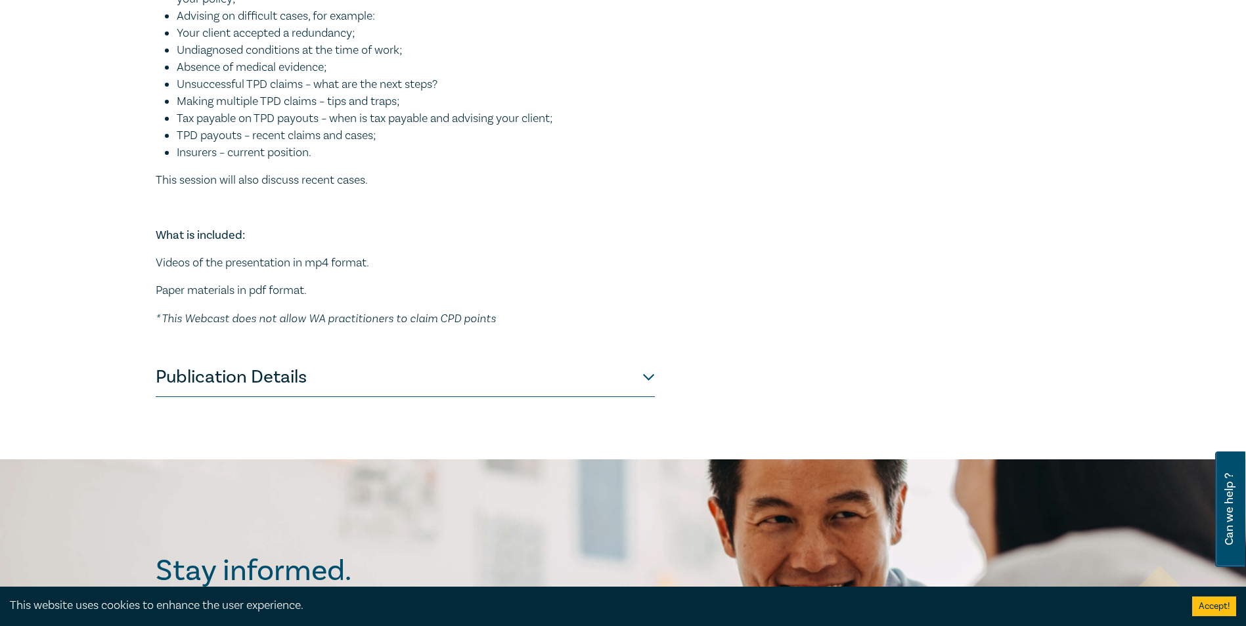
scroll to position [591, 0]
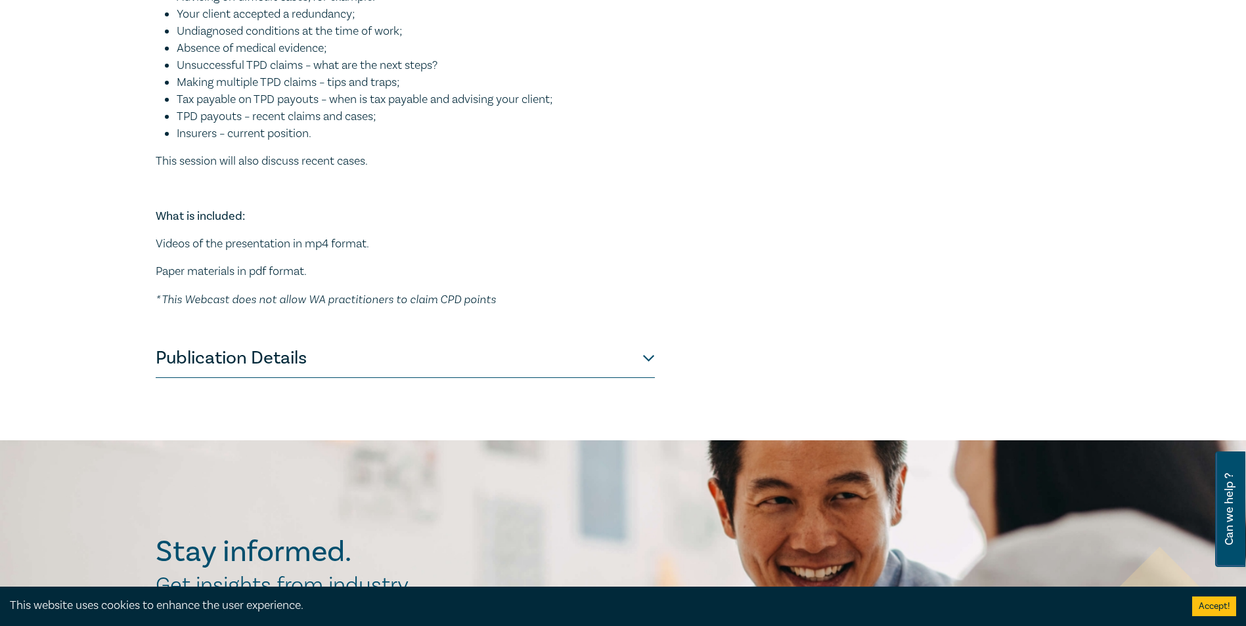
click at [632, 340] on button "Publication Details" at bounding box center [405, 358] width 499 height 39
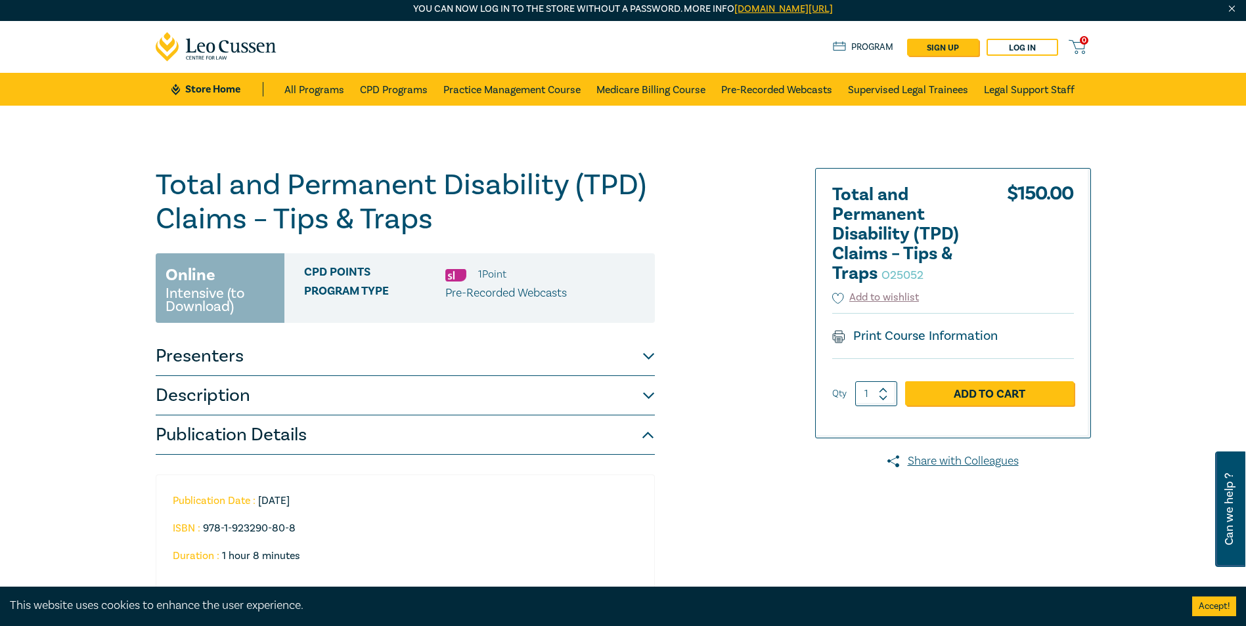
scroll to position [0, 0]
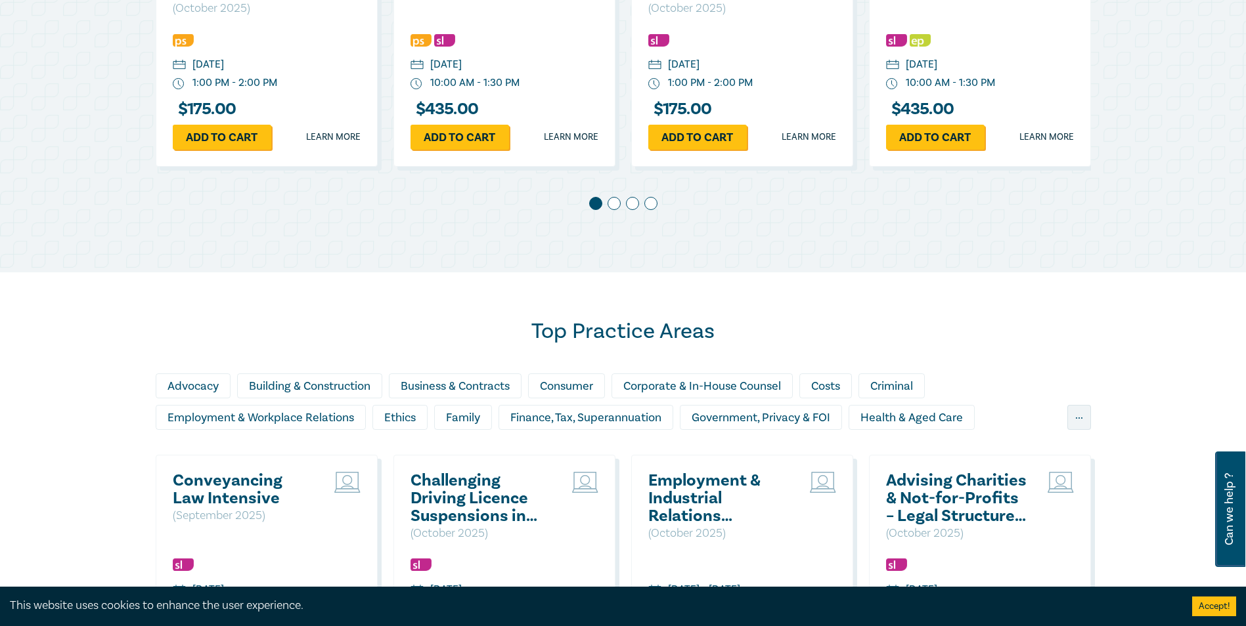
scroll to position [854, 0]
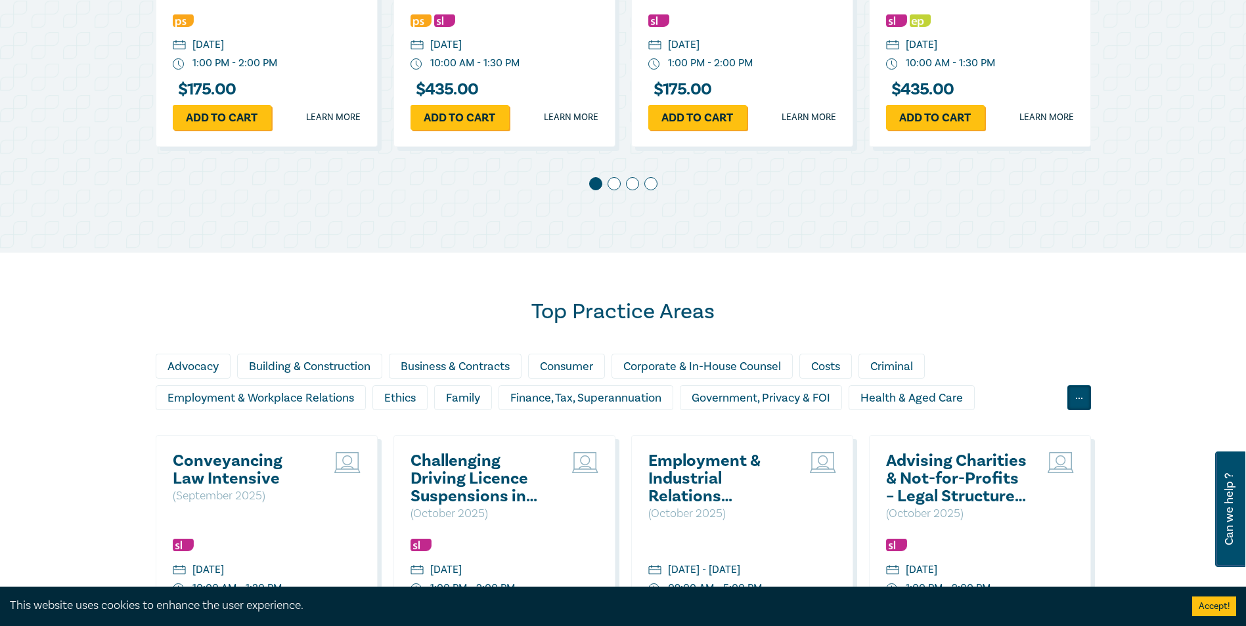
click at [1079, 397] on div "..." at bounding box center [1079, 397] width 24 height 25
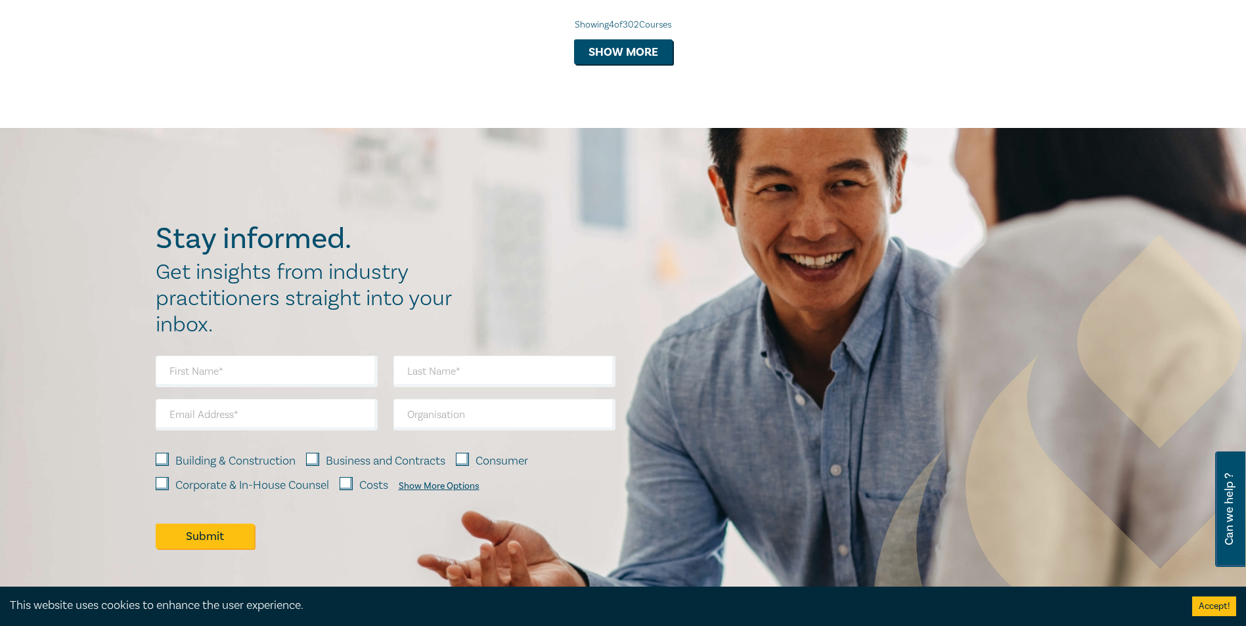
scroll to position [1504, 0]
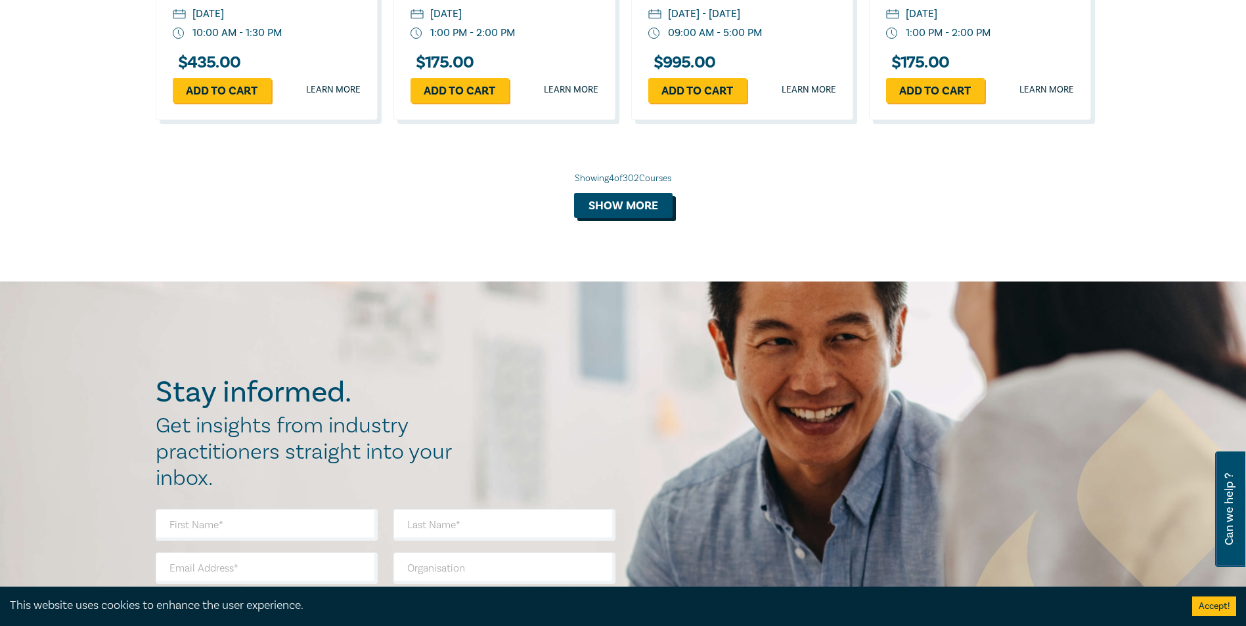
click at [619, 193] on button "Show more" at bounding box center [623, 205] width 98 height 25
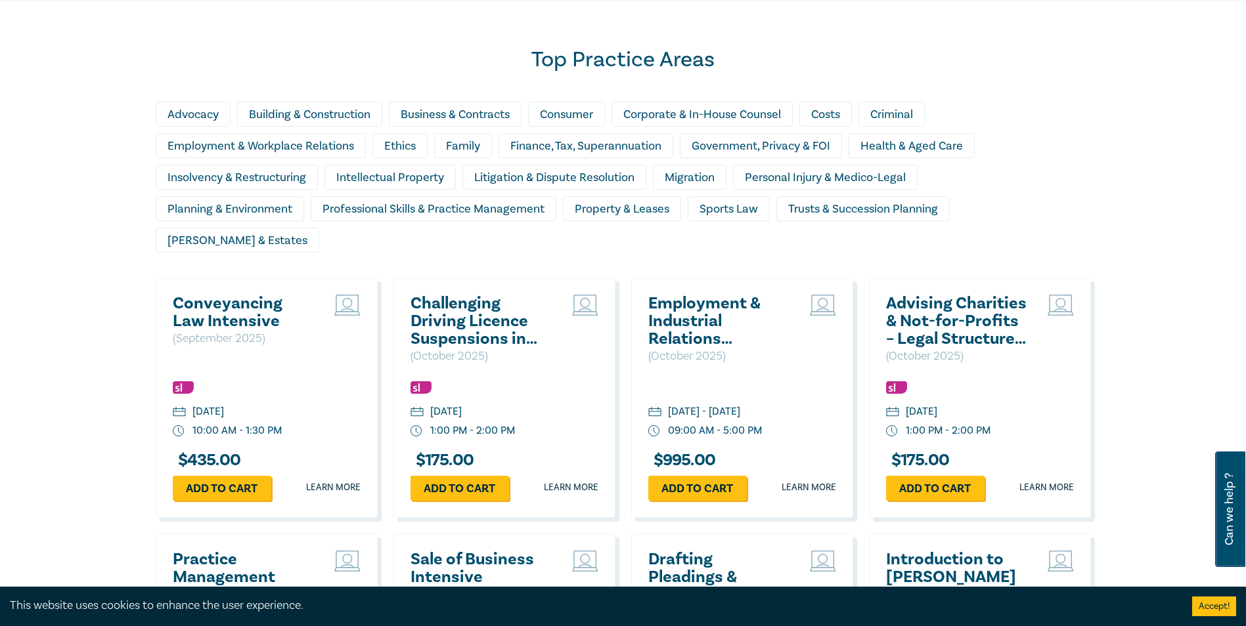
scroll to position [1044, 0]
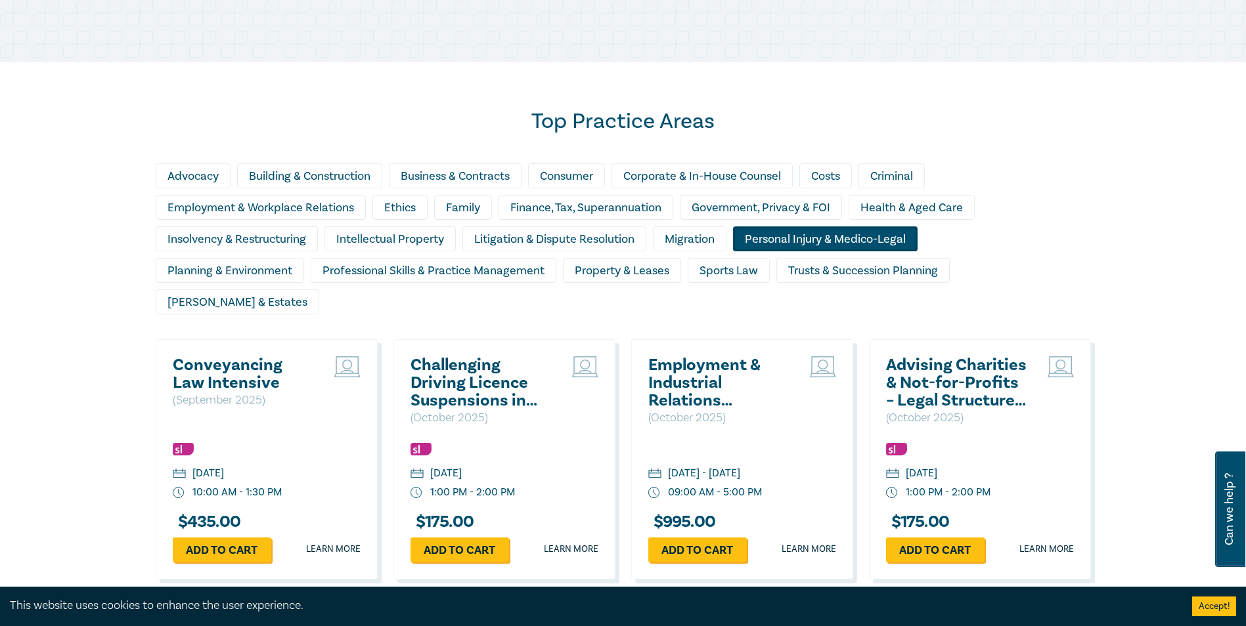
click at [810, 240] on div "Personal Injury & Medico-Legal" at bounding box center [825, 239] width 185 height 25
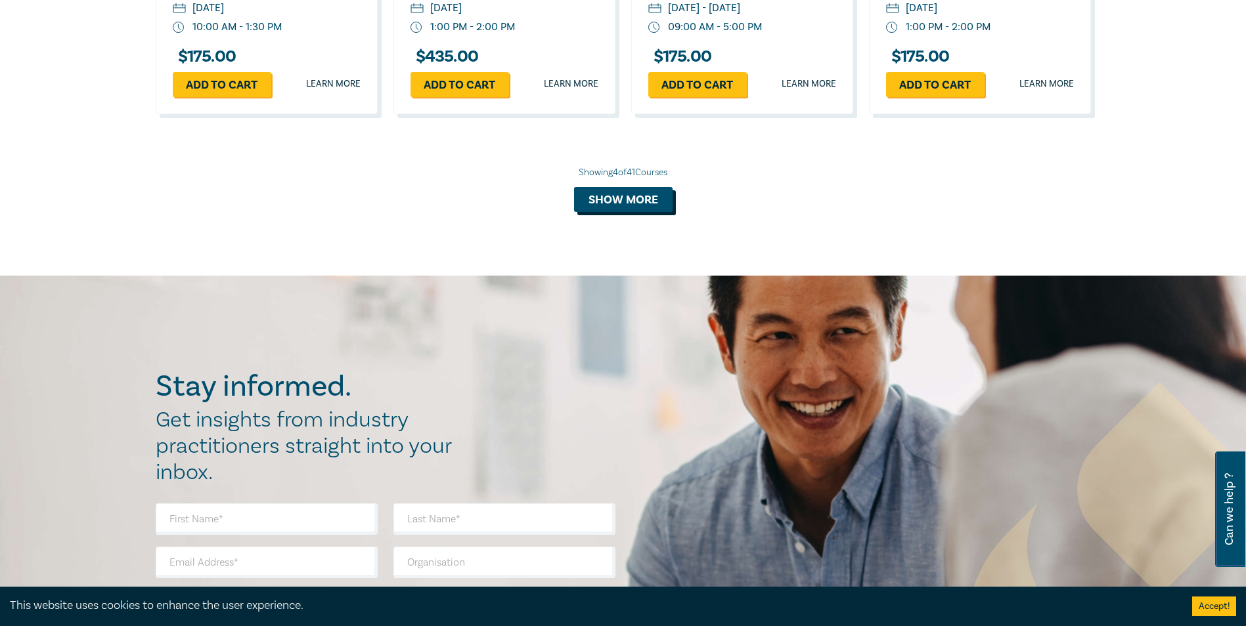
scroll to position [1504, 0]
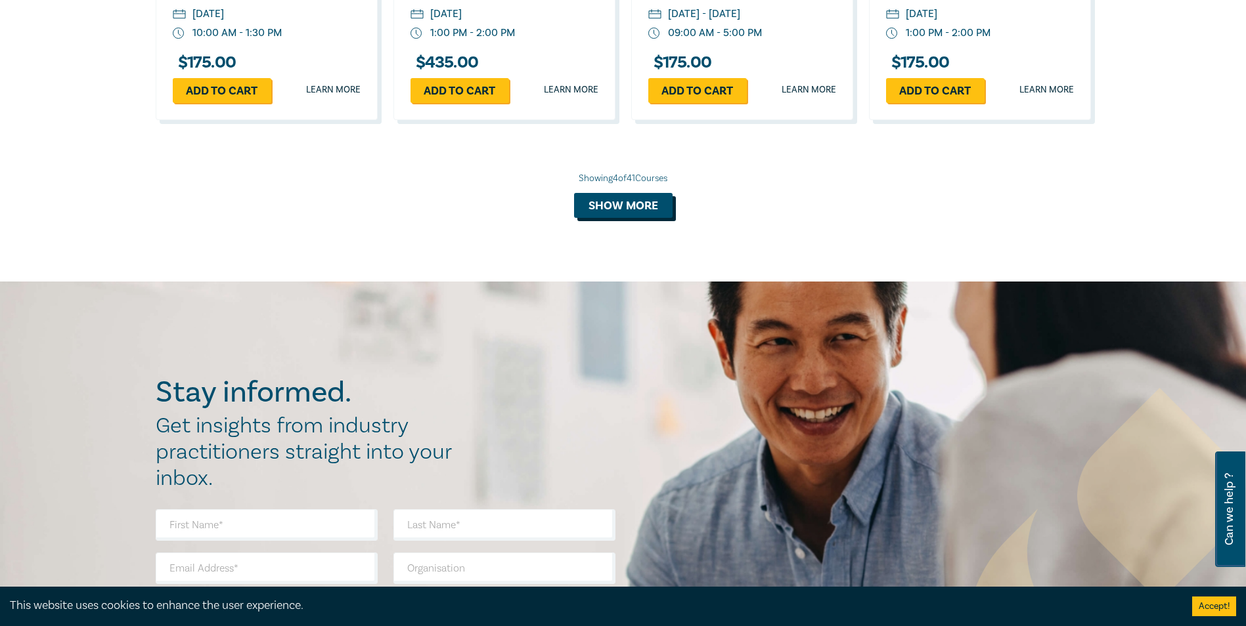
click at [625, 193] on button "Show more" at bounding box center [623, 205] width 98 height 25
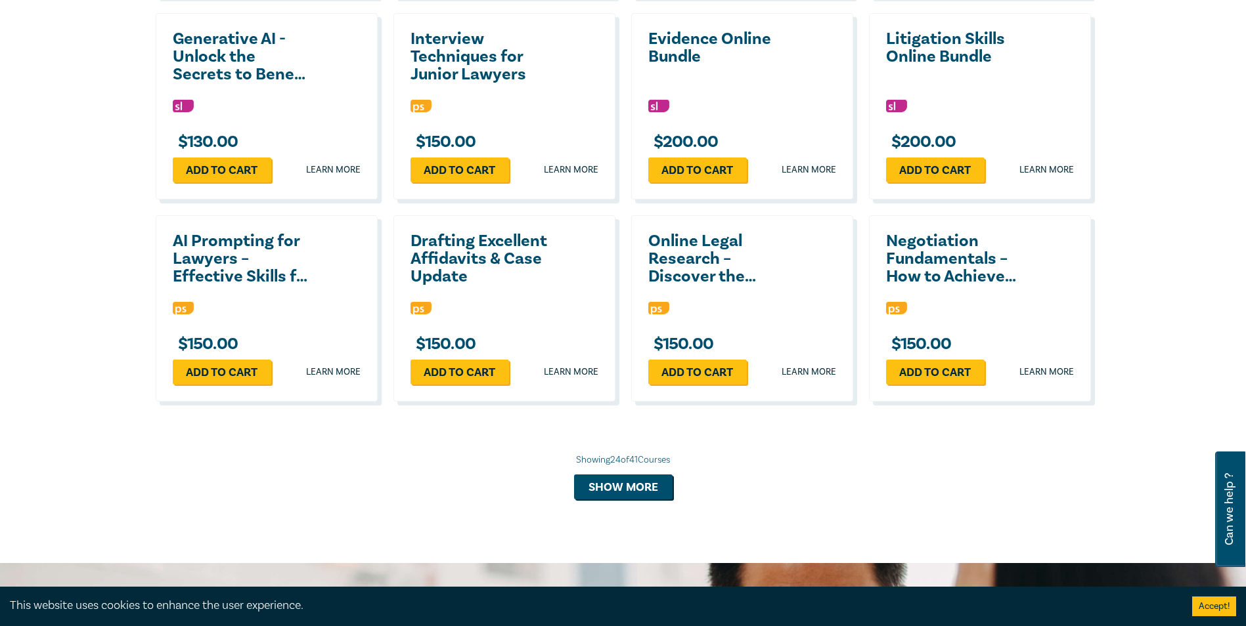
scroll to position [2292, 0]
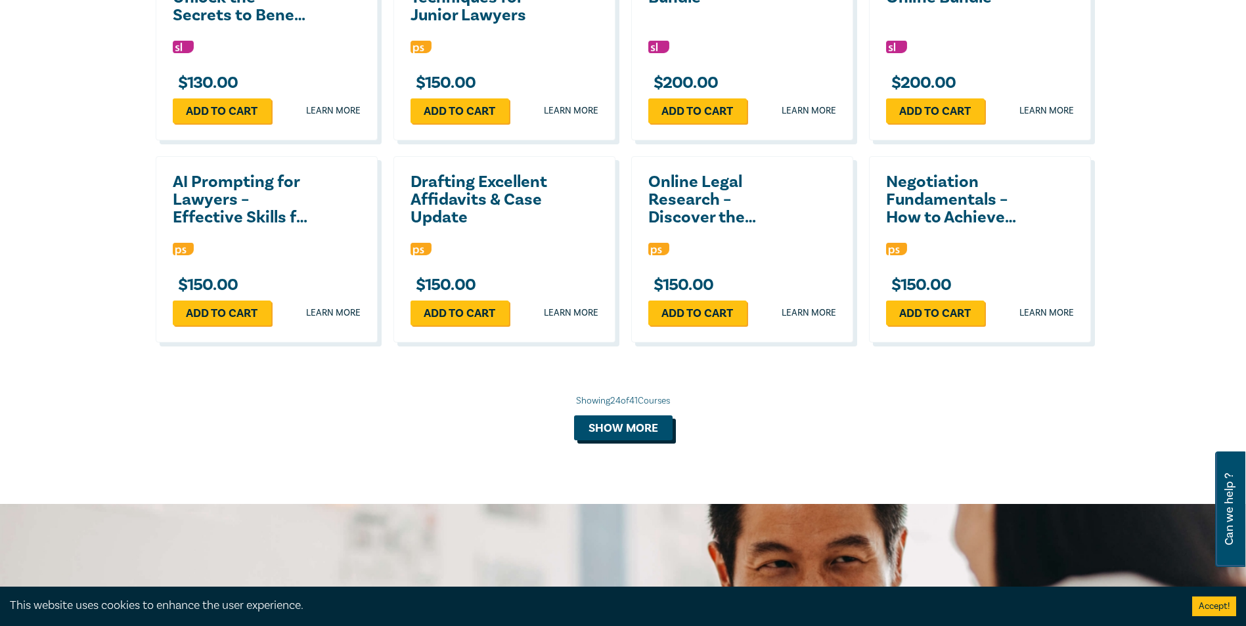
click at [645, 416] on button "Show more" at bounding box center [623, 428] width 98 height 25
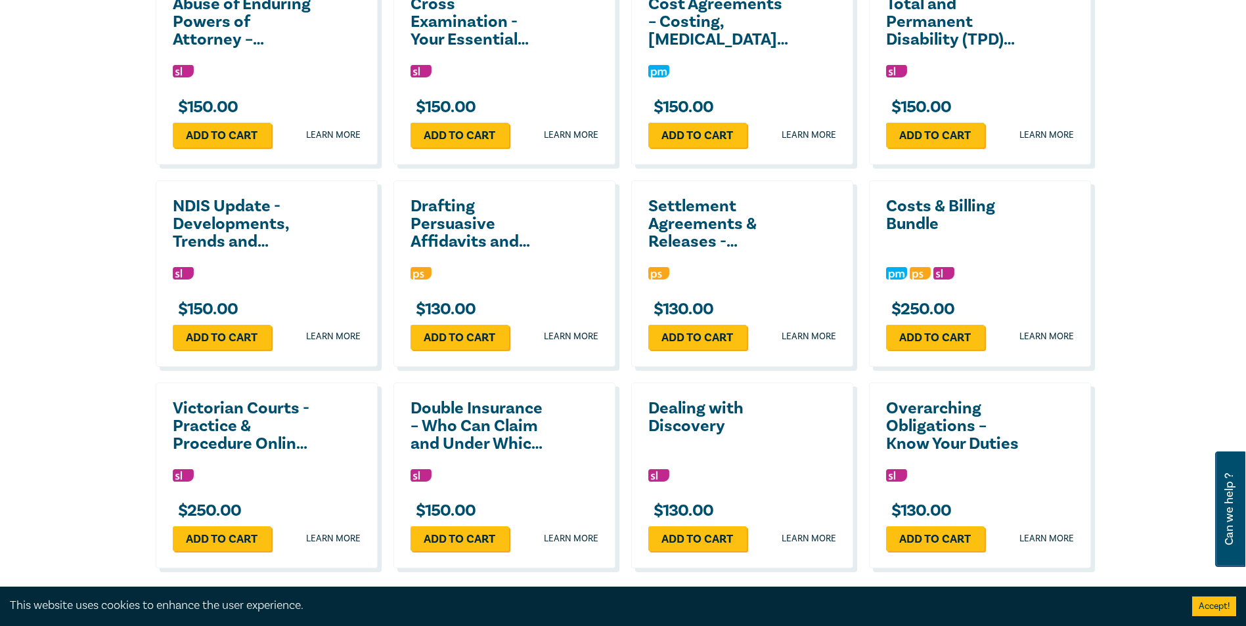
scroll to position [2817, 0]
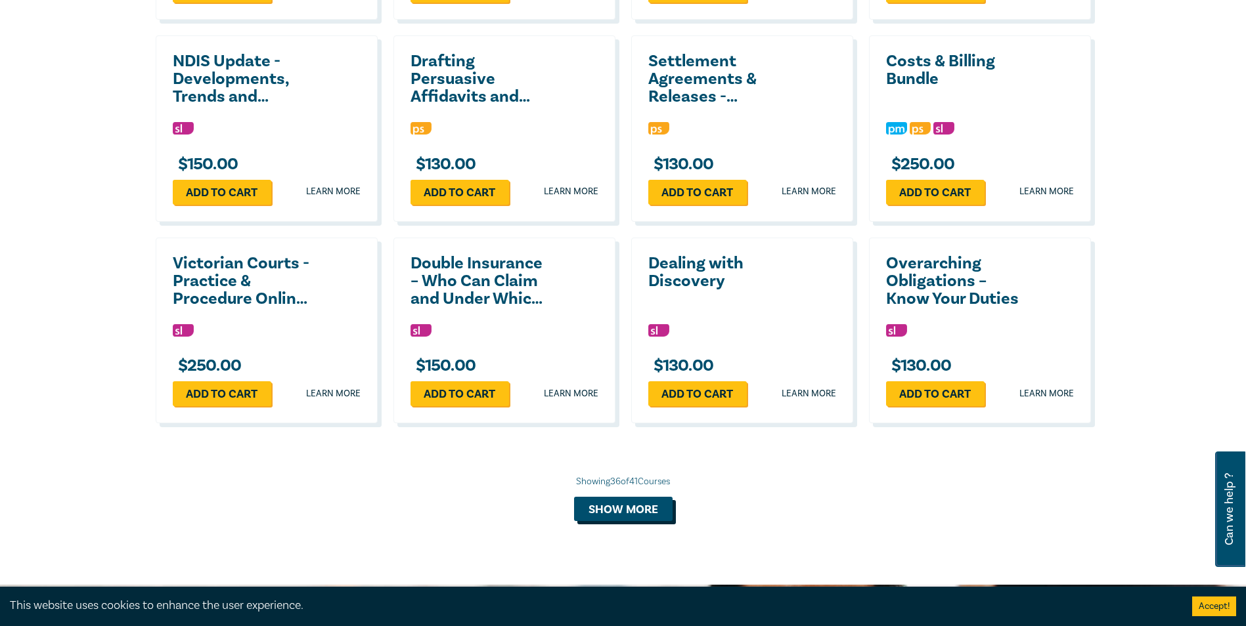
click at [609, 497] on button "Show more" at bounding box center [623, 509] width 98 height 25
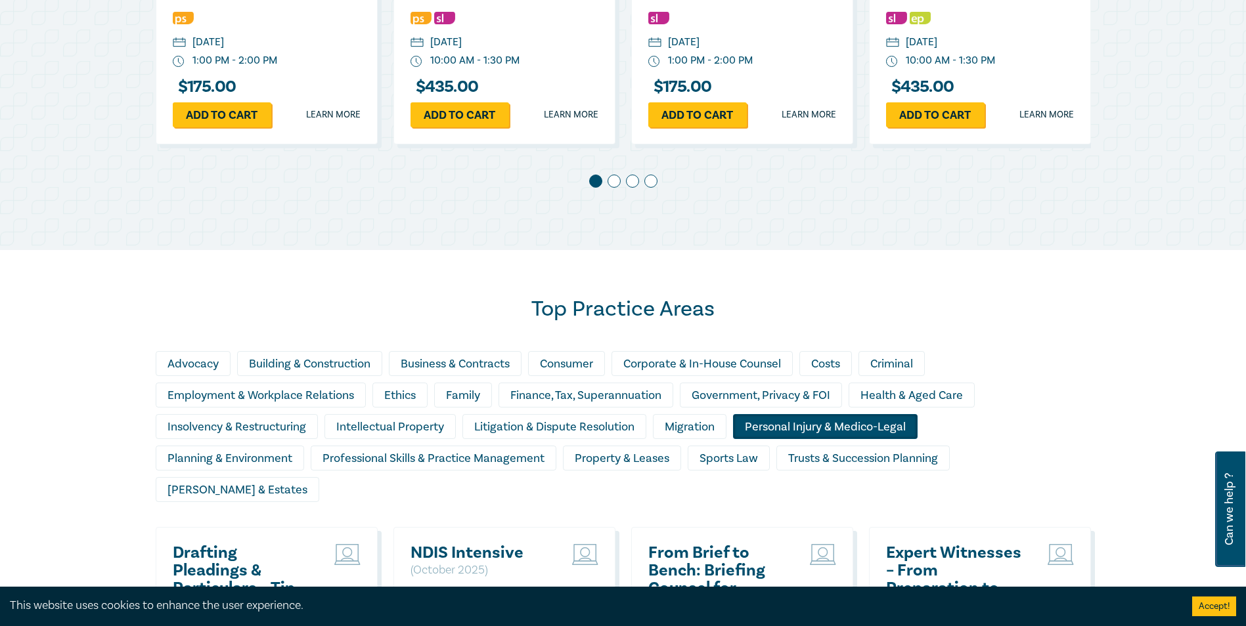
scroll to position [781, 0]
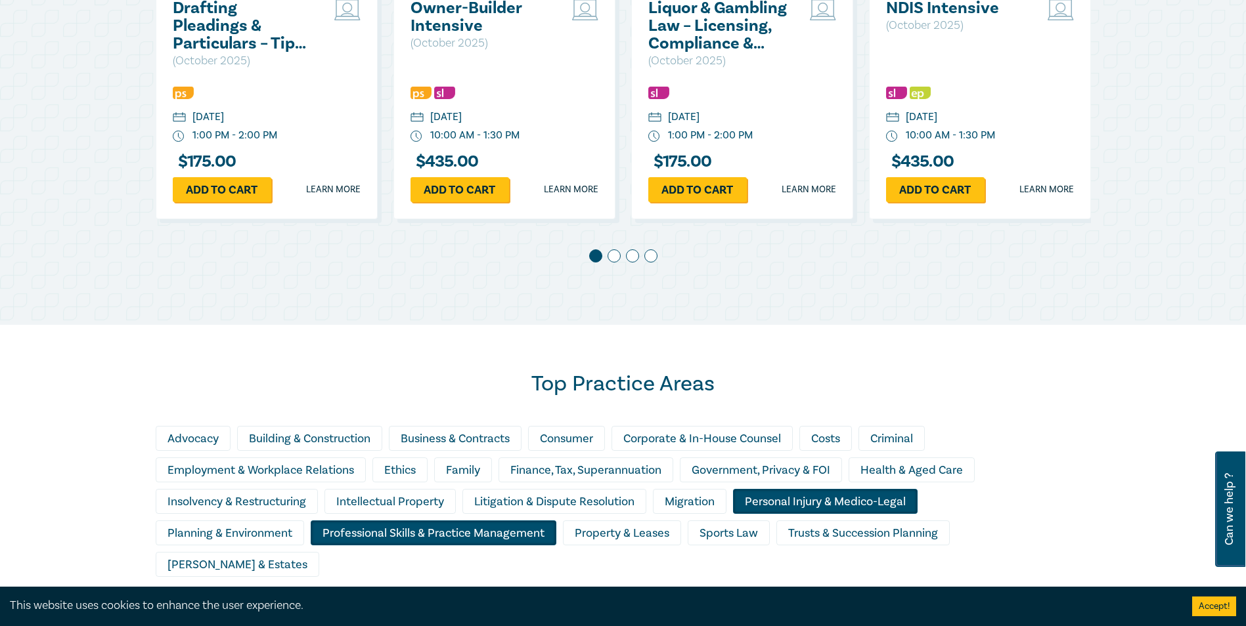
click at [393, 541] on div "Professional Skills & Practice Management" at bounding box center [434, 533] width 246 height 25
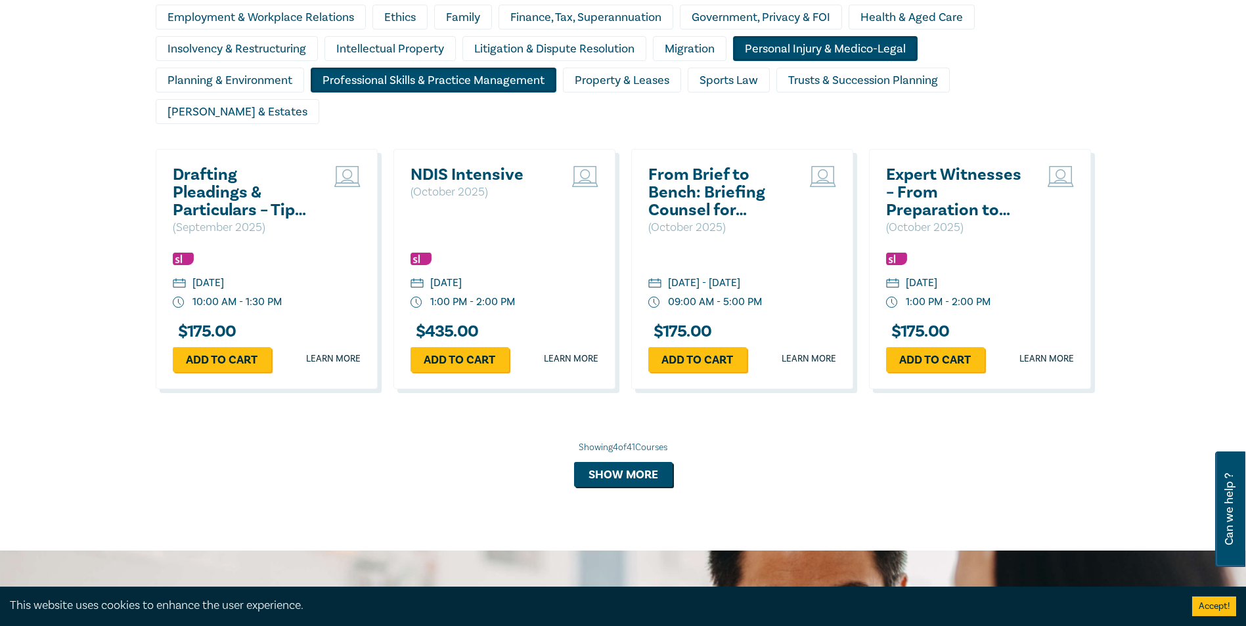
scroll to position [1241, 0]
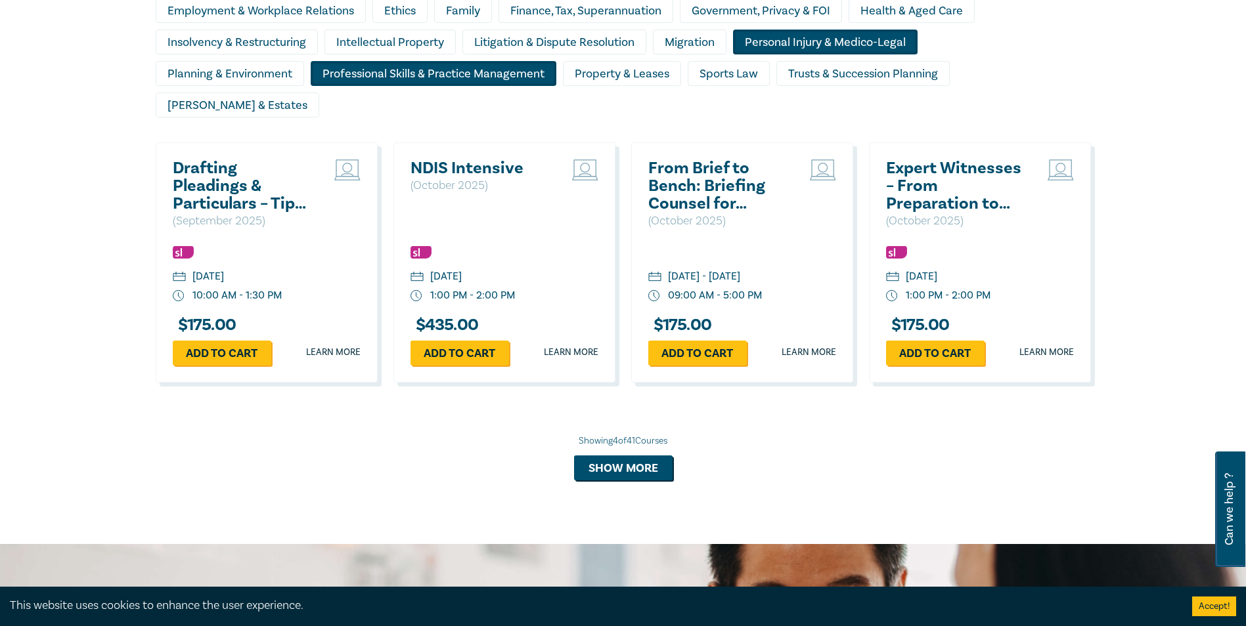
click at [828, 30] on div "Personal Injury & Medico-Legal" at bounding box center [825, 42] width 185 height 25
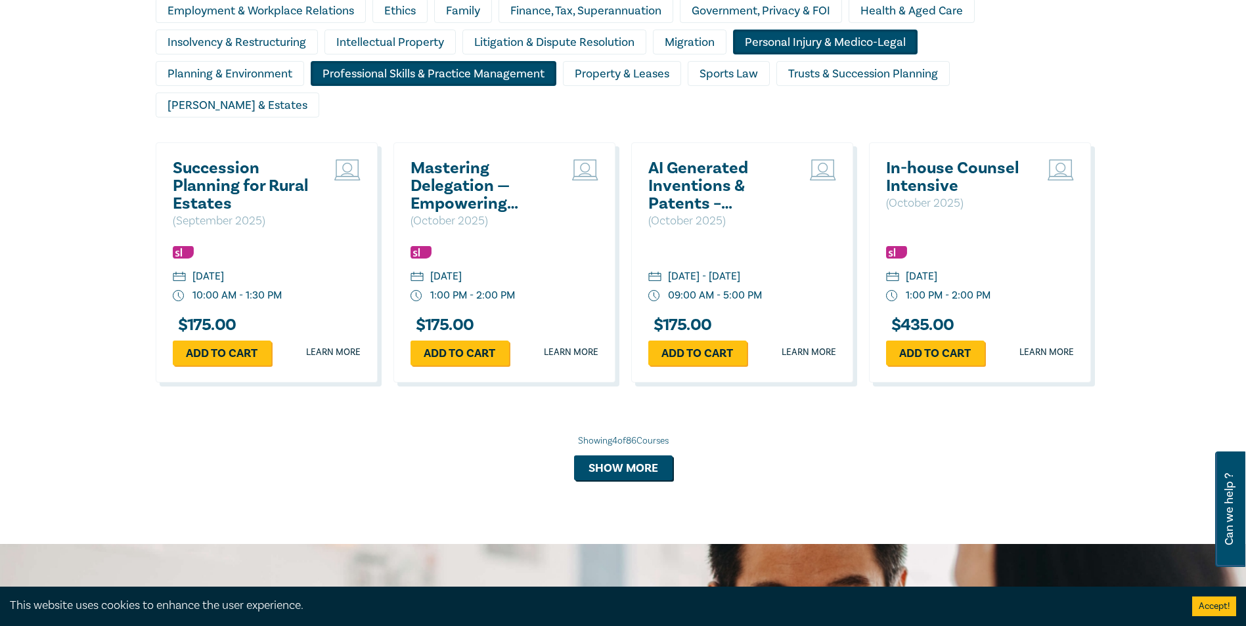
click at [830, 36] on div "Personal Injury & Medico-Legal" at bounding box center [825, 42] width 185 height 25
click at [792, 45] on div "Personal Injury & Medico-Legal" at bounding box center [825, 42] width 185 height 25
click at [491, 68] on div "Professional Skills & Practice Management" at bounding box center [434, 73] width 246 height 25
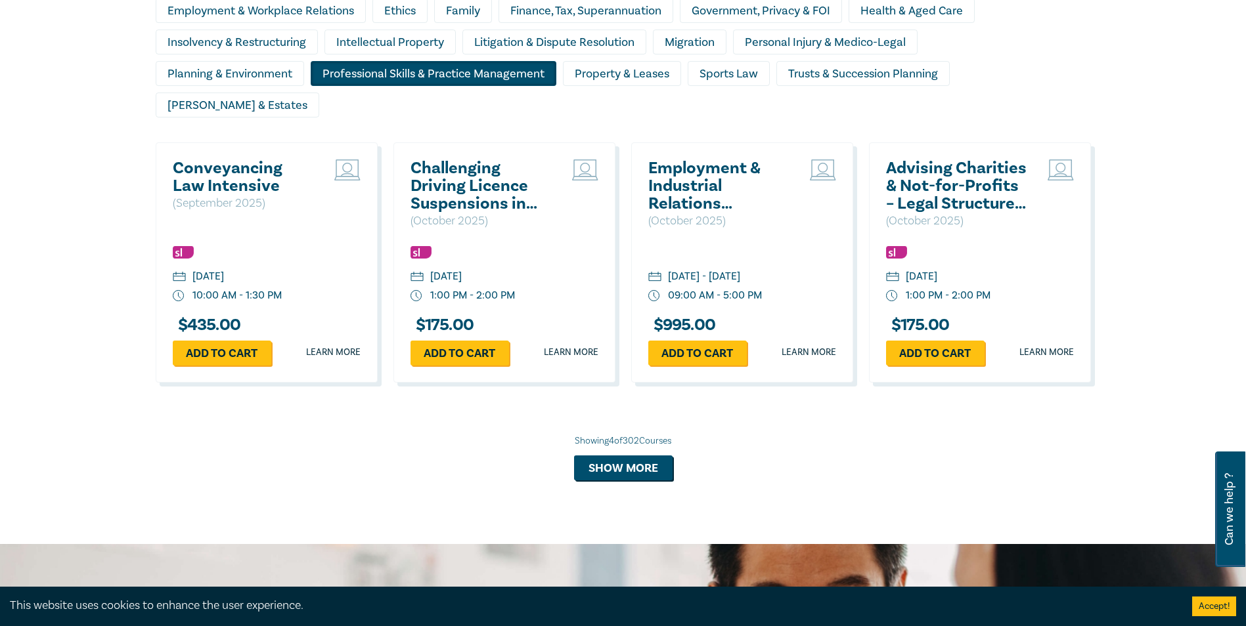
click at [491, 68] on div "Professional Skills & Practice Management" at bounding box center [434, 73] width 246 height 25
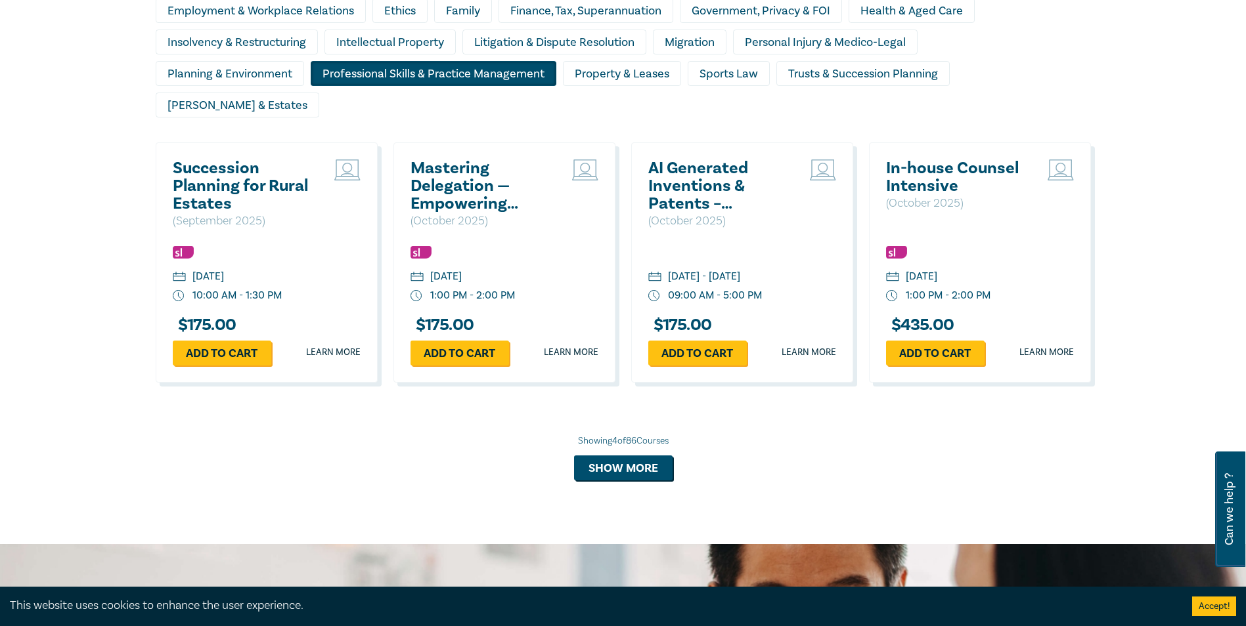
click at [491, 68] on div "Professional Skills & Practice Management" at bounding box center [434, 73] width 246 height 25
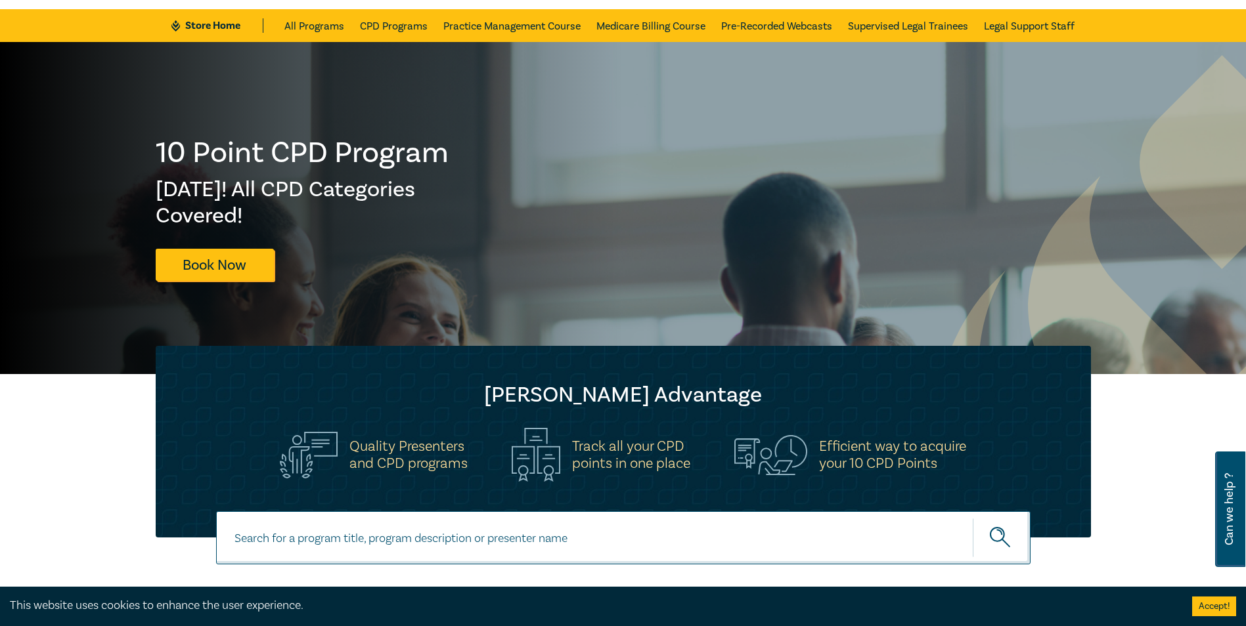
scroll to position [0, 0]
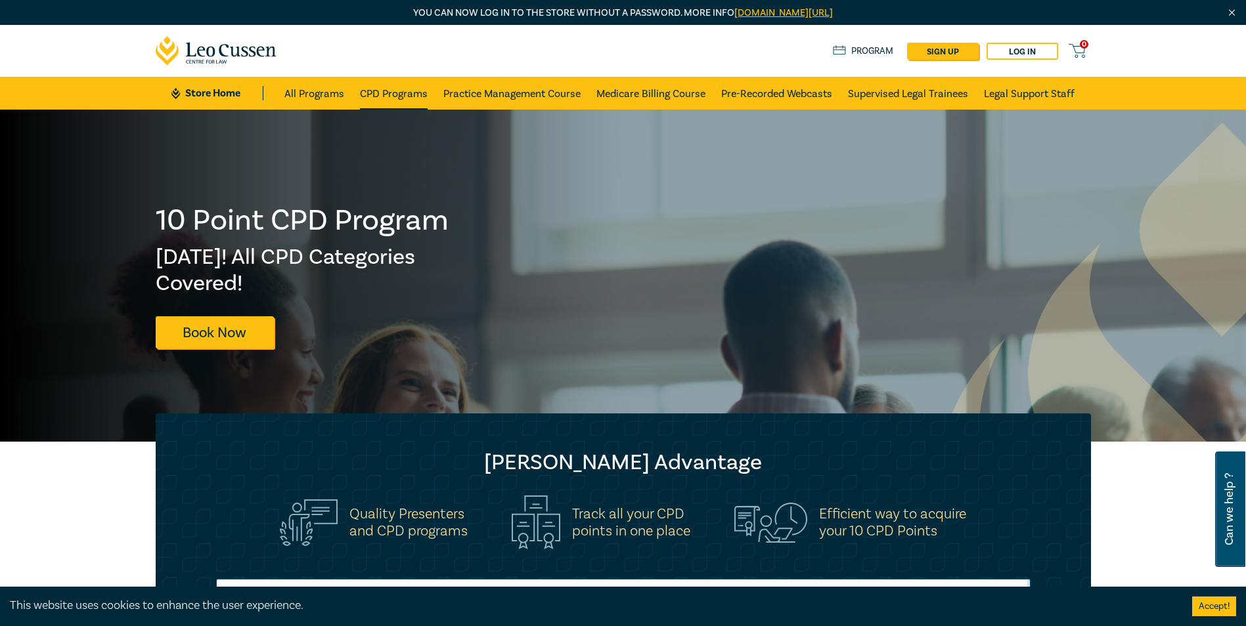
click at [399, 88] on link "CPD Programs" at bounding box center [394, 93] width 68 height 33
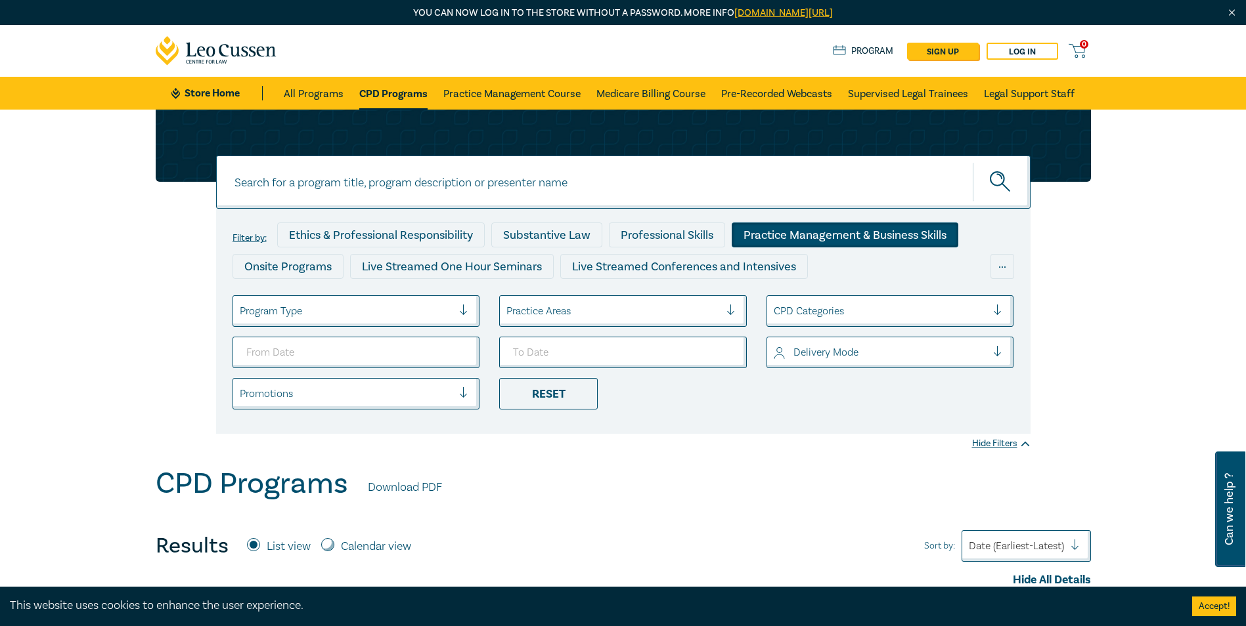
click at [765, 227] on div "Practice Management & Business Skills" at bounding box center [844, 235] width 227 height 25
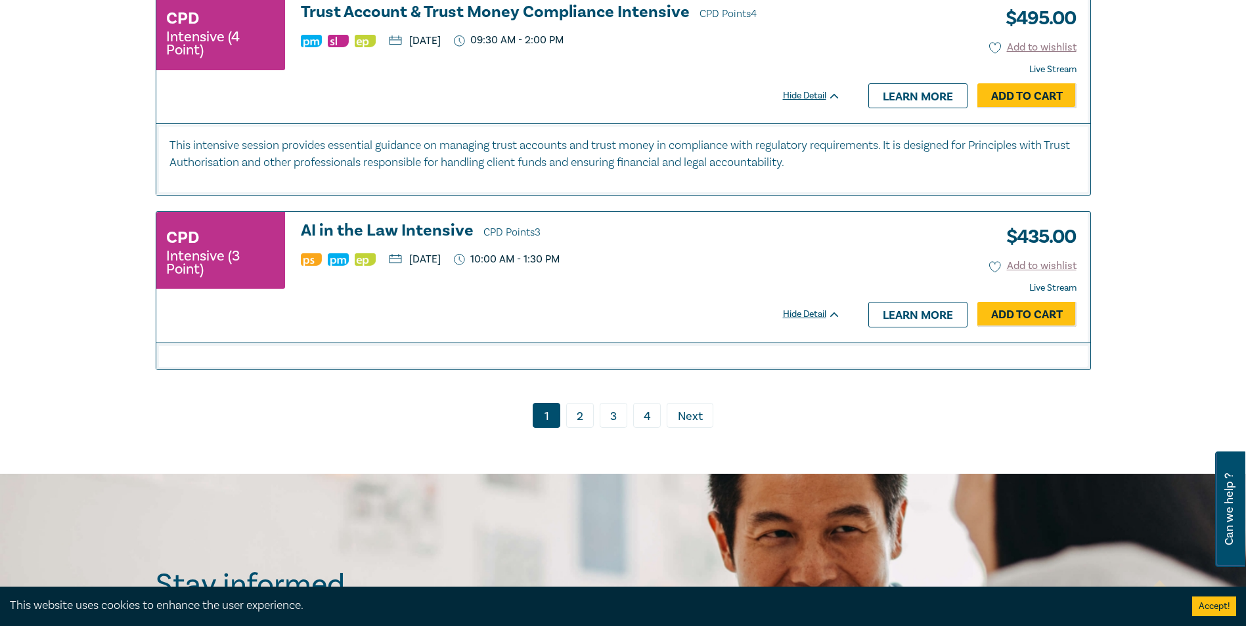
scroll to position [6829, 0]
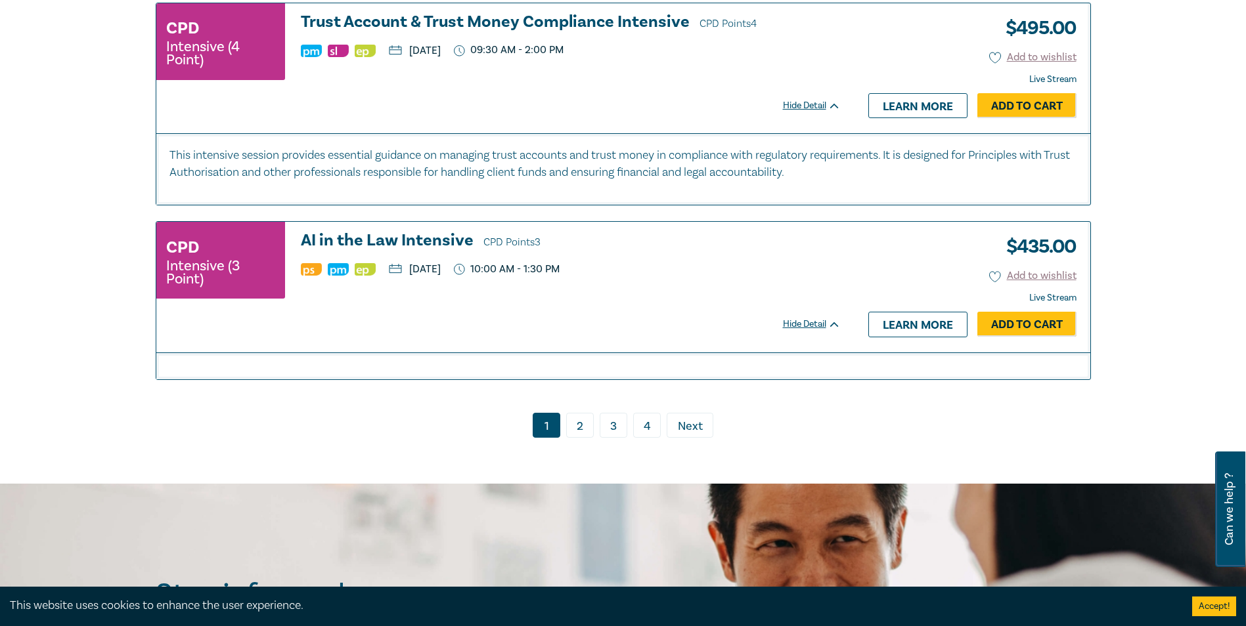
click at [838, 328] on icon at bounding box center [834, 325] width 10 height 6
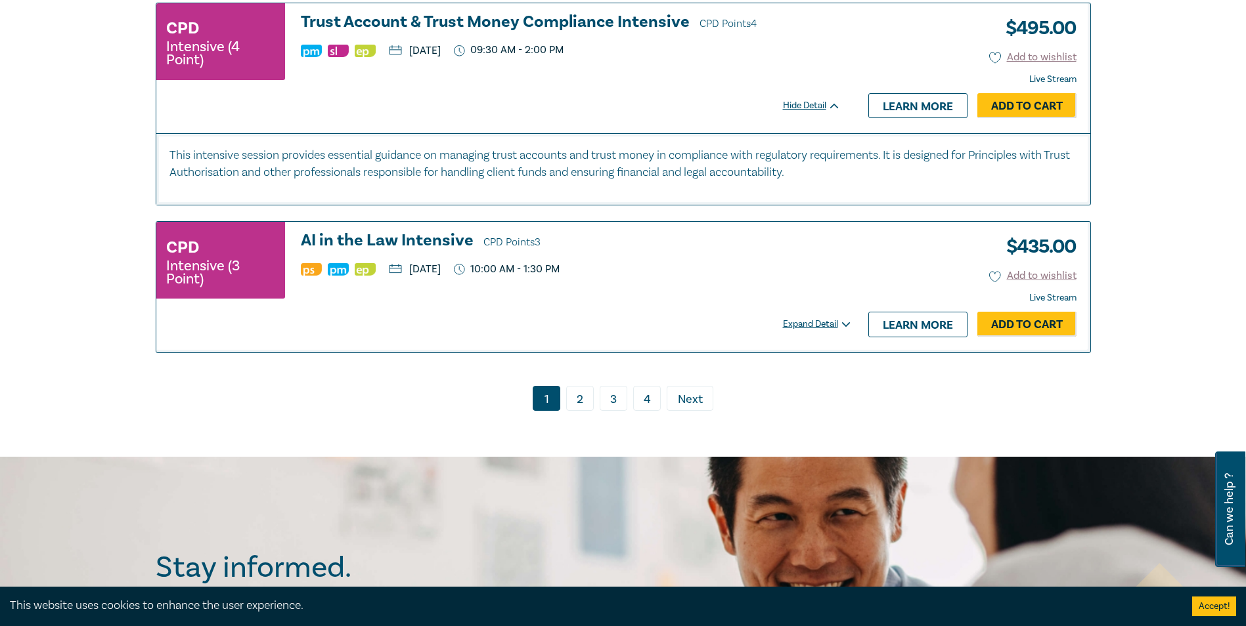
click at [837, 331] on div "Expand Detail" at bounding box center [819, 324] width 72 height 13
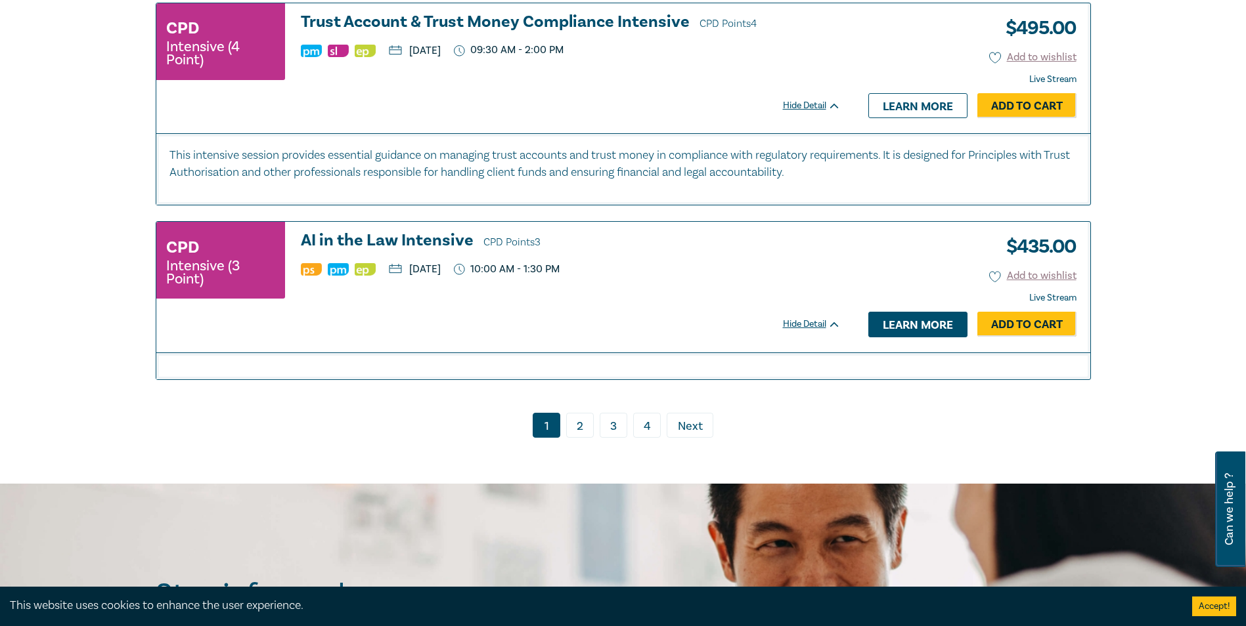
click at [920, 337] on link "Learn more" at bounding box center [917, 324] width 99 height 25
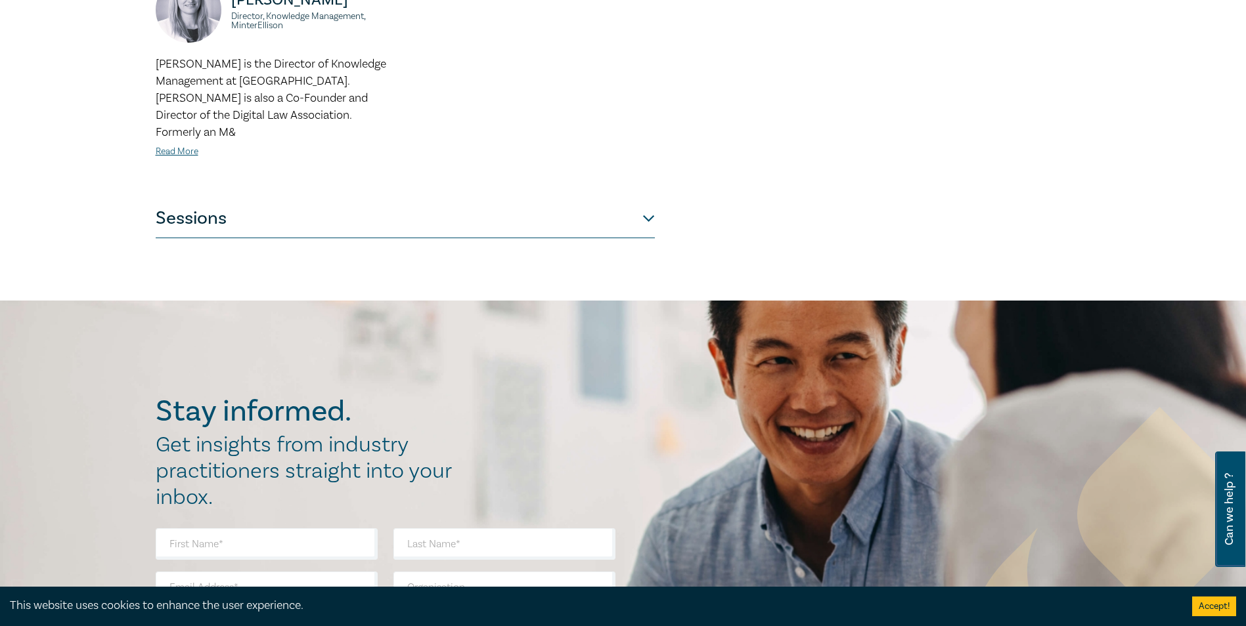
scroll to position [460, 0]
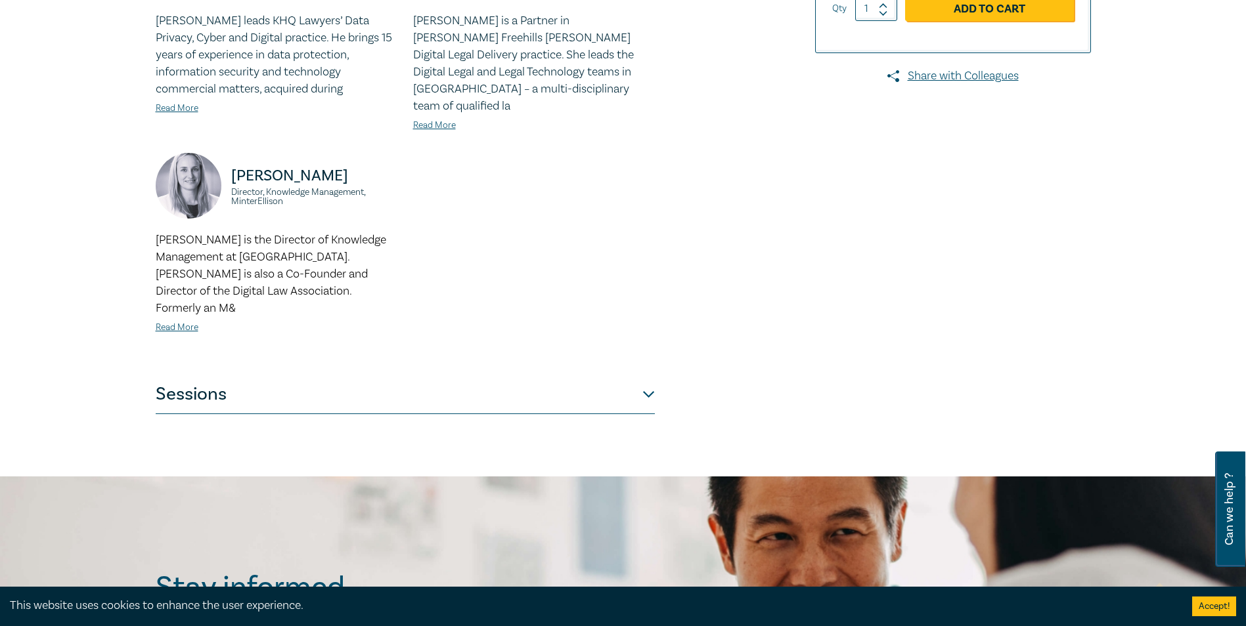
click at [248, 375] on button "Sessions" at bounding box center [405, 394] width 499 height 39
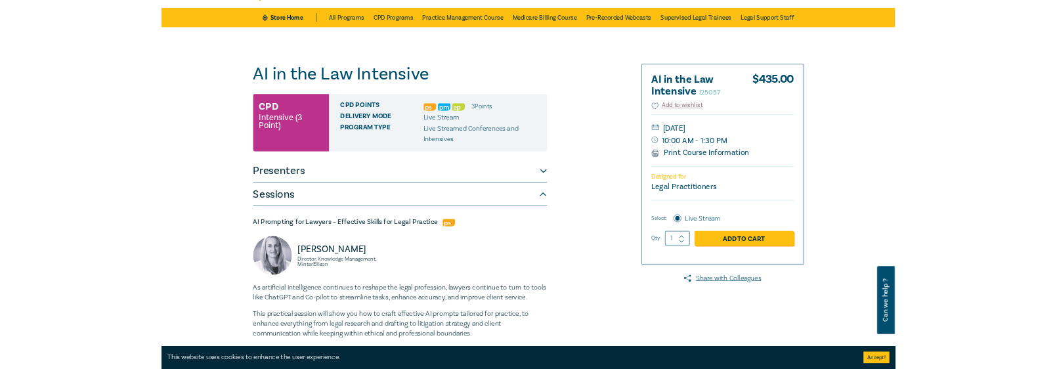
scroll to position [0, 0]
